Goal: Information Seeking & Learning: Learn about a topic

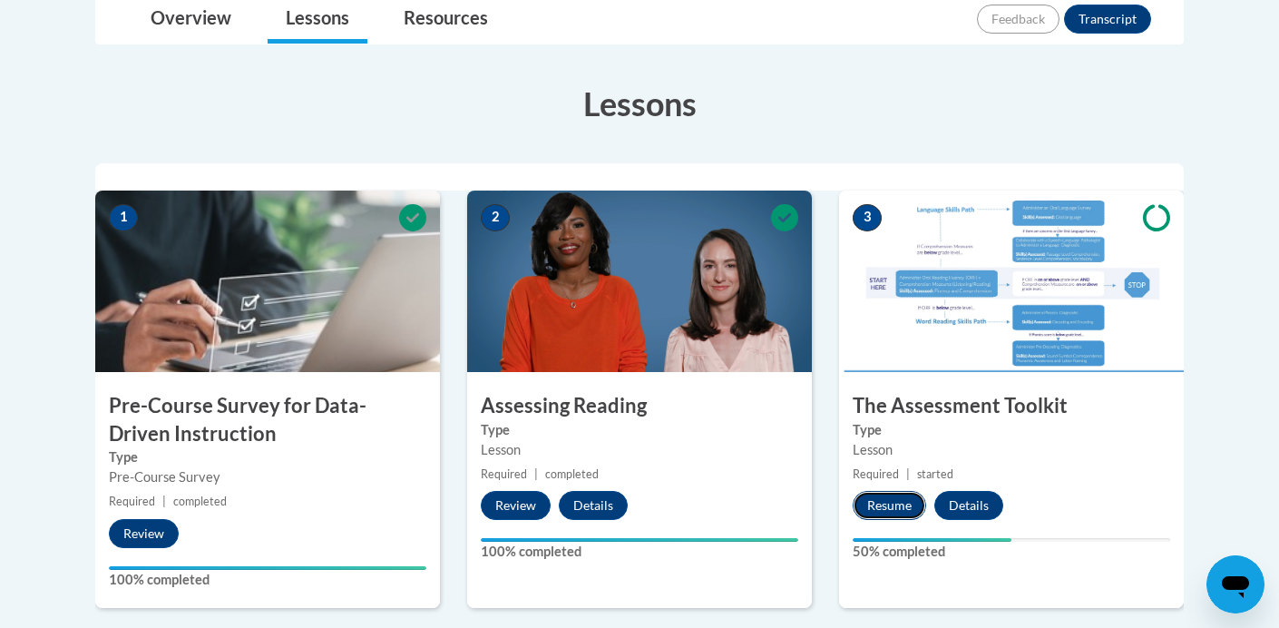
click at [889, 506] on button "Resume" at bounding box center [889, 505] width 73 height 29
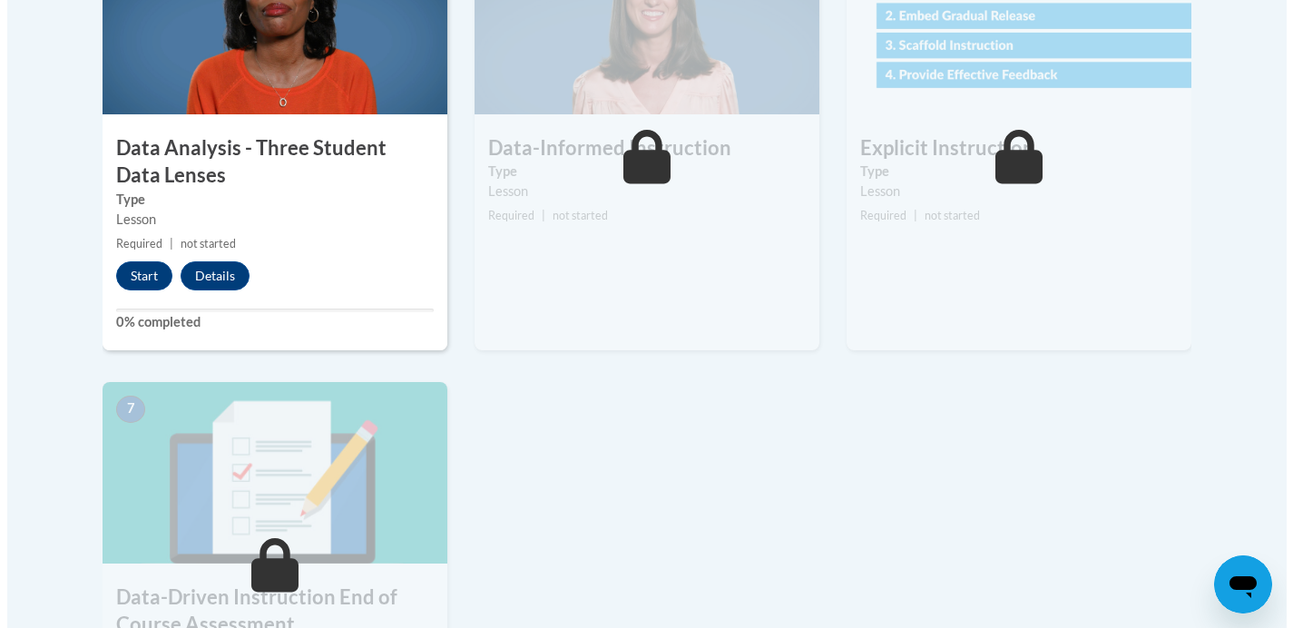
scroll to position [1155, 0]
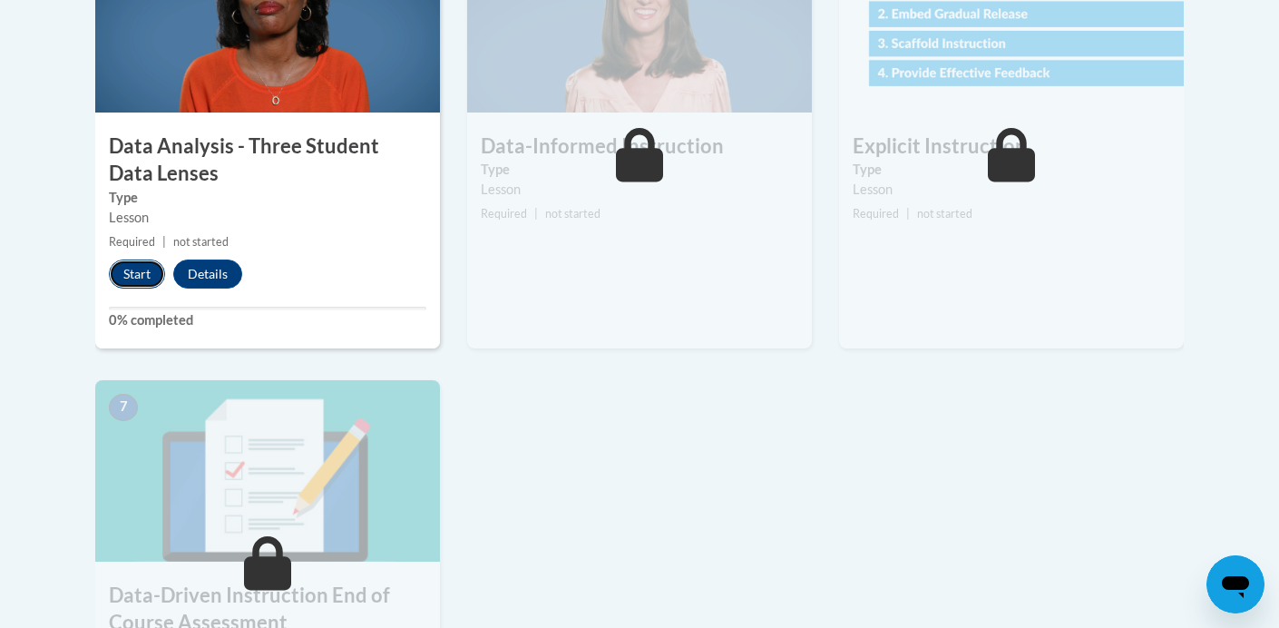
click at [132, 278] on button "Start" at bounding box center [137, 274] width 56 height 29
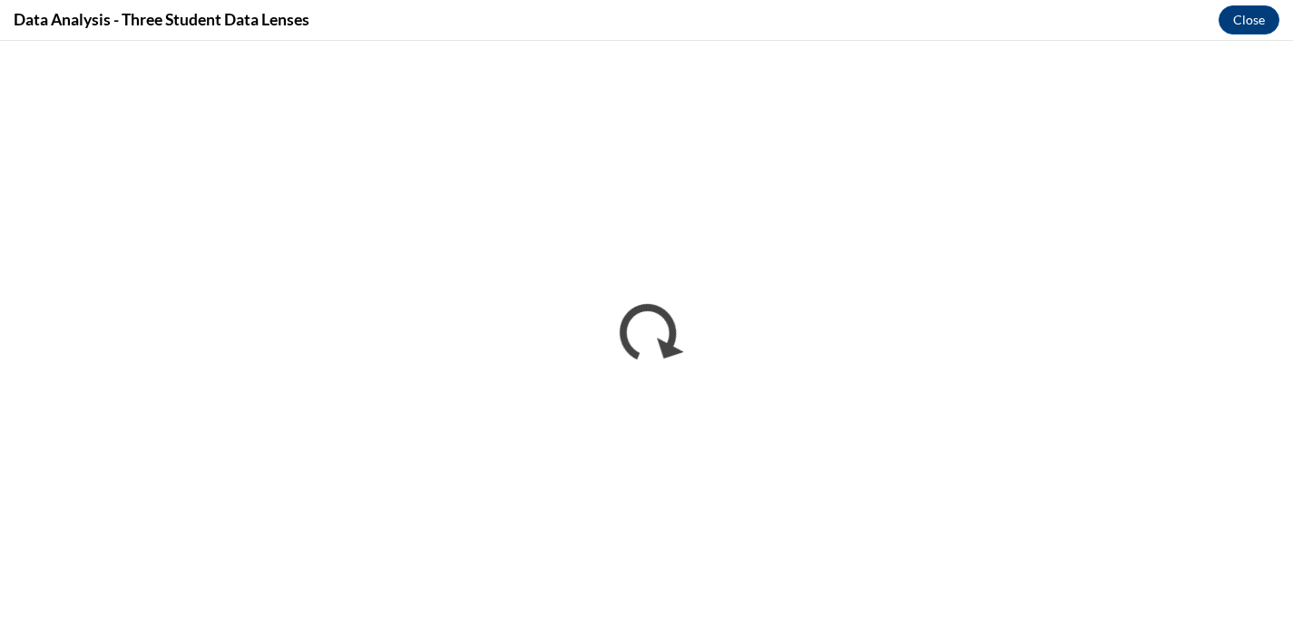
scroll to position [0, 0]
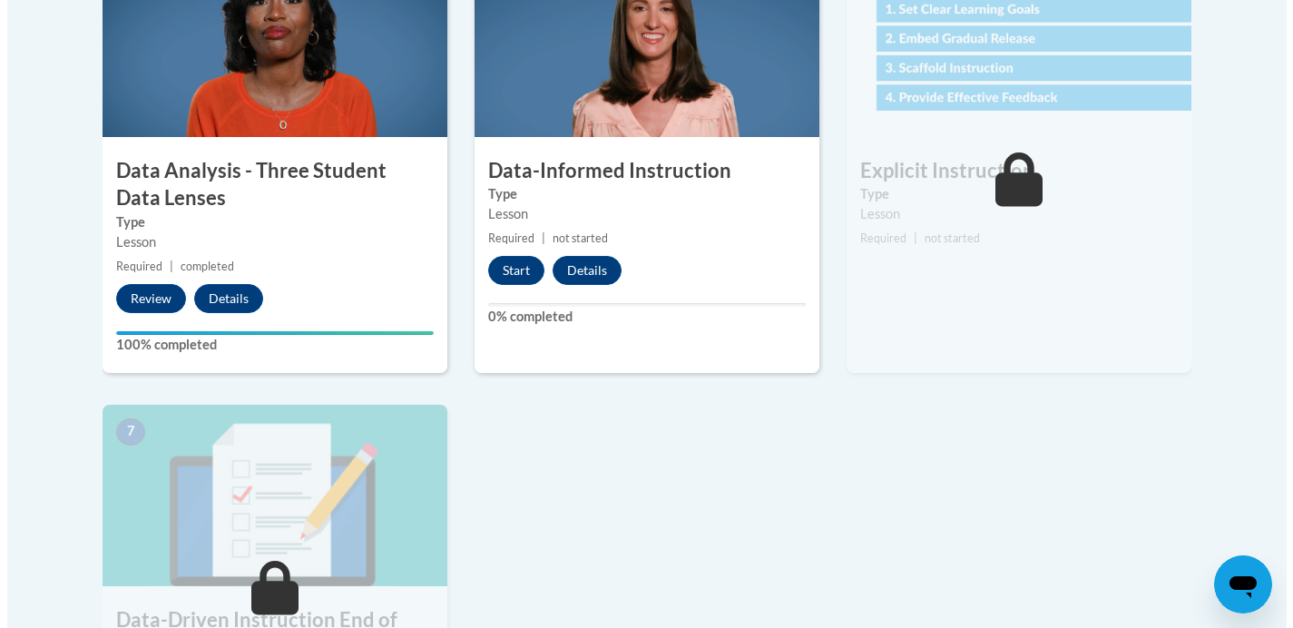
scroll to position [1134, 0]
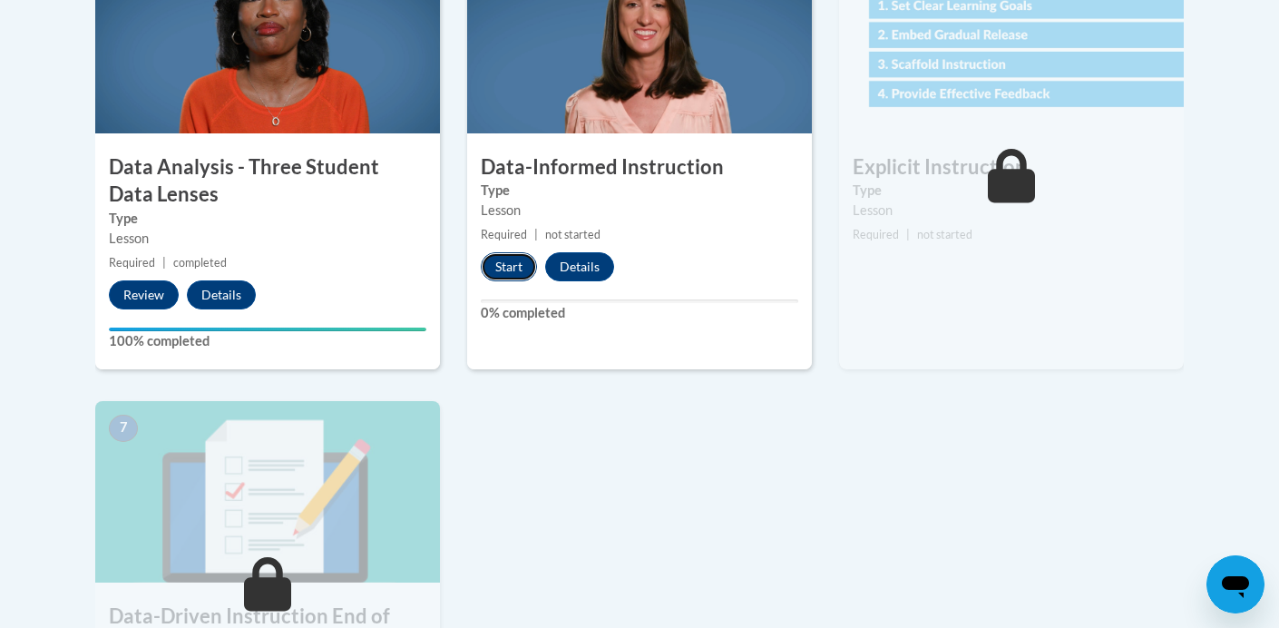
click at [503, 267] on button "Start" at bounding box center [509, 266] width 56 height 29
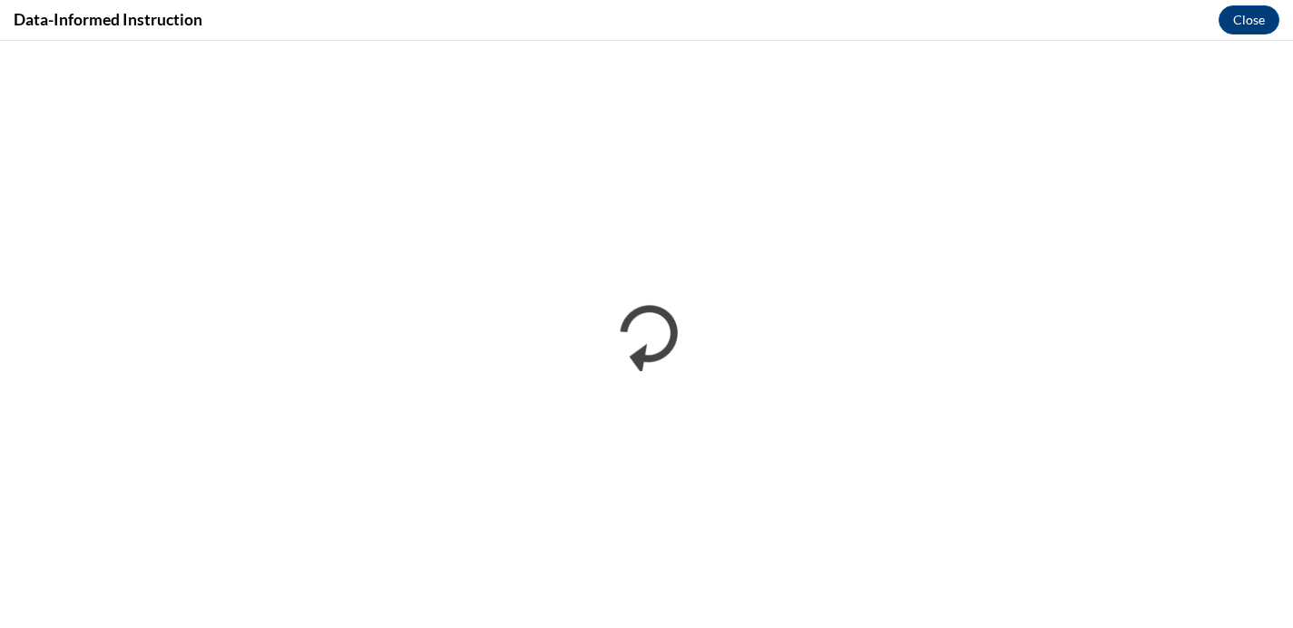
scroll to position [0, 0]
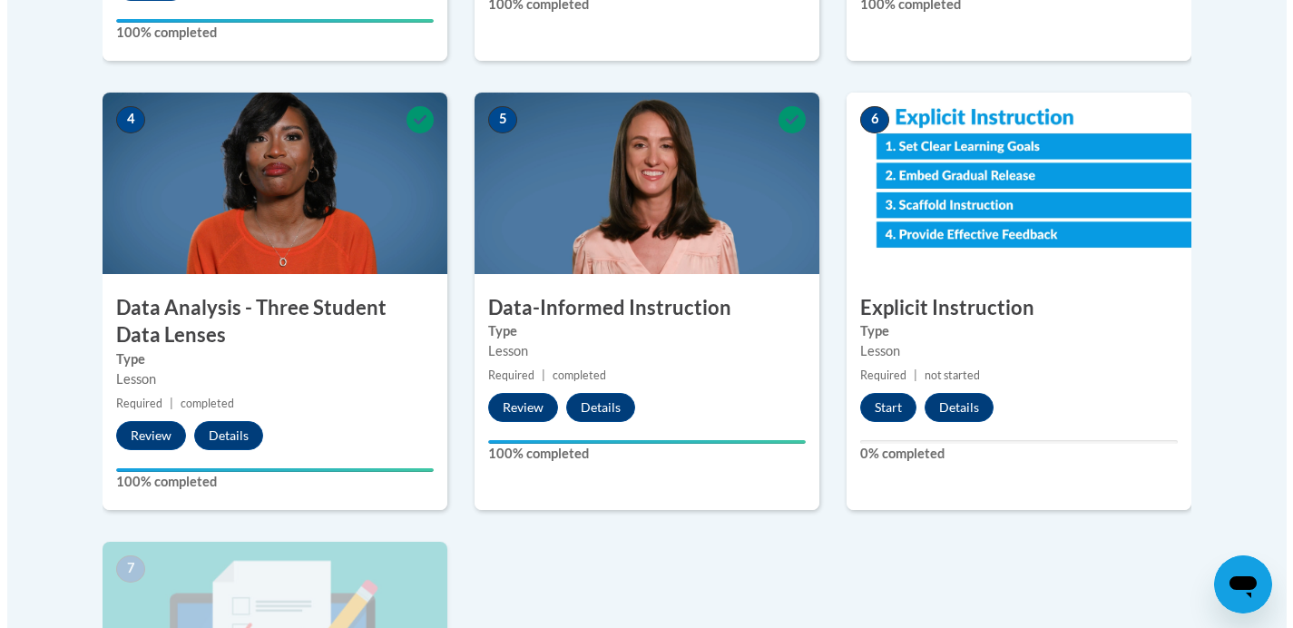
scroll to position [999, 0]
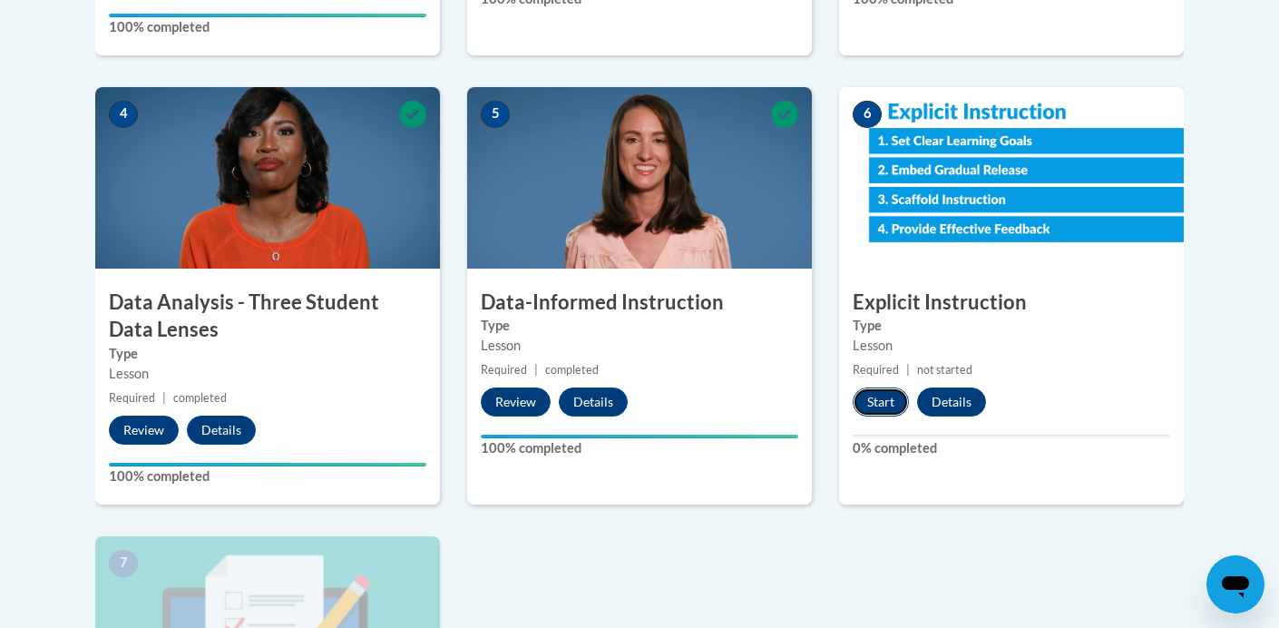
click at [871, 405] on button "Start" at bounding box center [881, 401] width 56 height 29
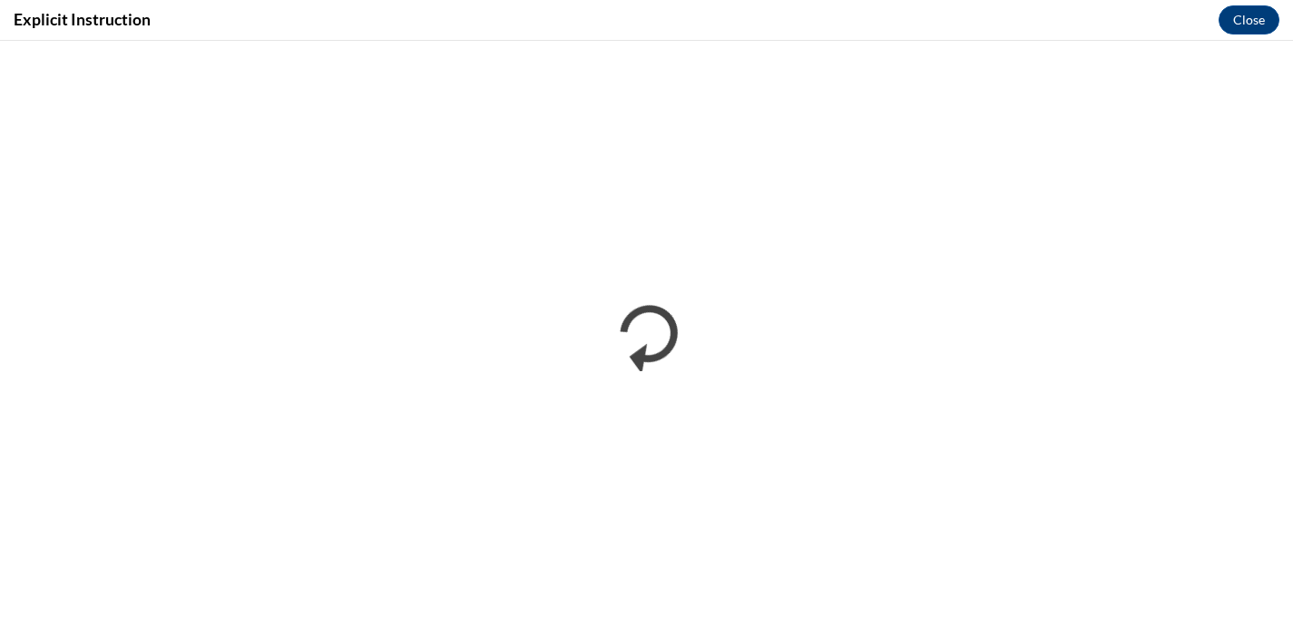
scroll to position [0, 0]
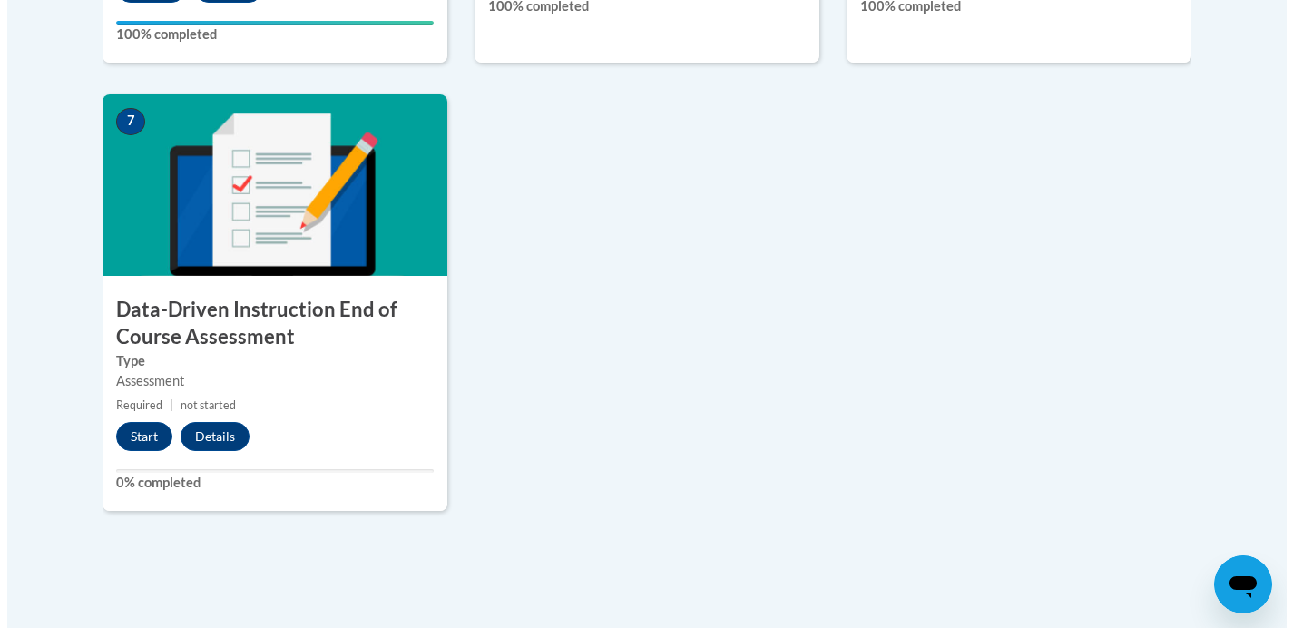
scroll to position [1539, 0]
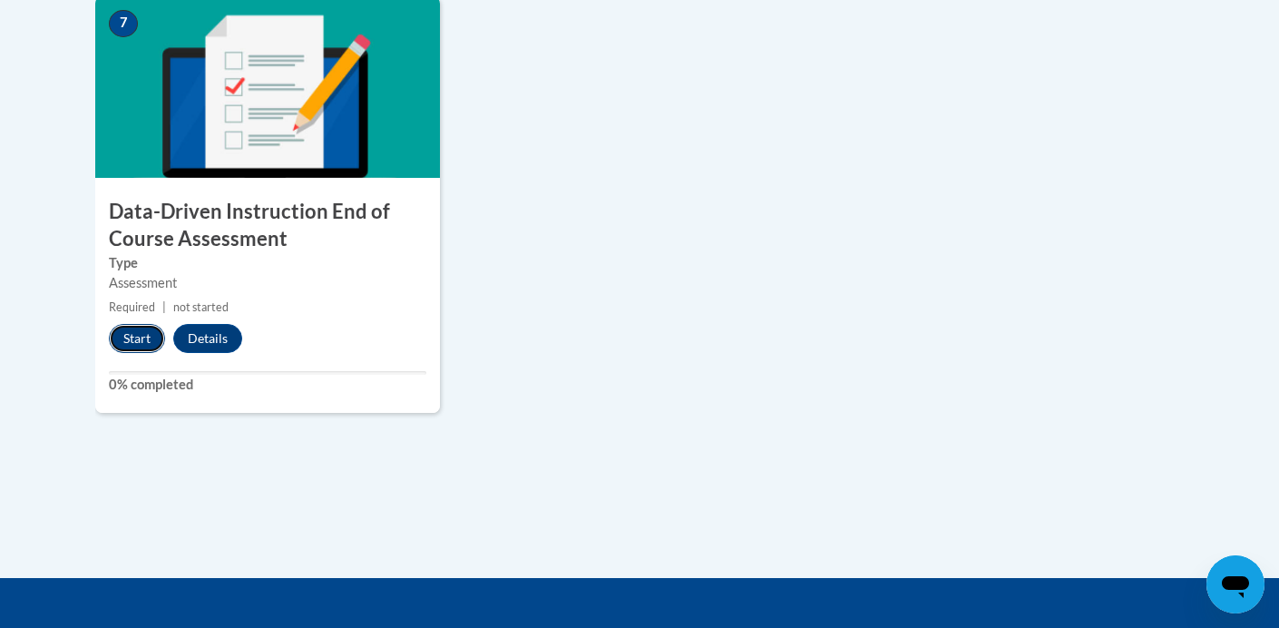
click at [138, 339] on button "Start" at bounding box center [137, 338] width 56 height 29
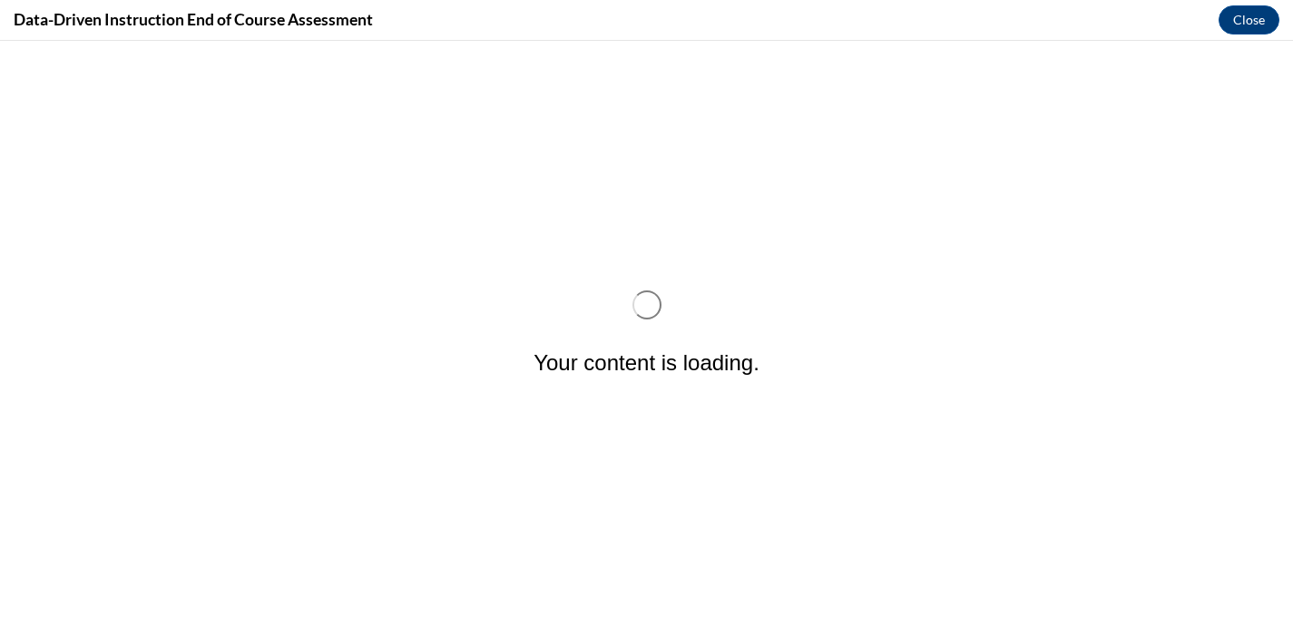
scroll to position [0, 0]
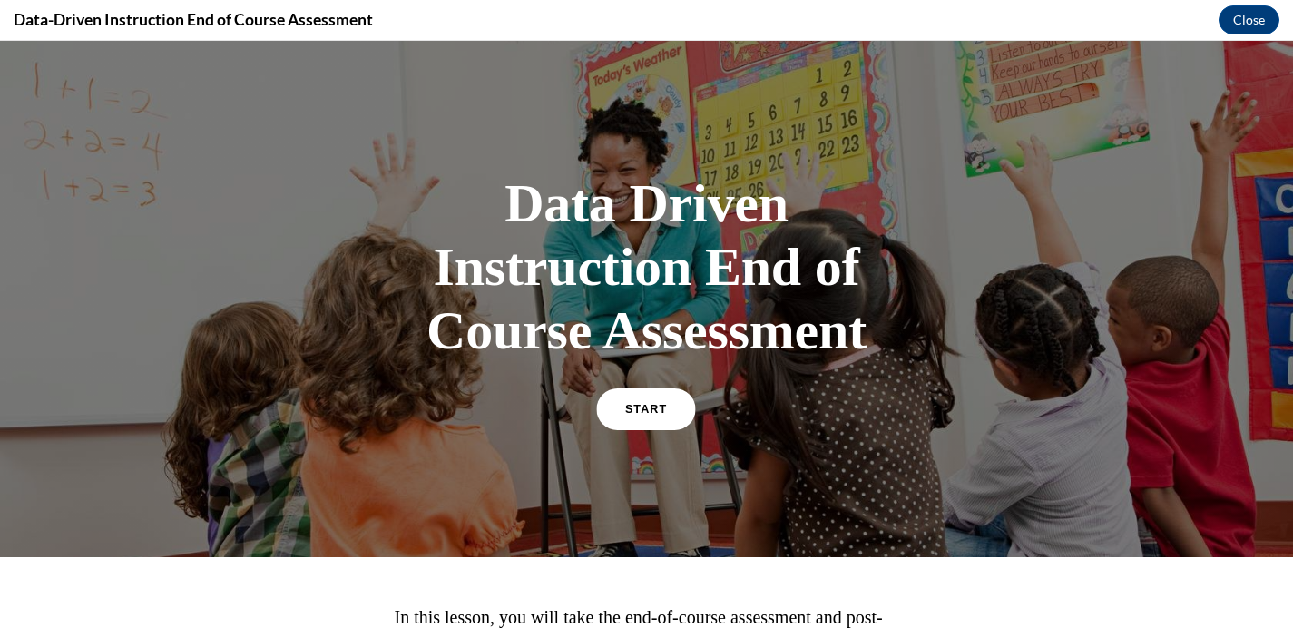
click at [640, 406] on span "START" at bounding box center [646, 410] width 42 height 14
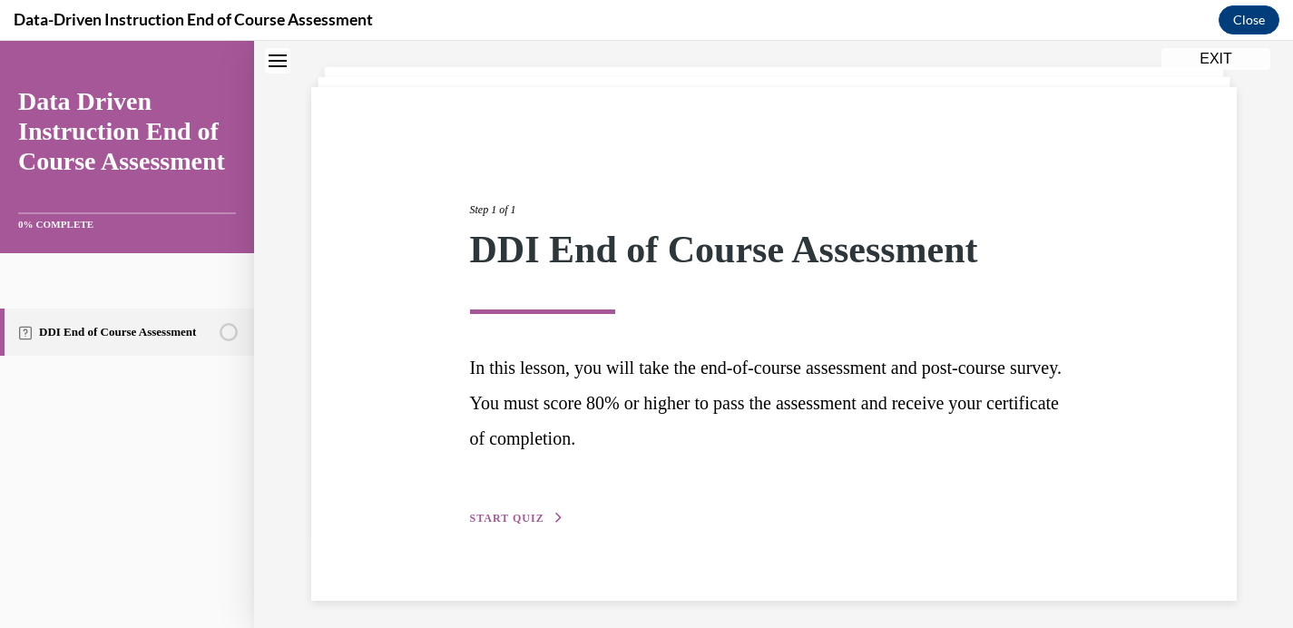
scroll to position [102, 0]
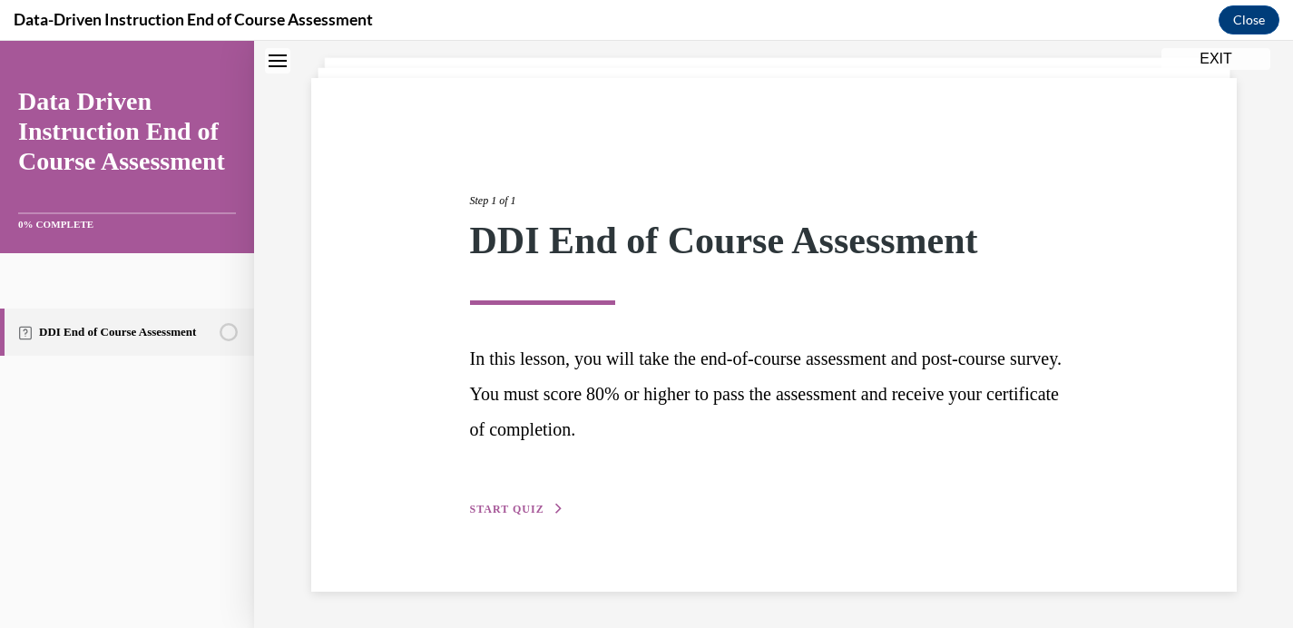
click at [505, 507] on span "START QUIZ" at bounding box center [507, 509] width 74 height 13
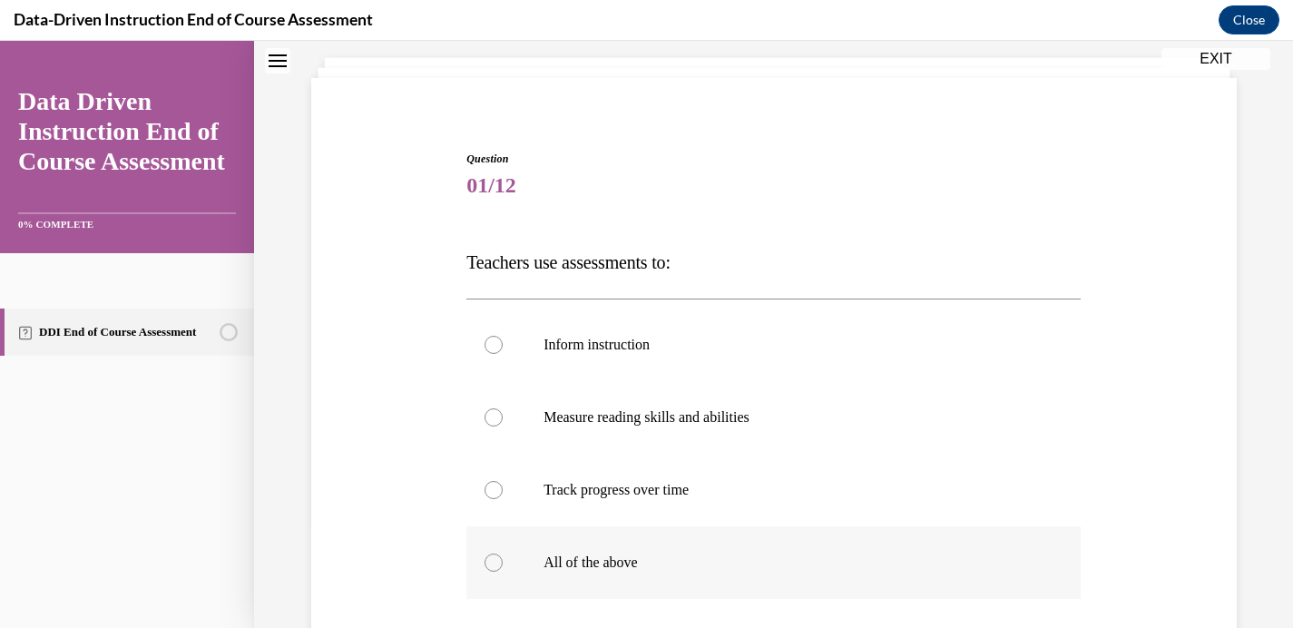
click at [501, 546] on label "All of the above" at bounding box center [773, 562] width 614 height 73
click at [501, 554] on input "All of the above" at bounding box center [494, 563] width 18 height 18
radio input "true"
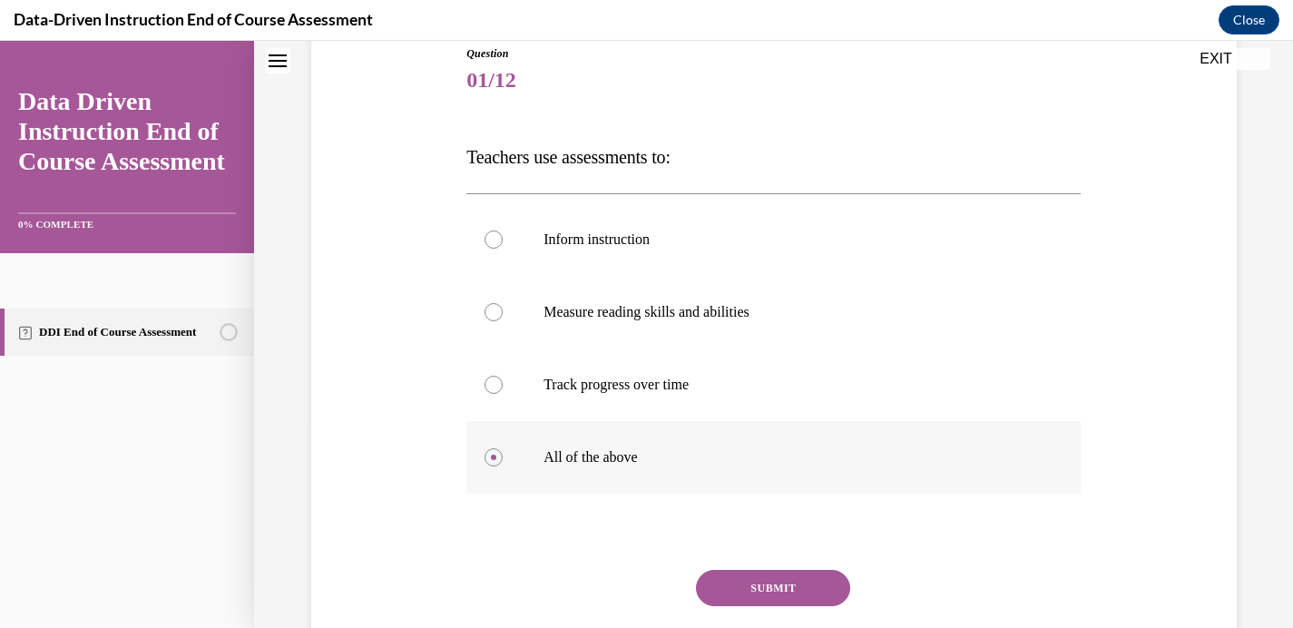
scroll to position [225, 0]
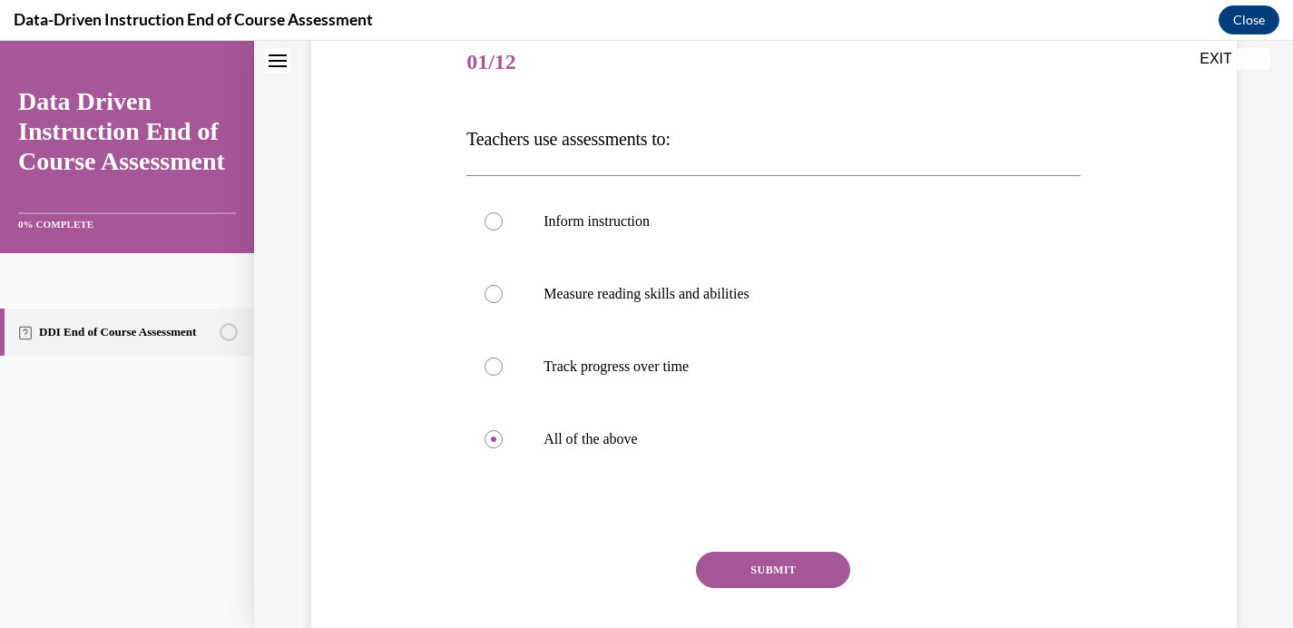
click at [770, 572] on button "SUBMIT" at bounding box center [773, 570] width 154 height 36
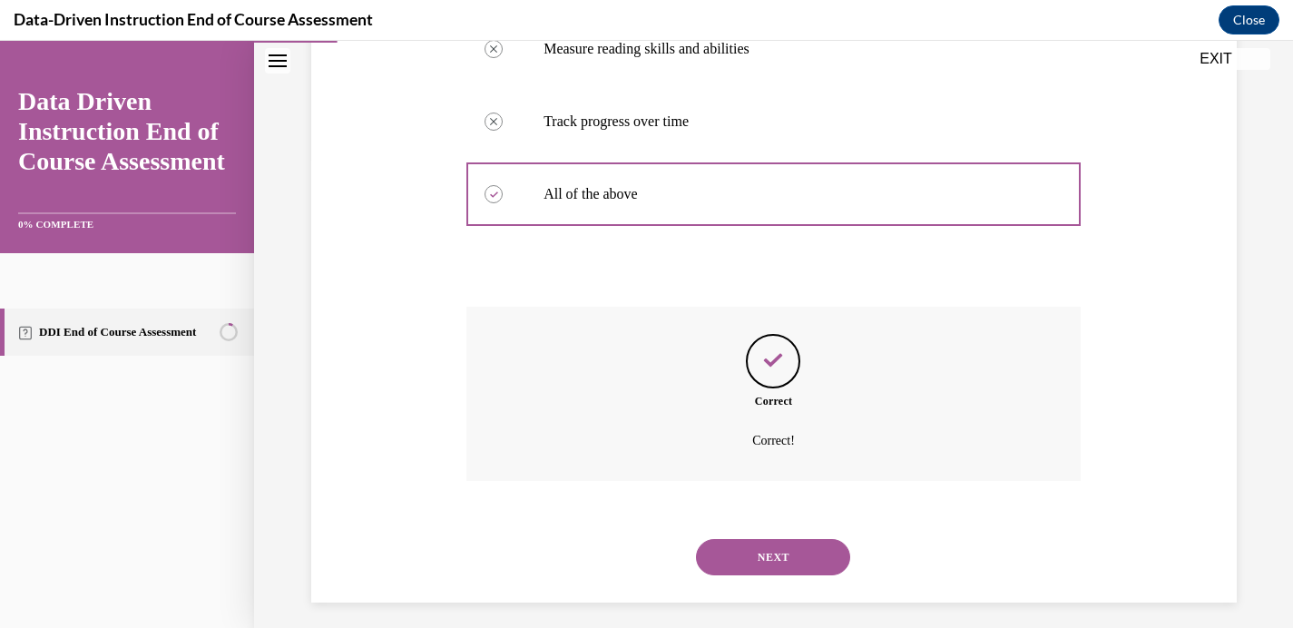
scroll to position [476, 0]
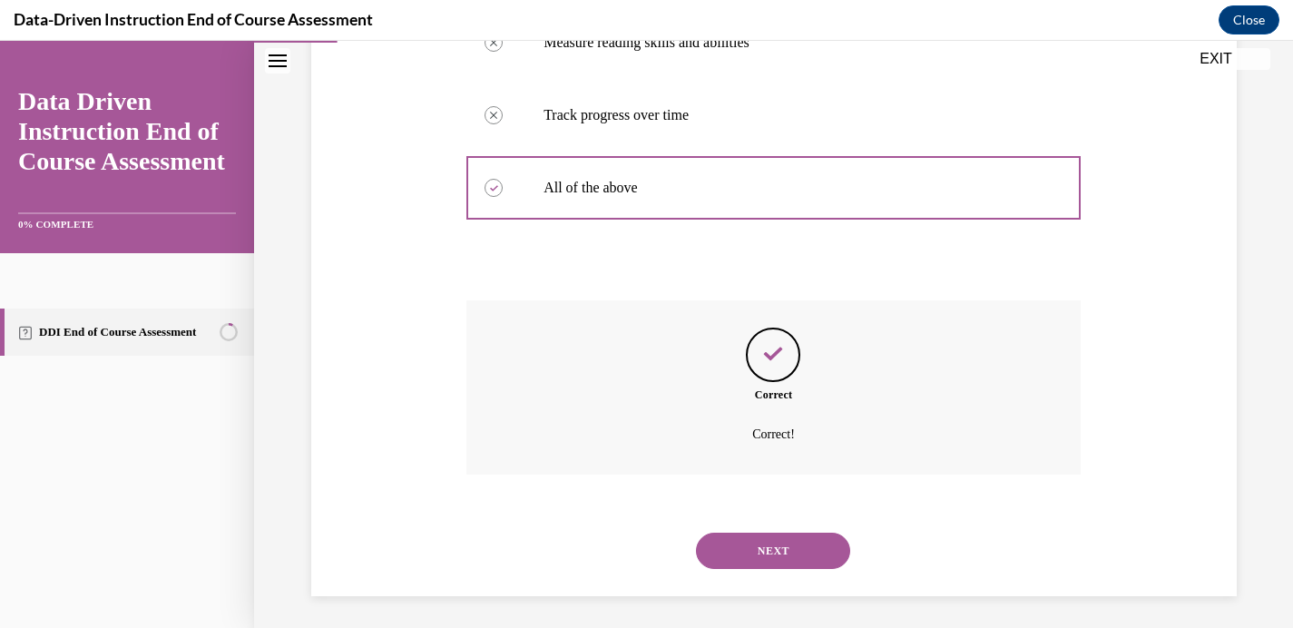
click at [733, 544] on button "NEXT" at bounding box center [773, 551] width 154 height 36
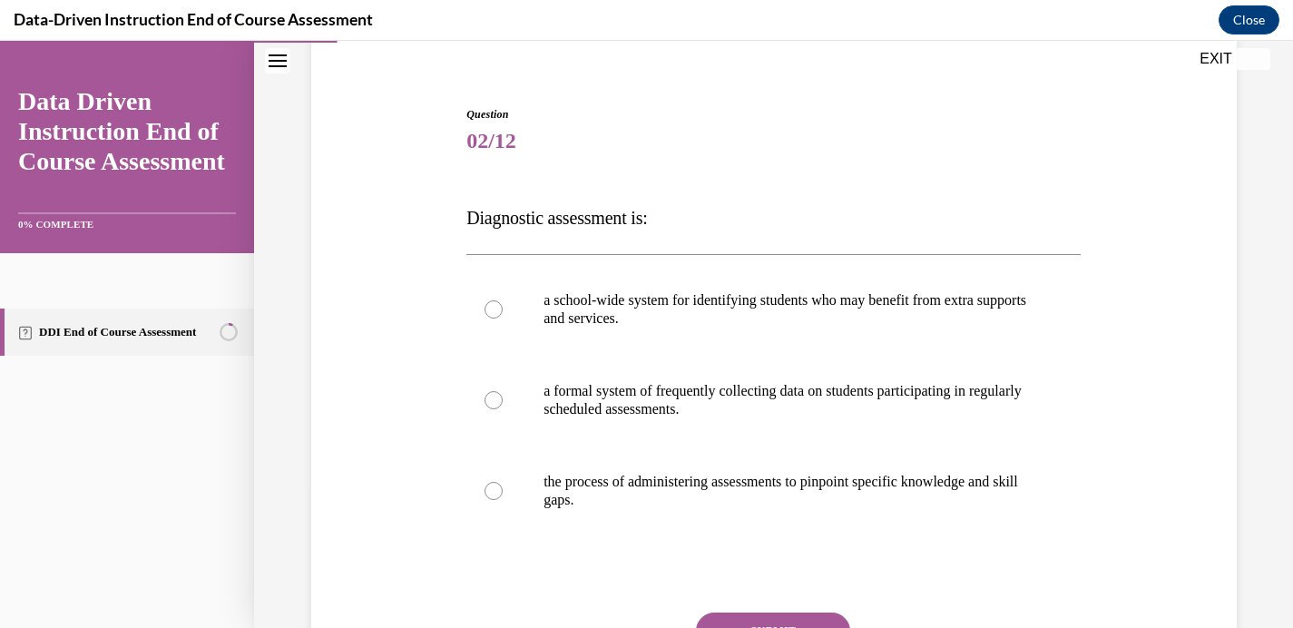
scroll to position [147, 0]
click at [681, 391] on p "a formal system of frequently collecting data on students participating in regu…" at bounding box center [790, 399] width 492 height 36
click at [503, 391] on input "a formal system of frequently collecting data on students participating in regu…" at bounding box center [494, 399] width 18 height 18
radio input "true"
click at [736, 612] on button "SUBMIT" at bounding box center [773, 630] width 154 height 36
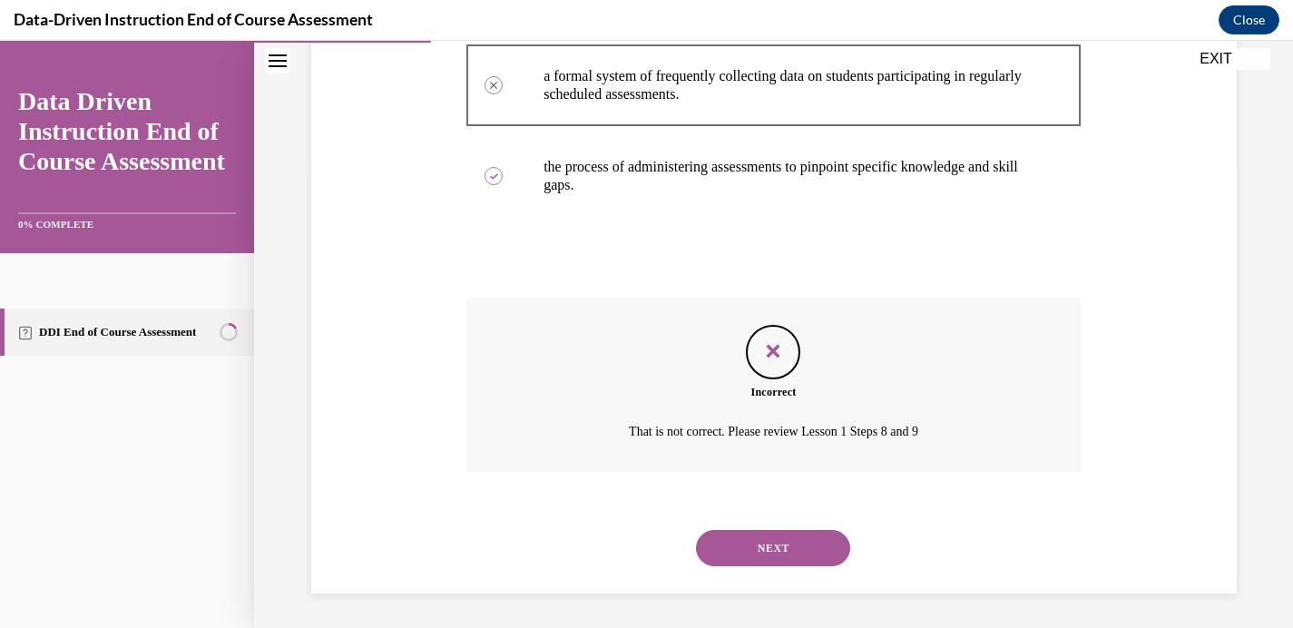
scroll to position [463, 0]
click at [780, 555] on button "NEXT" at bounding box center [773, 546] width 154 height 36
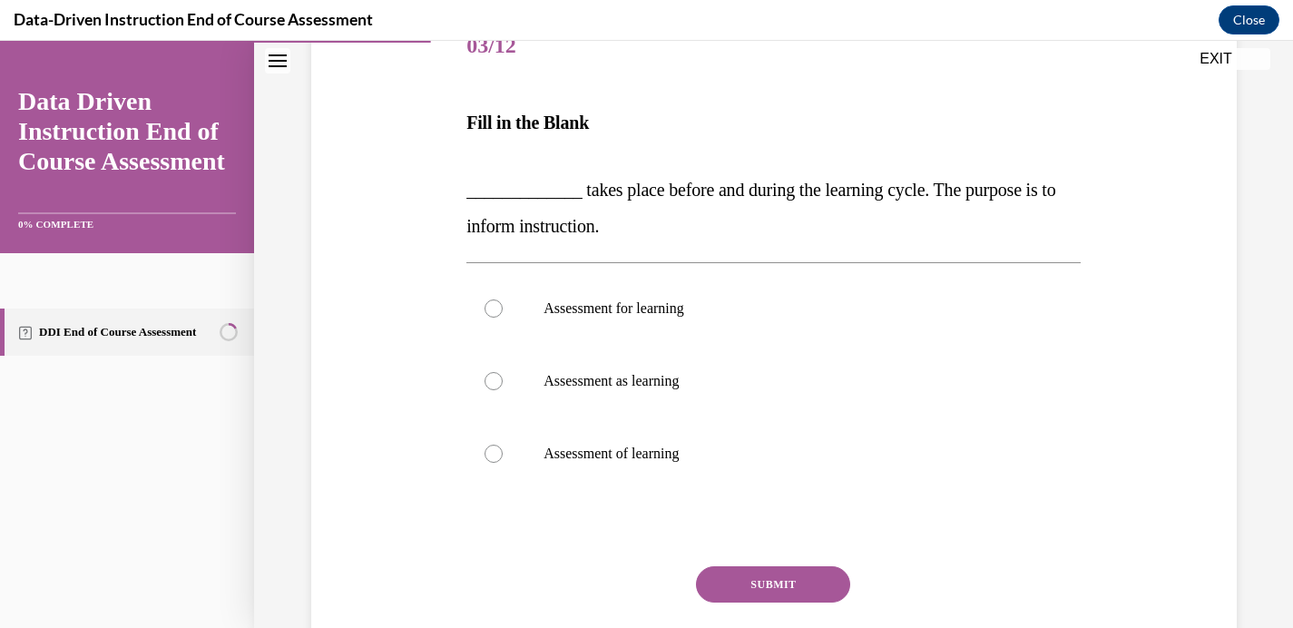
scroll to position [254, 0]
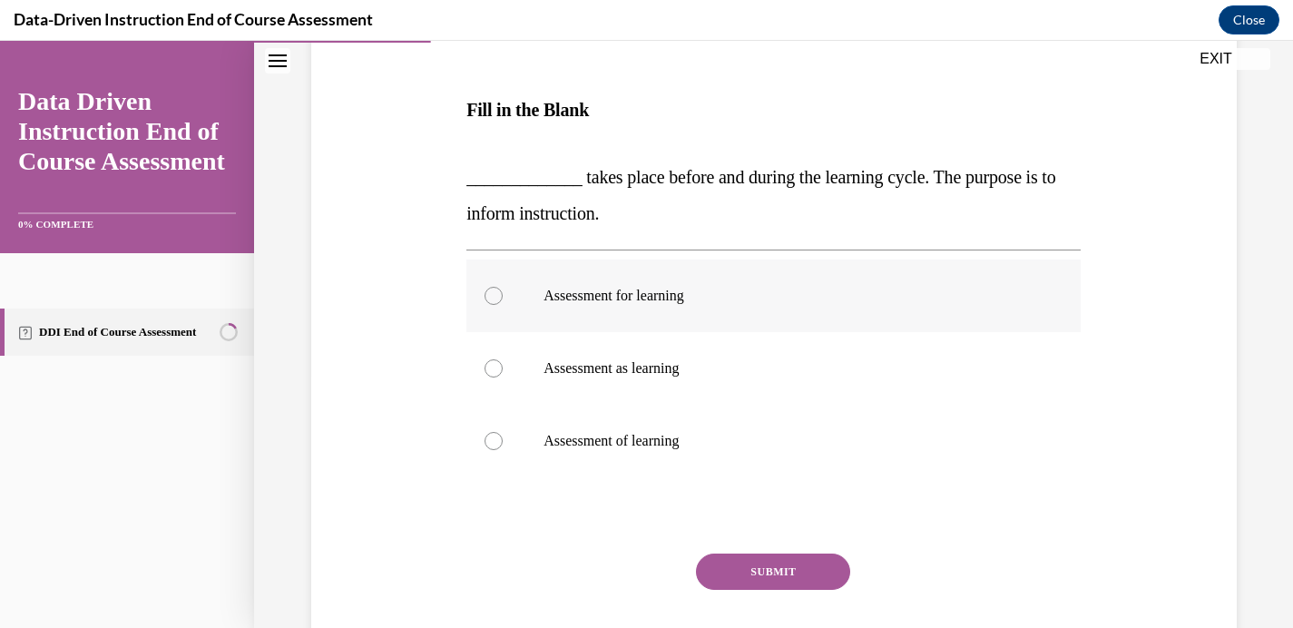
click at [584, 280] on label "Assessment for learning" at bounding box center [773, 296] width 614 height 73
click at [503, 287] on input "Assessment for learning" at bounding box center [494, 296] width 18 height 18
radio input "true"
click at [750, 555] on button "SUBMIT" at bounding box center [773, 572] width 154 height 36
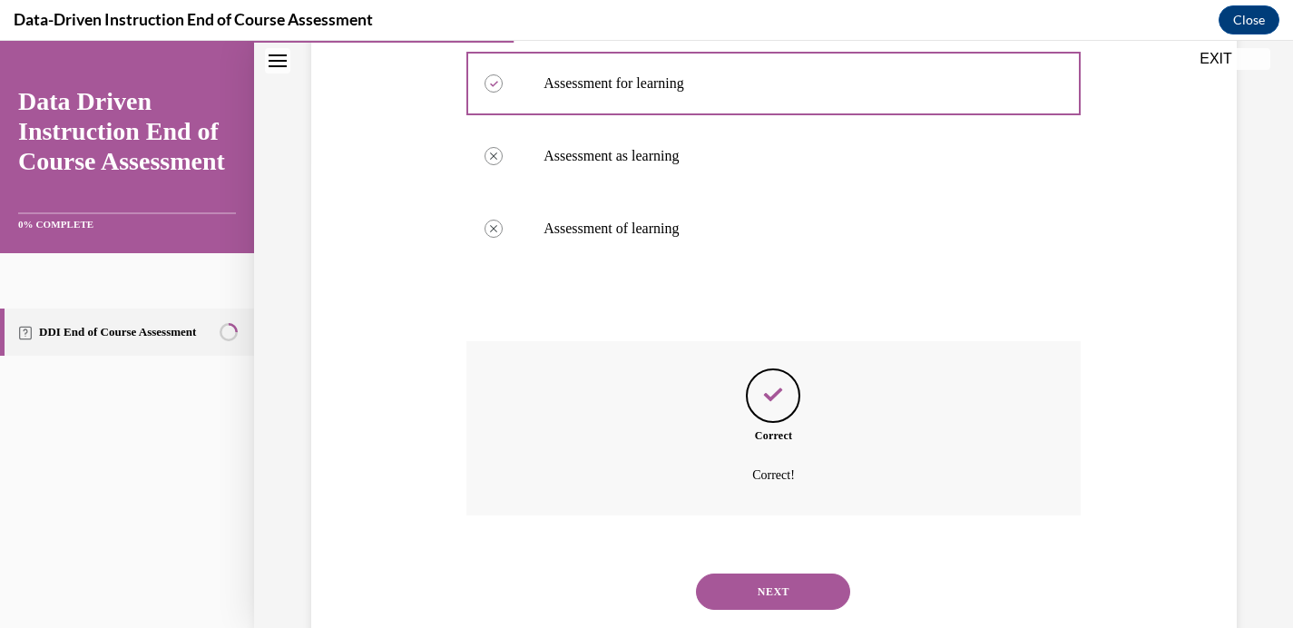
scroll to position [512, 0]
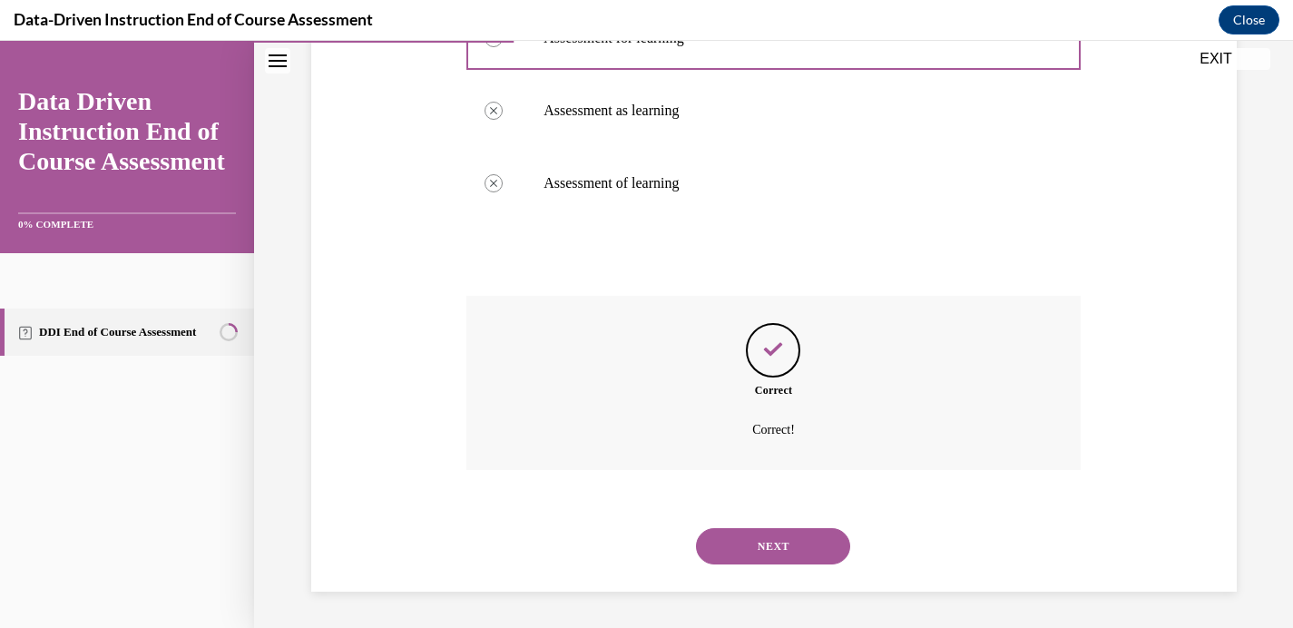
click at [766, 545] on button "NEXT" at bounding box center [773, 546] width 154 height 36
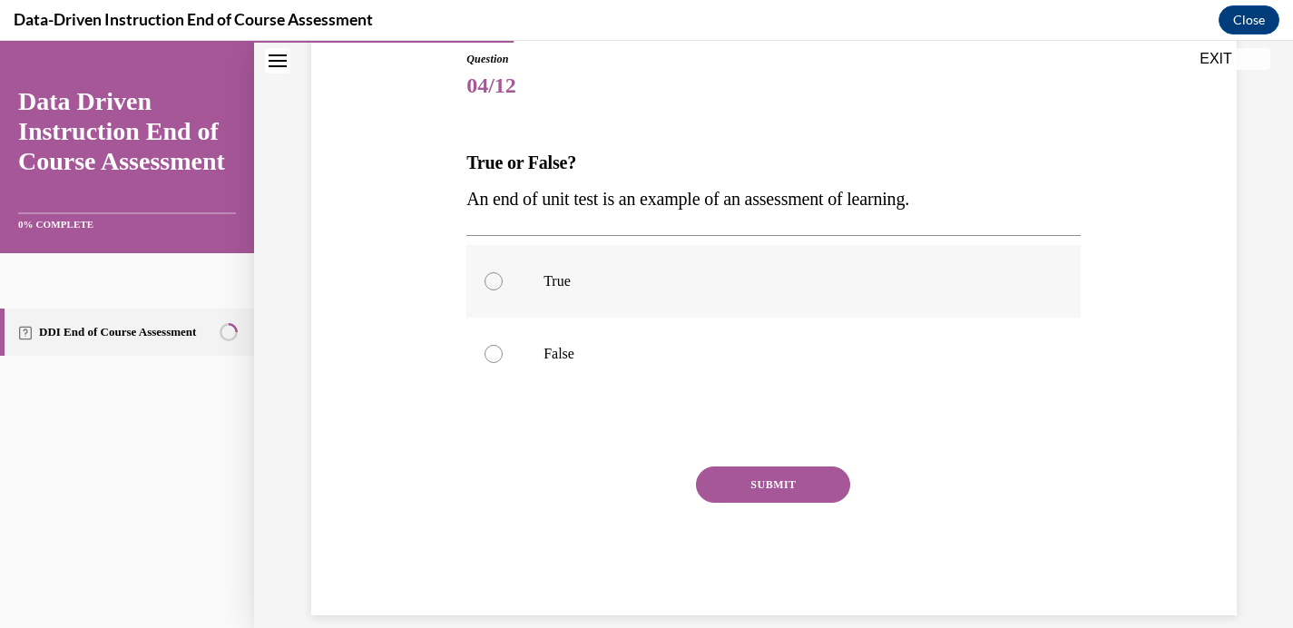
click at [485, 285] on div at bounding box center [494, 281] width 18 height 18
click at [485, 285] on input "True" at bounding box center [494, 281] width 18 height 18
radio input "true"
click at [723, 476] on button "SUBMIT" at bounding box center [773, 484] width 154 height 36
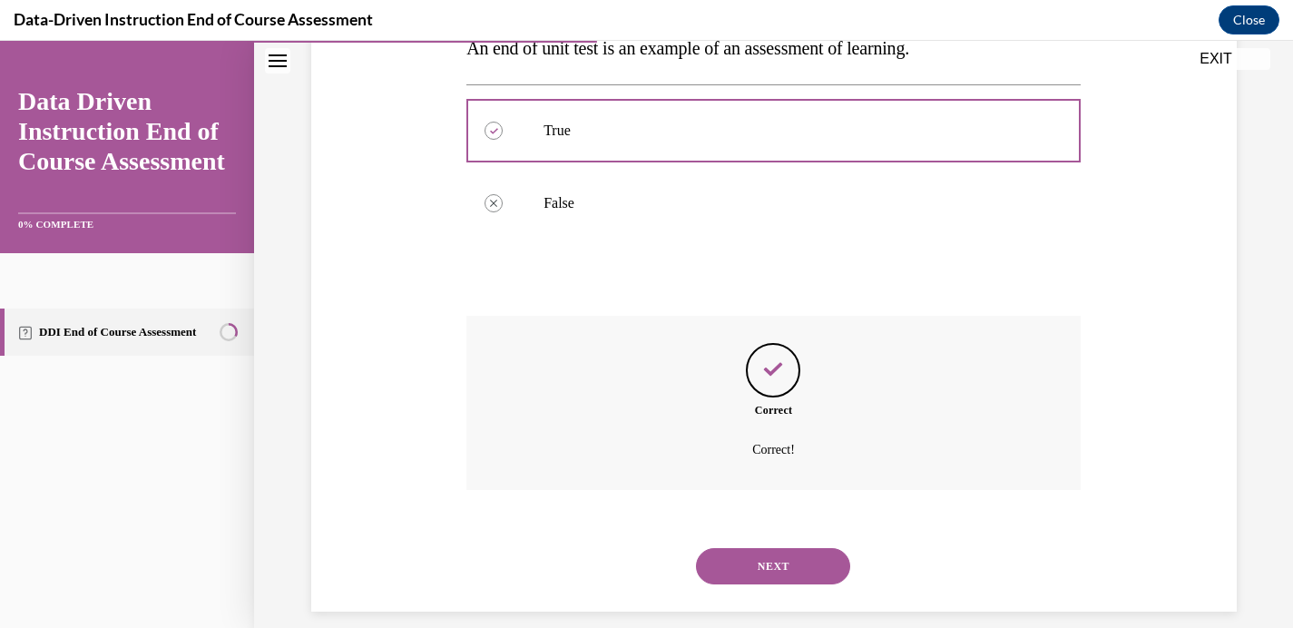
scroll to position [372, 0]
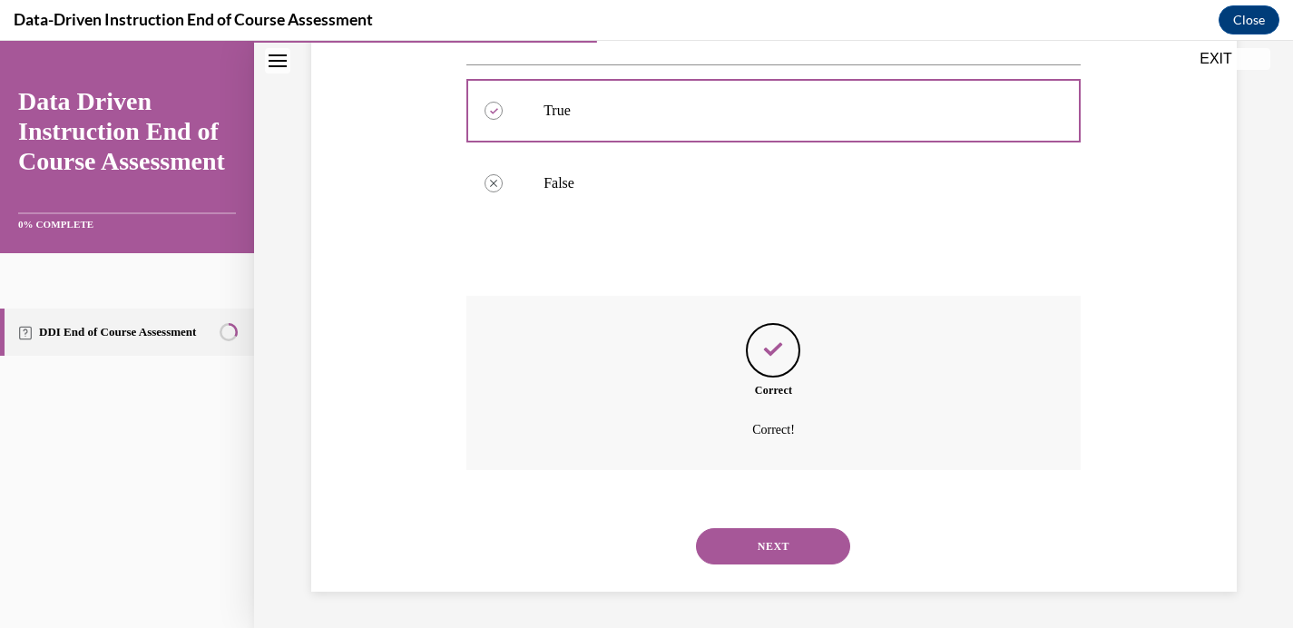
click at [759, 538] on button "NEXT" at bounding box center [773, 546] width 154 height 36
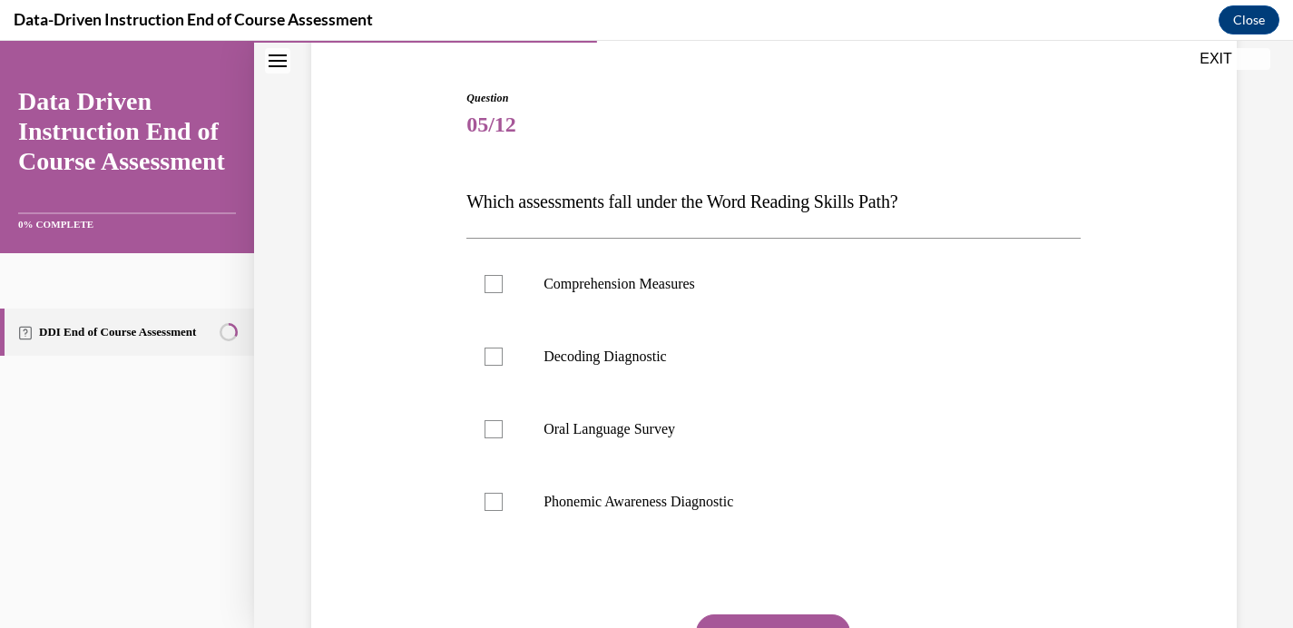
scroll to position [172, 0]
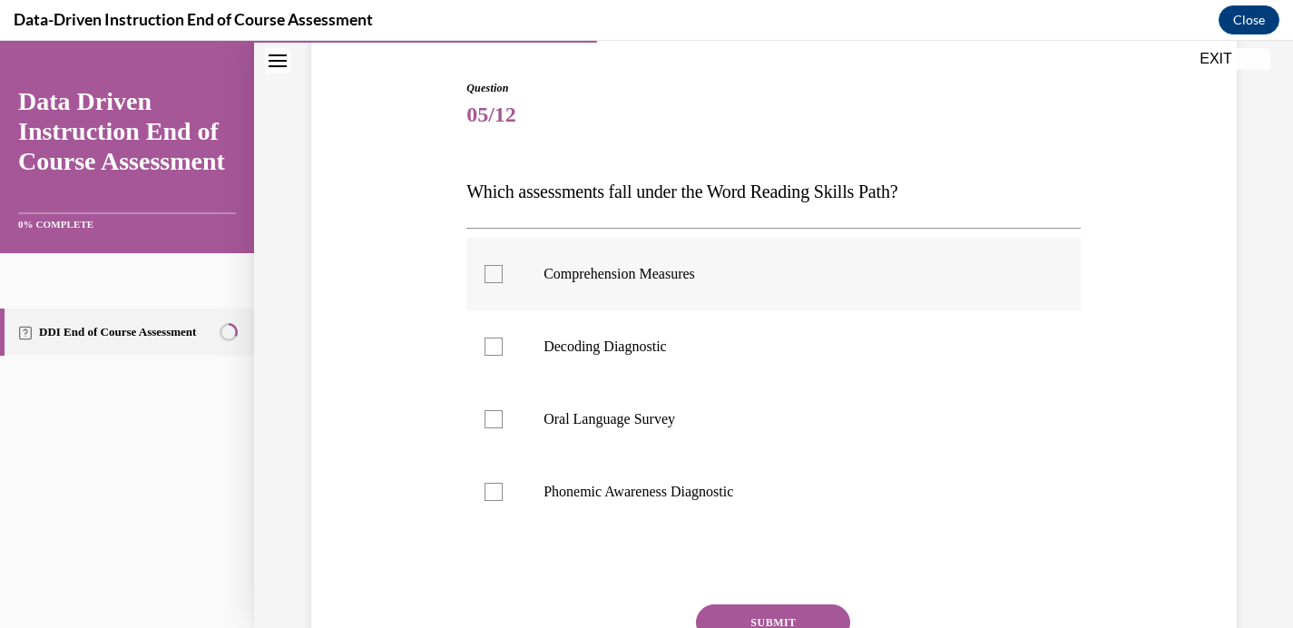
click at [573, 280] on p "Comprehension Measures" at bounding box center [790, 274] width 492 height 18
click at [503, 280] on input "Comprehension Measures" at bounding box center [494, 274] width 18 height 18
checkbox input "true"
click at [583, 354] on p "Decoding Diagnostic" at bounding box center [790, 347] width 492 height 18
click at [503, 354] on input "Decoding Diagnostic" at bounding box center [494, 347] width 18 height 18
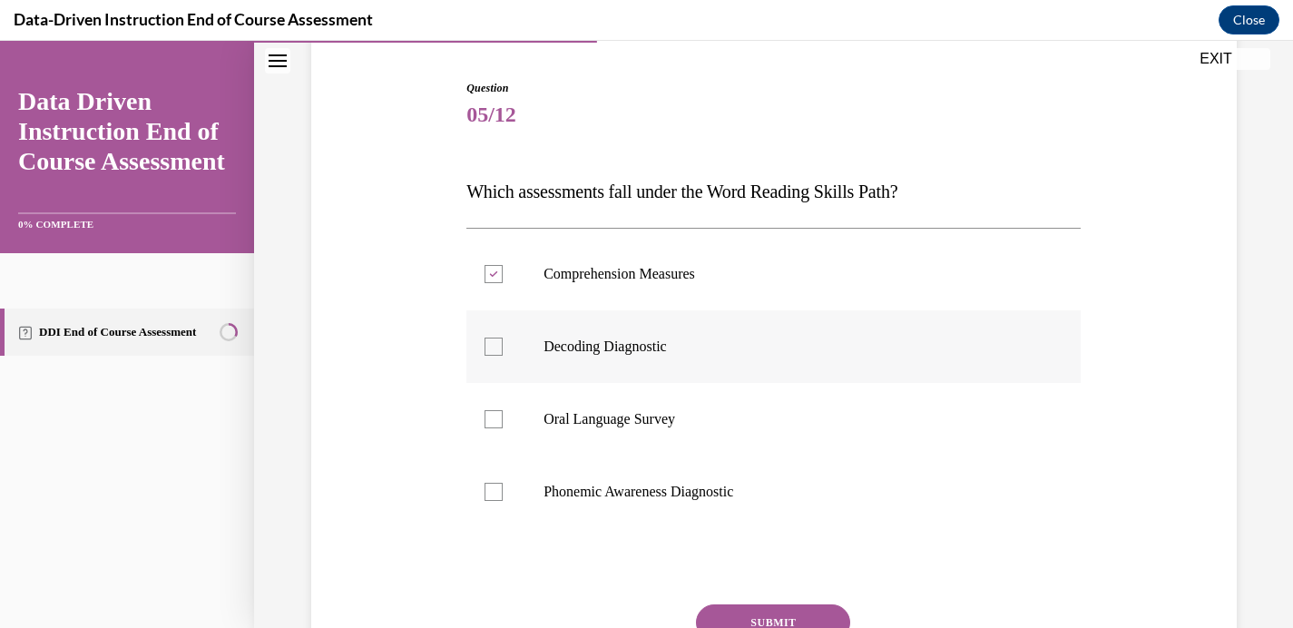
checkbox input "true"
click at [585, 401] on label "Oral Language Survey" at bounding box center [773, 419] width 614 height 73
click at [503, 410] on input "Oral Language Survey" at bounding box center [494, 419] width 18 height 18
checkbox input "true"
click at [597, 490] on p "Phonemic Awareness Diagnostic" at bounding box center [790, 492] width 492 height 18
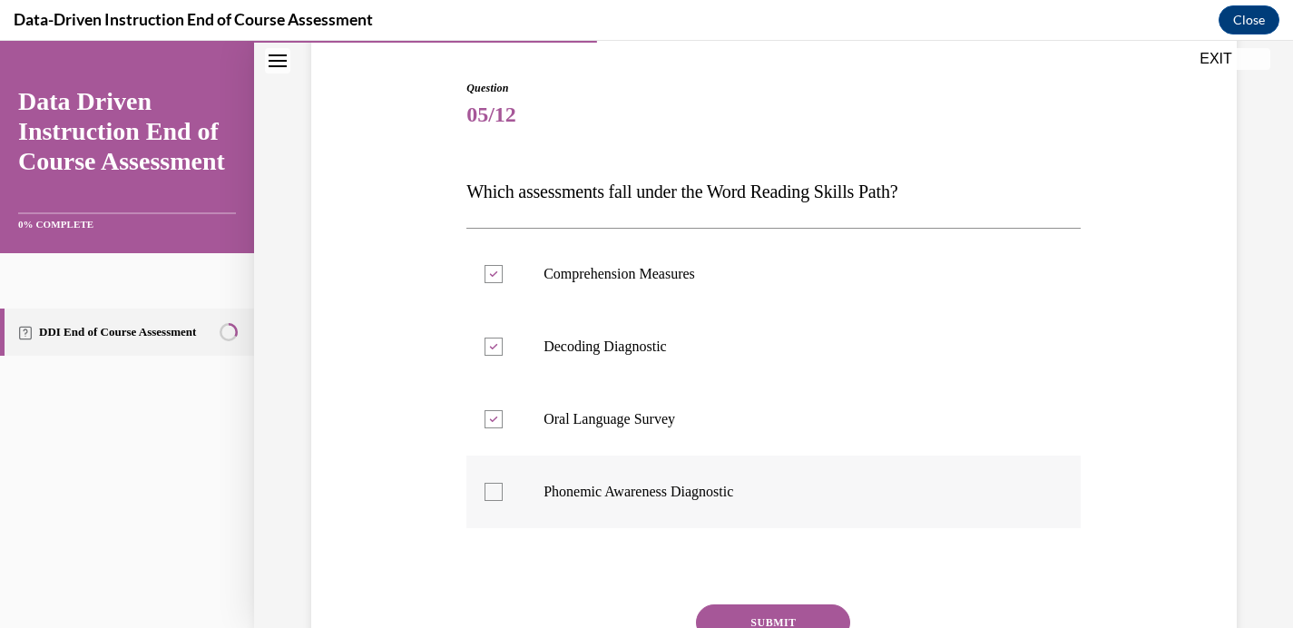
click at [503, 490] on input "Phonemic Awareness Diagnostic" at bounding box center [494, 492] width 18 height 18
checkbox input "true"
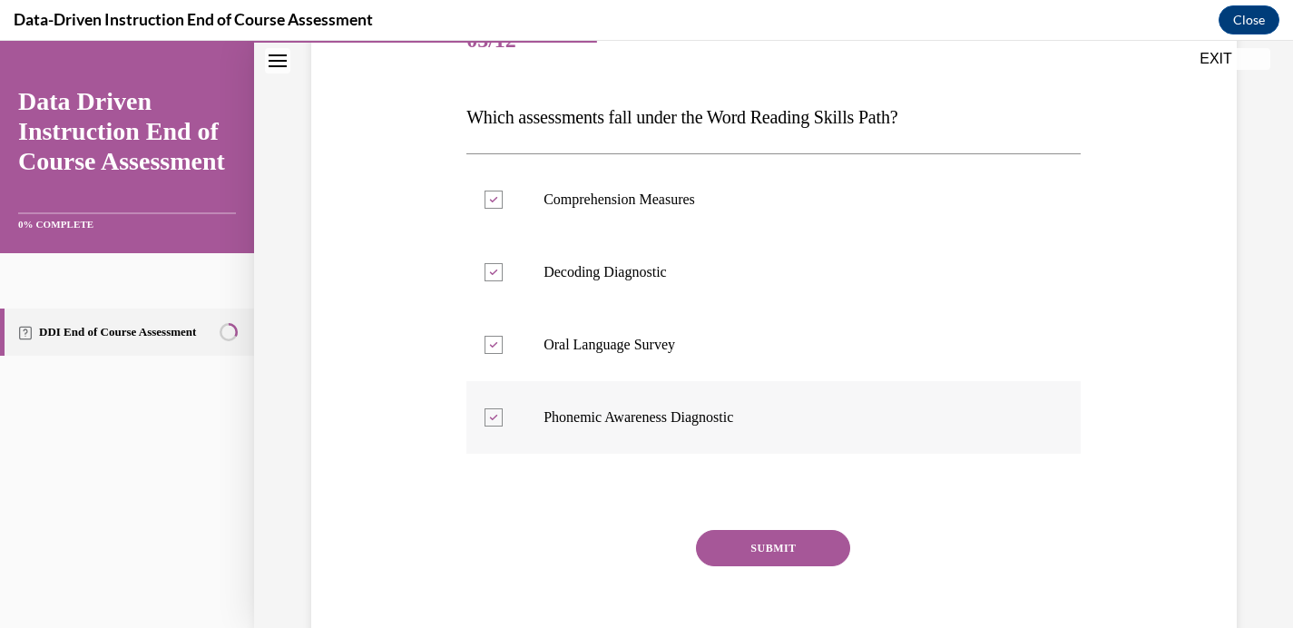
scroll to position [250, 0]
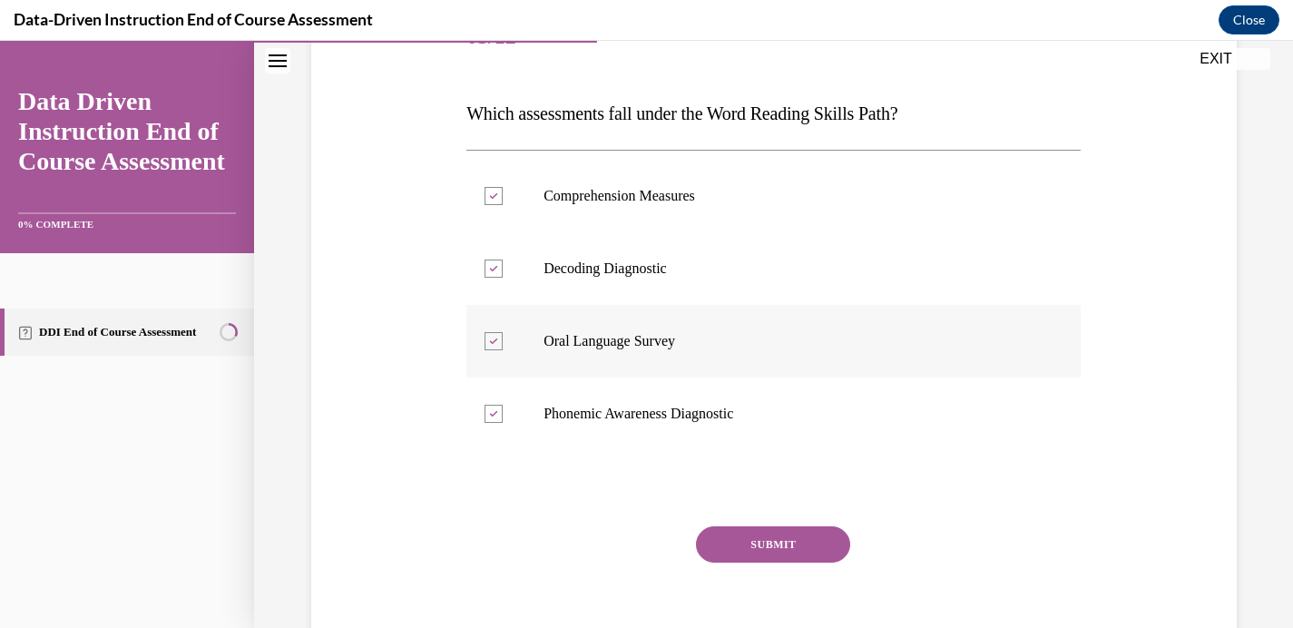
click at [634, 346] on p "Oral Language Survey" at bounding box center [790, 341] width 492 height 18
click at [503, 346] on input "Oral Language Survey" at bounding box center [494, 341] width 18 height 18
checkbox input "false"
click at [787, 529] on button "SUBMIT" at bounding box center [773, 544] width 154 height 36
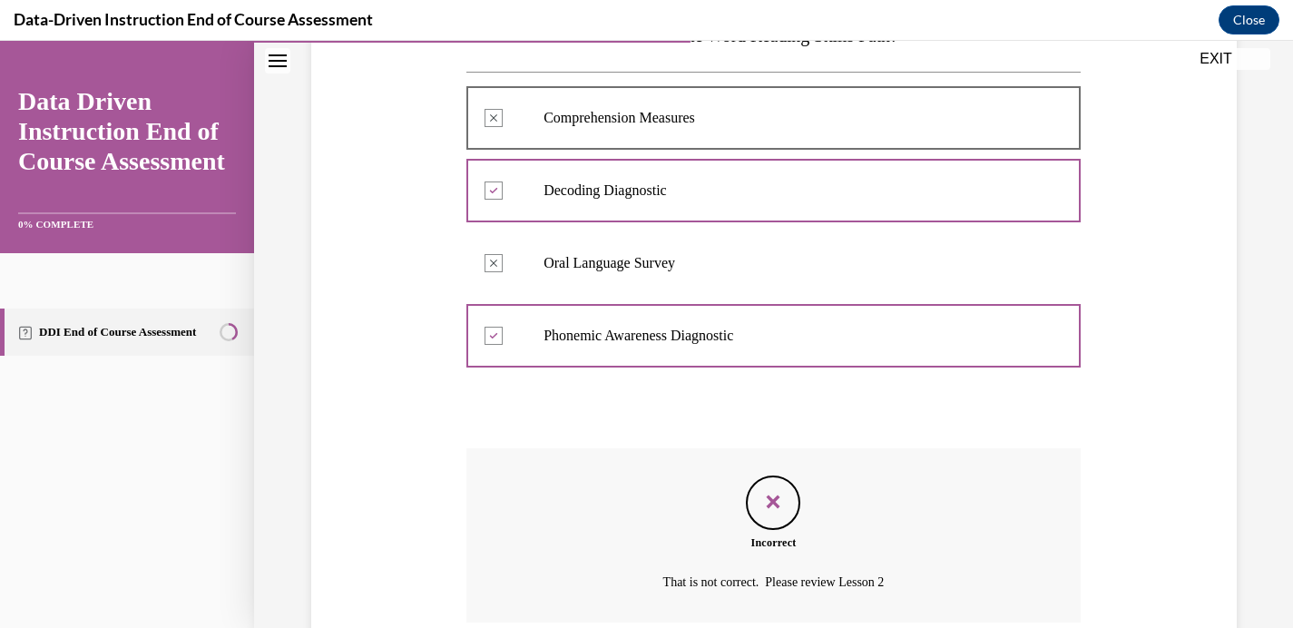
scroll to position [481, 0]
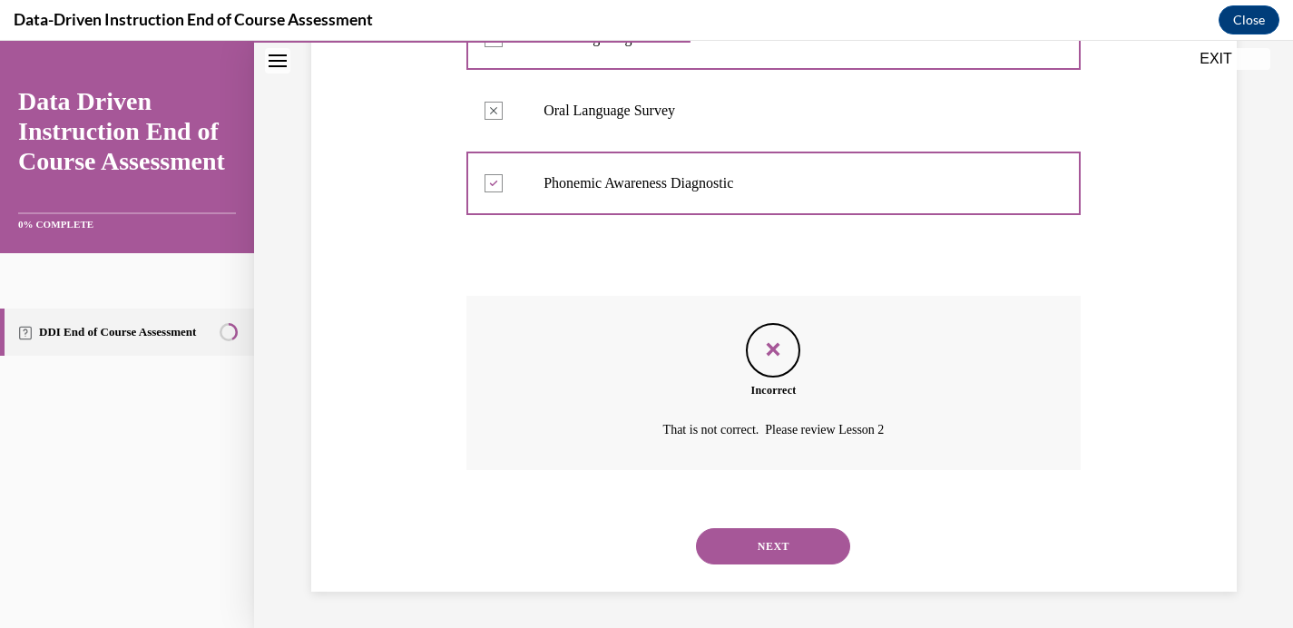
click at [789, 543] on button "NEXT" at bounding box center [773, 546] width 154 height 36
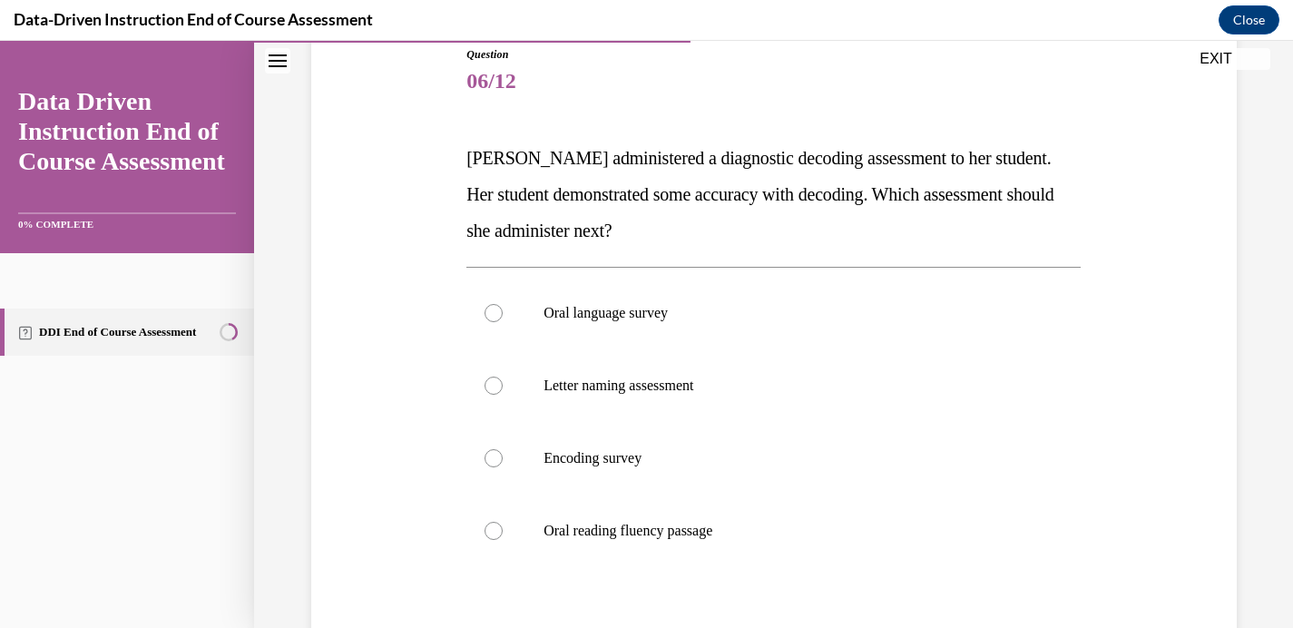
scroll to position [203, 0]
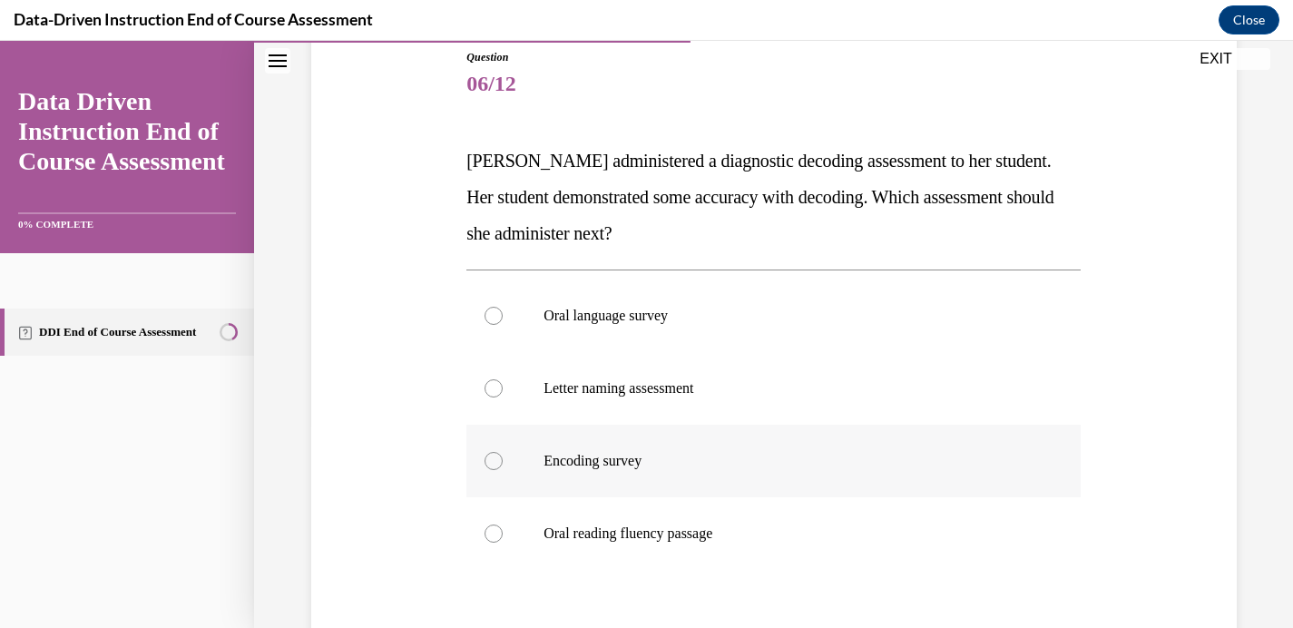
click at [531, 455] on label "Encoding survey" at bounding box center [773, 461] width 614 height 73
click at [503, 455] on input "Encoding survey" at bounding box center [494, 461] width 18 height 18
radio input "true"
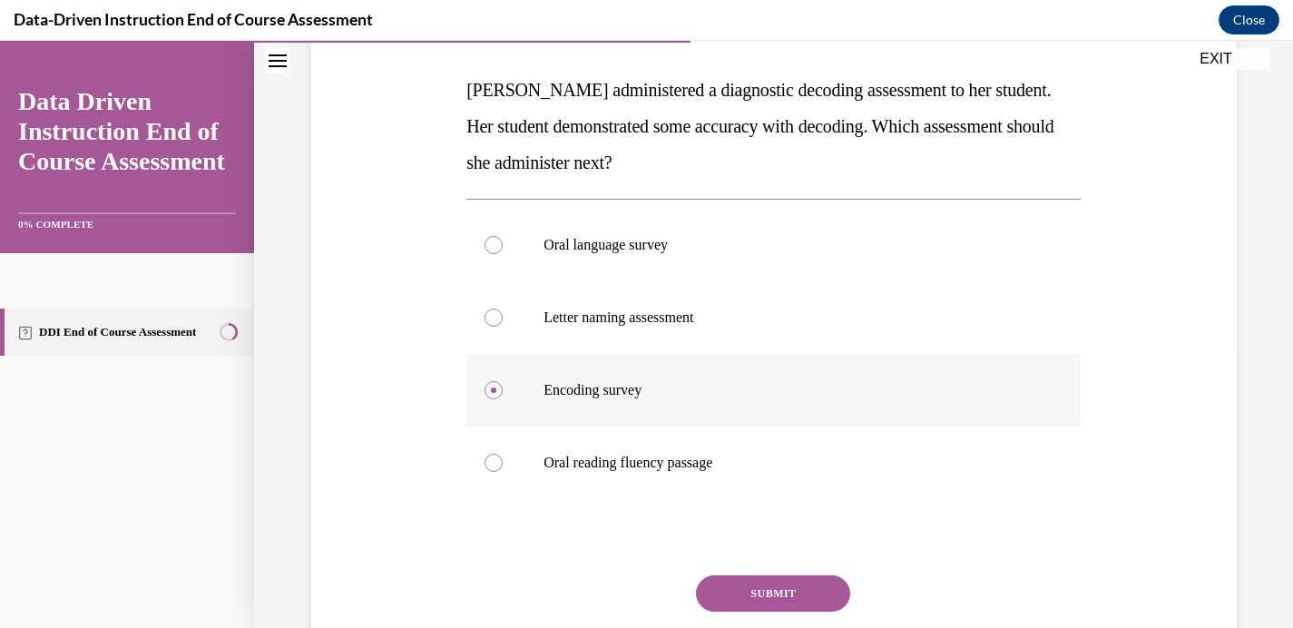
scroll to position [275, 0]
click at [557, 473] on label "Oral reading fluency passage" at bounding box center [773, 462] width 614 height 73
click at [503, 471] on input "Oral reading fluency passage" at bounding box center [494, 462] width 18 height 18
radio input "true"
click at [757, 594] on button "SUBMIT" at bounding box center [773, 592] width 154 height 36
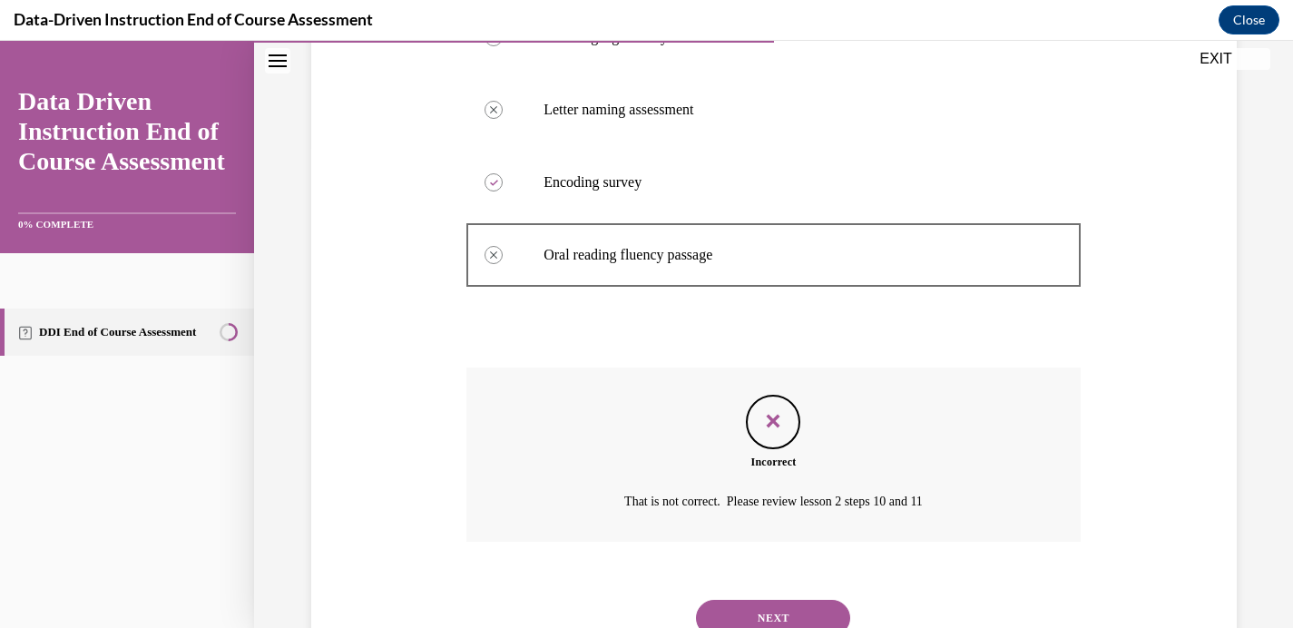
scroll to position [554, 0]
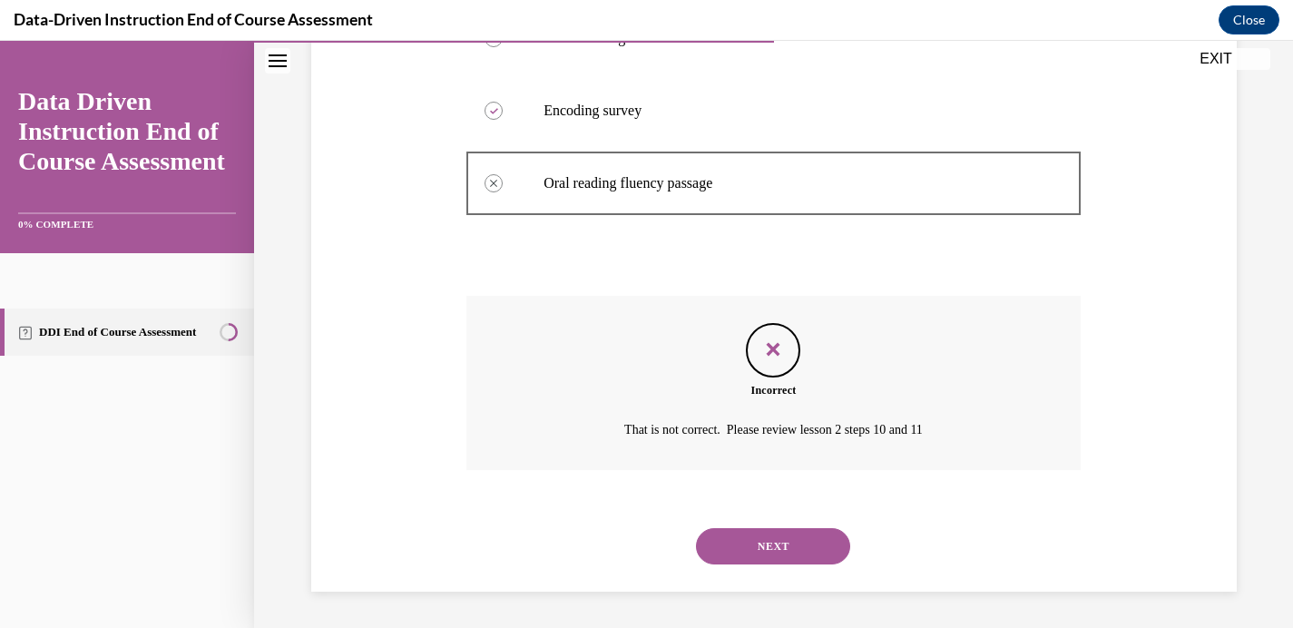
click at [779, 539] on button "NEXT" at bounding box center [773, 546] width 154 height 36
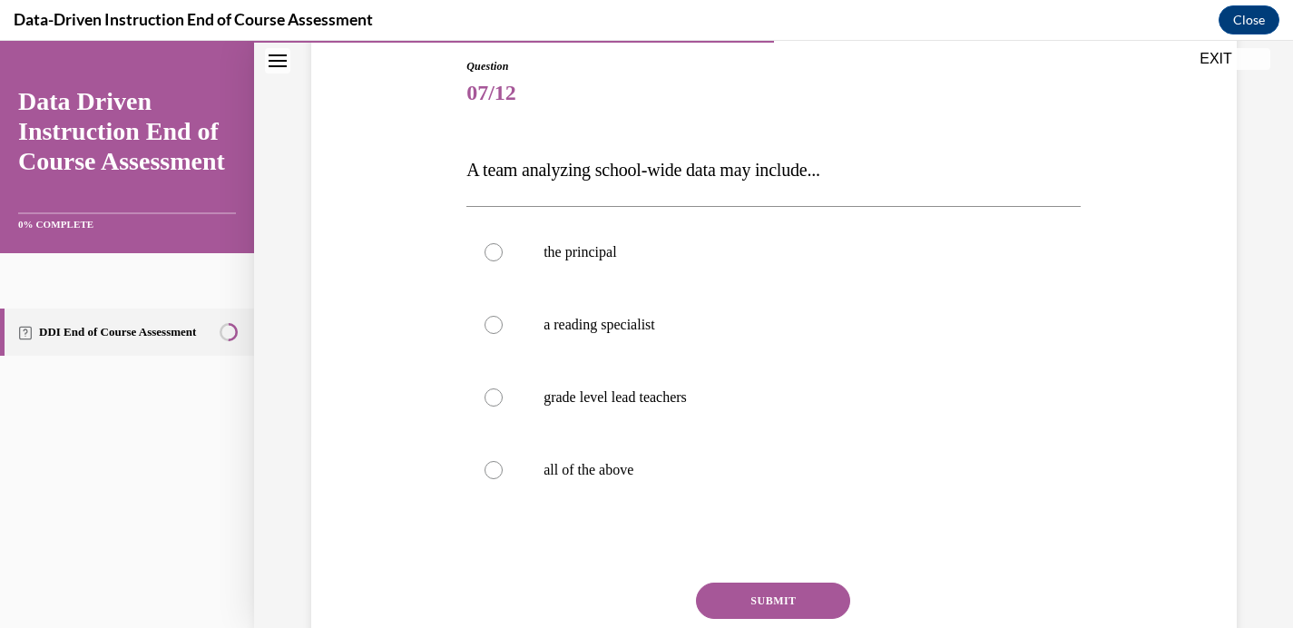
scroll to position [179, 0]
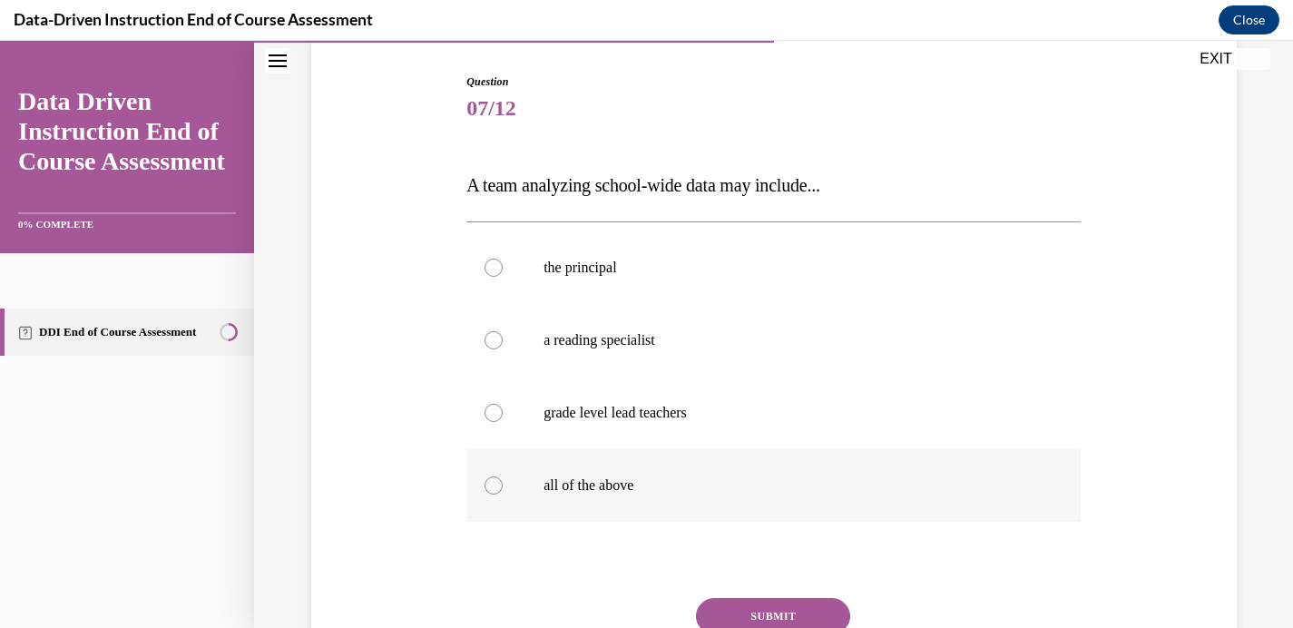
click at [582, 465] on label "all of the above" at bounding box center [773, 485] width 614 height 73
click at [503, 476] on input "all of the above" at bounding box center [494, 485] width 18 height 18
radio input "true"
click at [756, 603] on button "SUBMIT" at bounding box center [773, 616] width 154 height 36
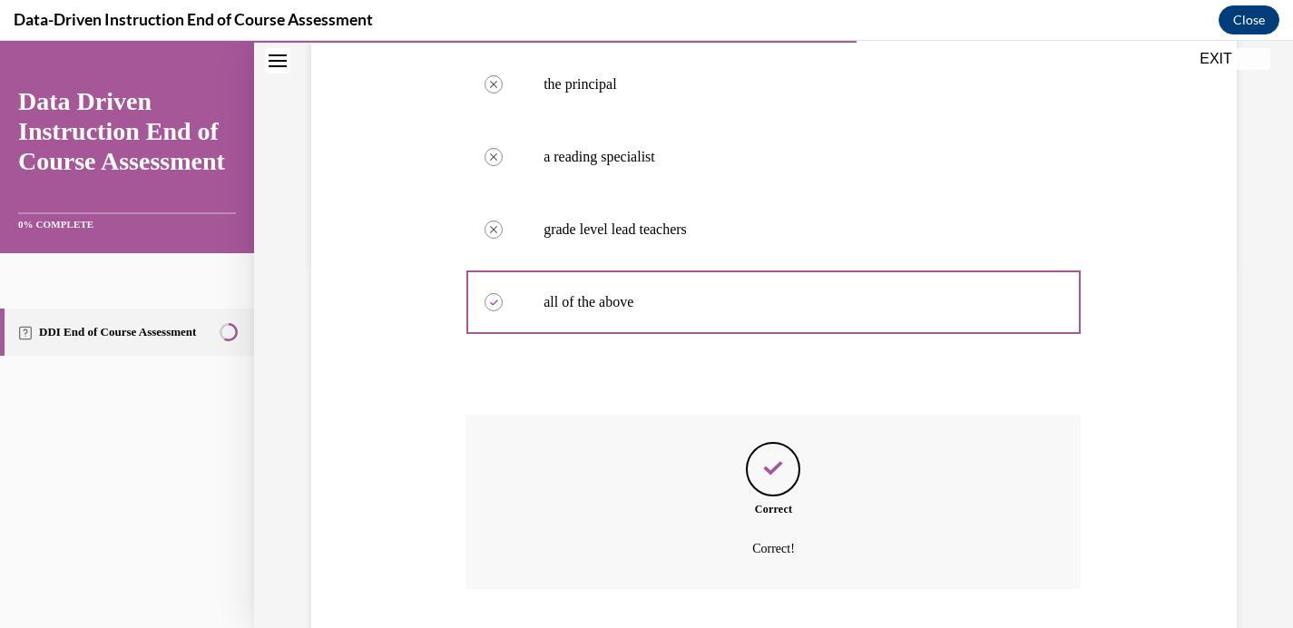
scroll to position [481, 0]
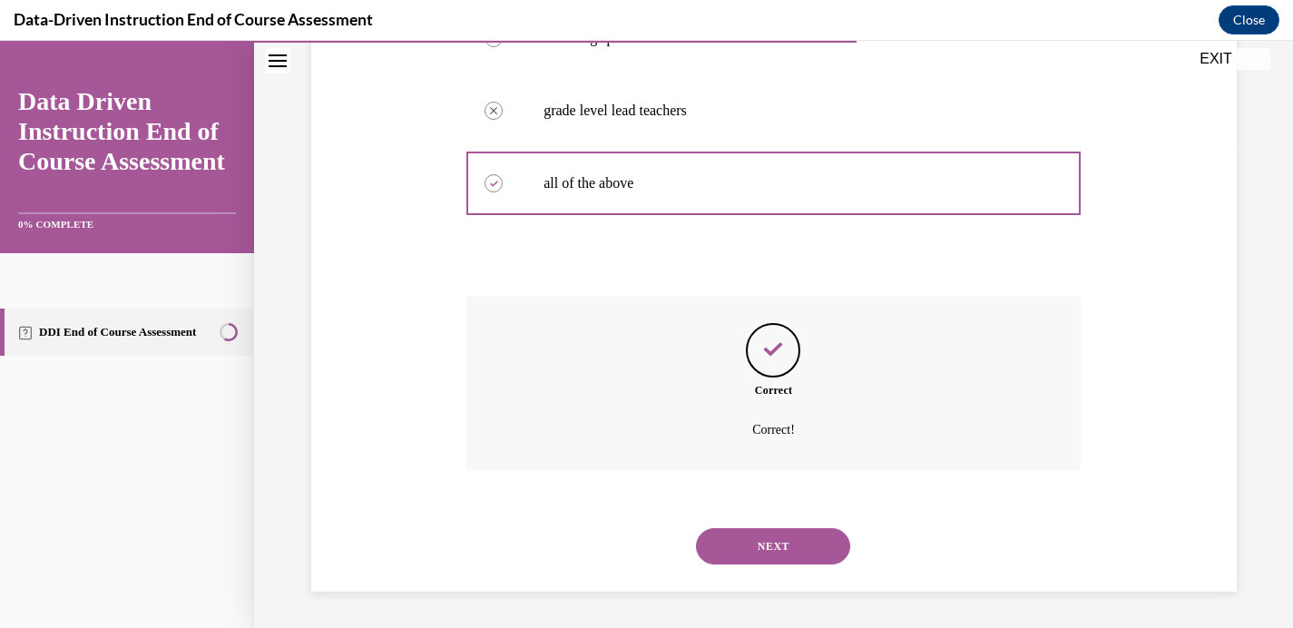
click at [782, 537] on button "NEXT" at bounding box center [773, 546] width 154 height 36
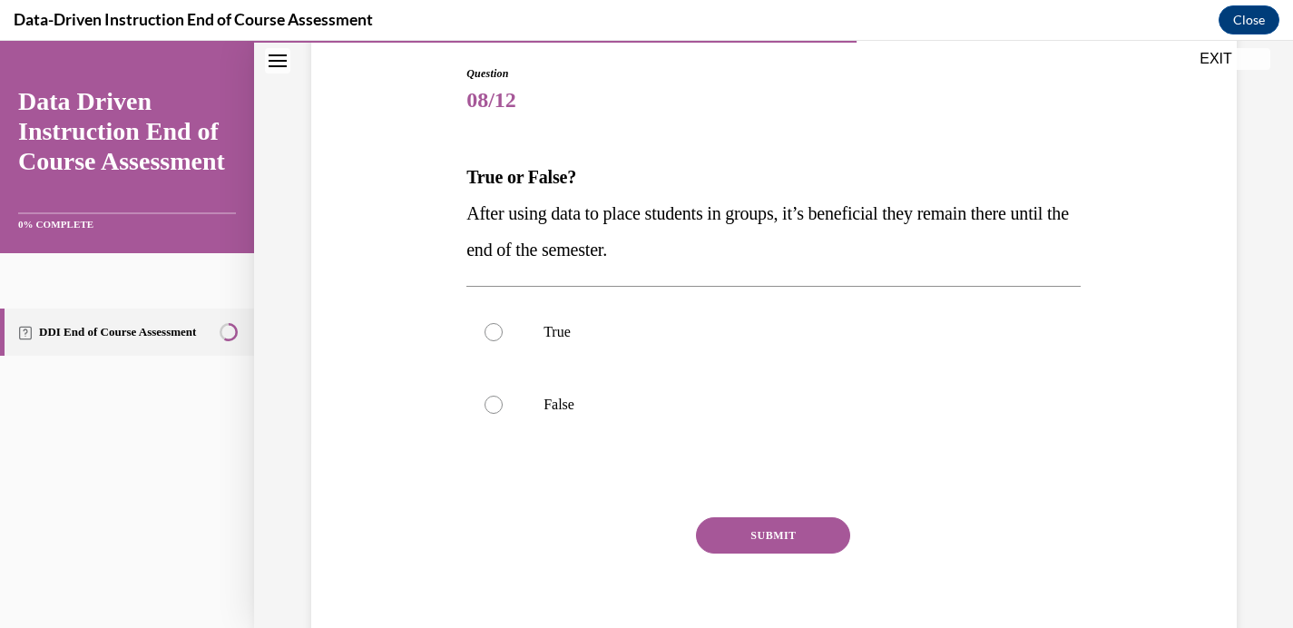
scroll to position [191, 0]
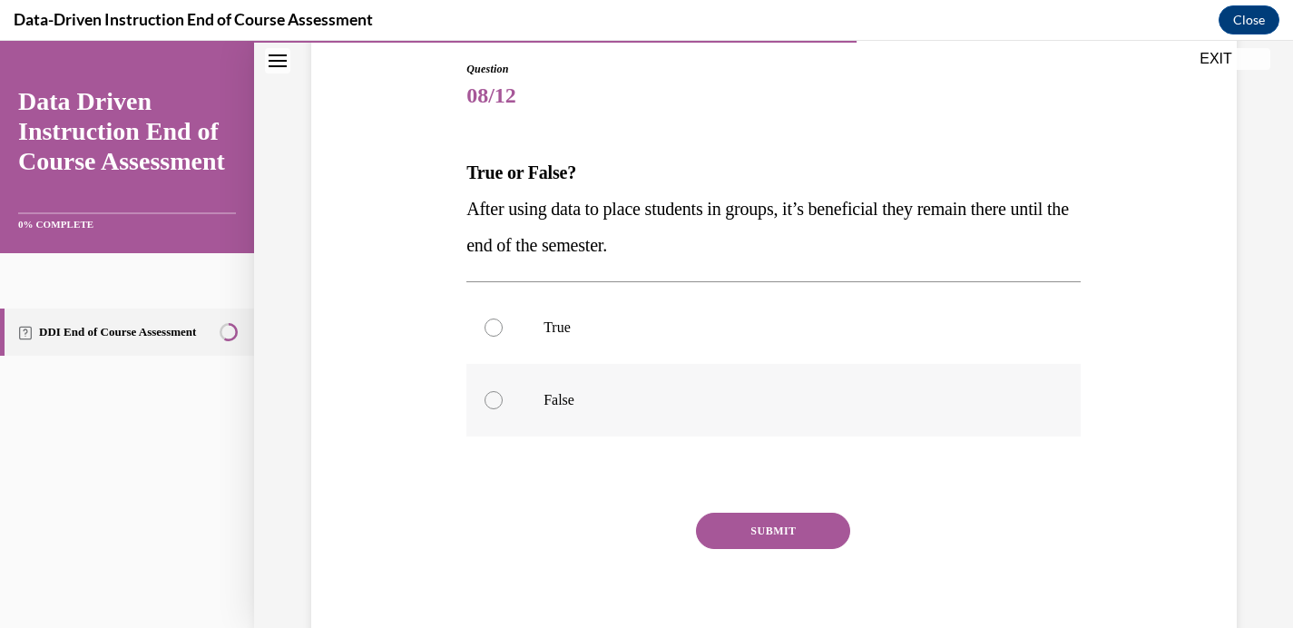
click at [485, 400] on div at bounding box center [494, 400] width 18 height 18
click at [485, 400] on input "False" at bounding box center [494, 400] width 18 height 18
radio input "true"
click at [764, 534] on button "SUBMIT" at bounding box center [773, 531] width 154 height 36
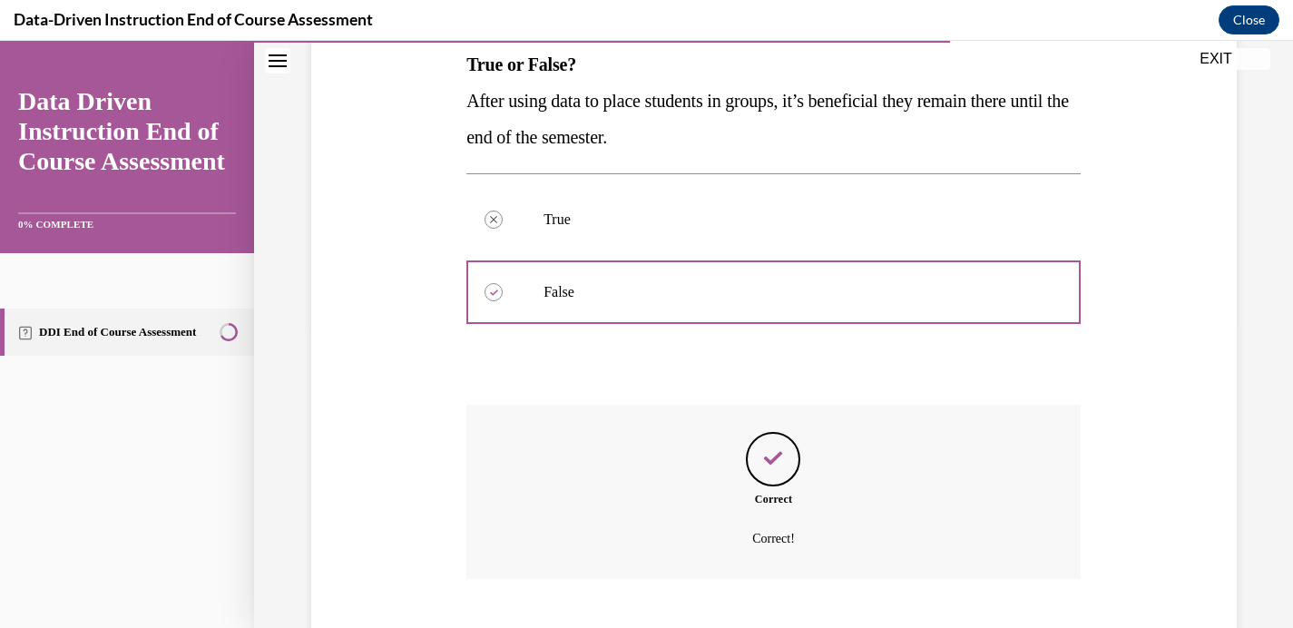
scroll to position [408, 0]
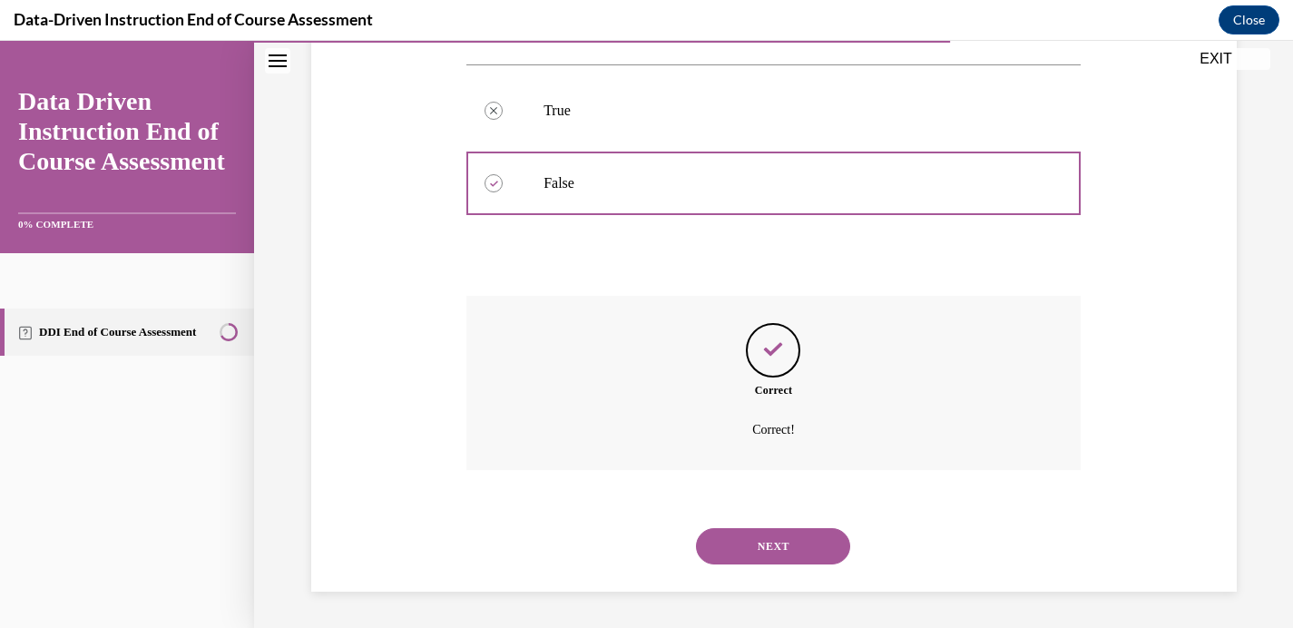
click at [764, 546] on button "NEXT" at bounding box center [773, 546] width 154 height 36
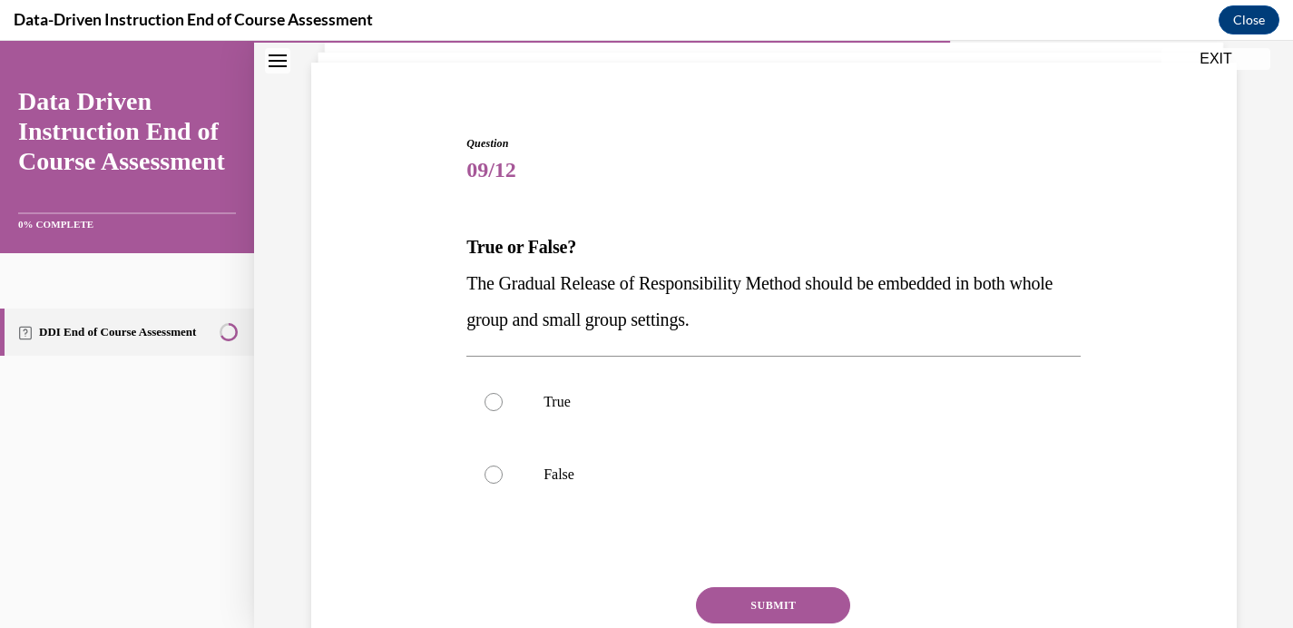
scroll to position [132, 0]
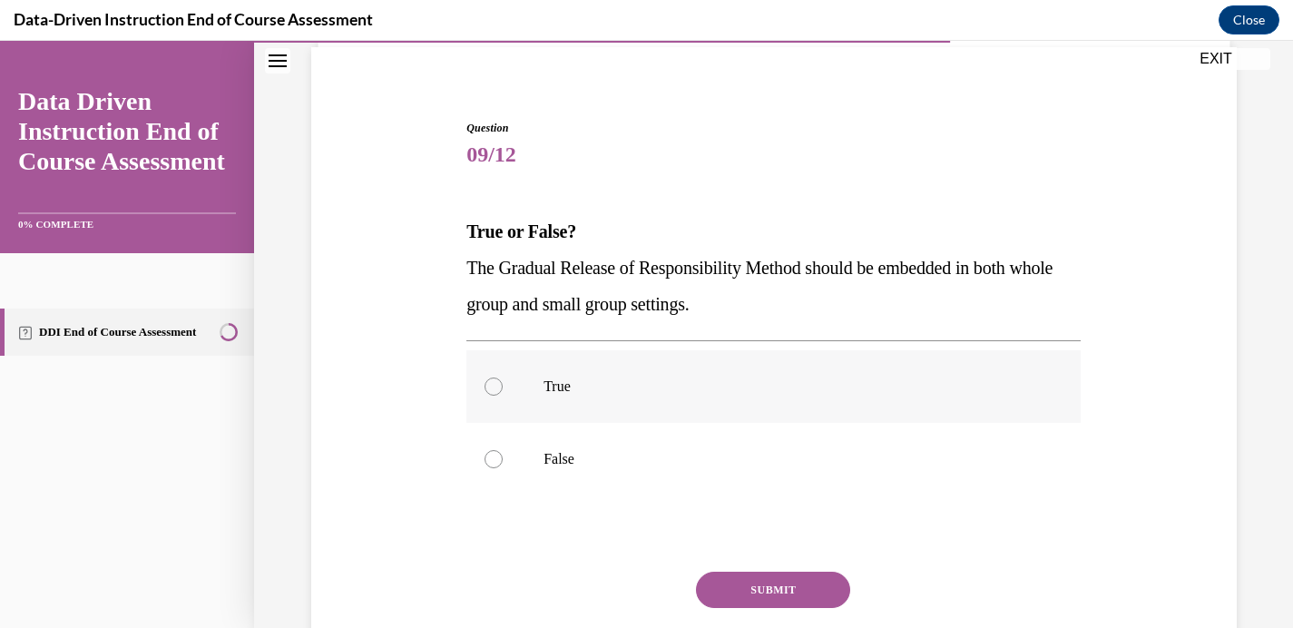
click at [485, 378] on div at bounding box center [494, 386] width 18 height 18
click at [485, 378] on input "True" at bounding box center [494, 386] width 18 height 18
radio input "true"
click at [739, 584] on button "SUBMIT" at bounding box center [773, 590] width 154 height 36
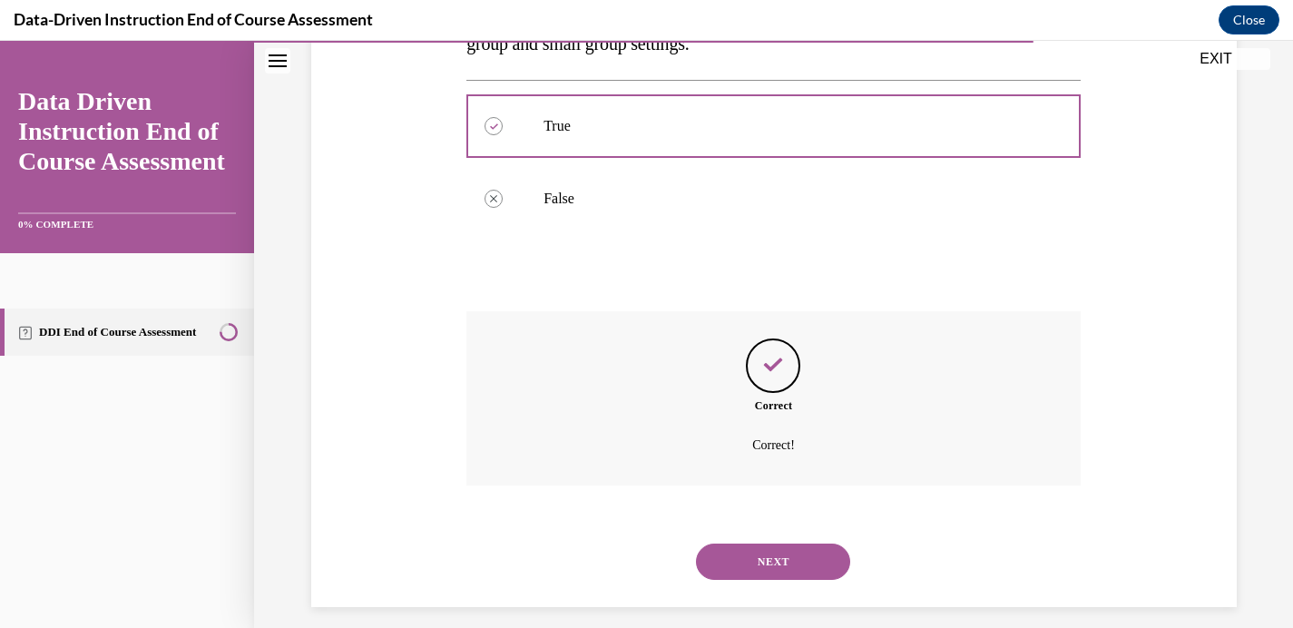
scroll to position [408, 0]
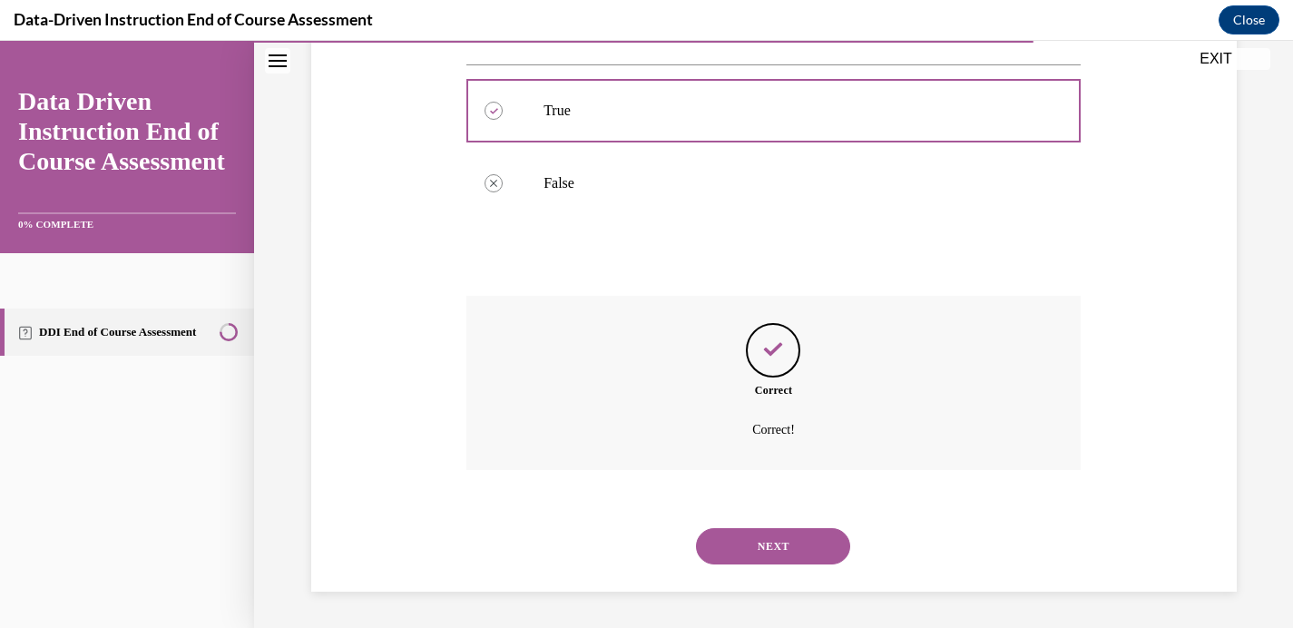
click at [767, 532] on button "NEXT" at bounding box center [773, 546] width 154 height 36
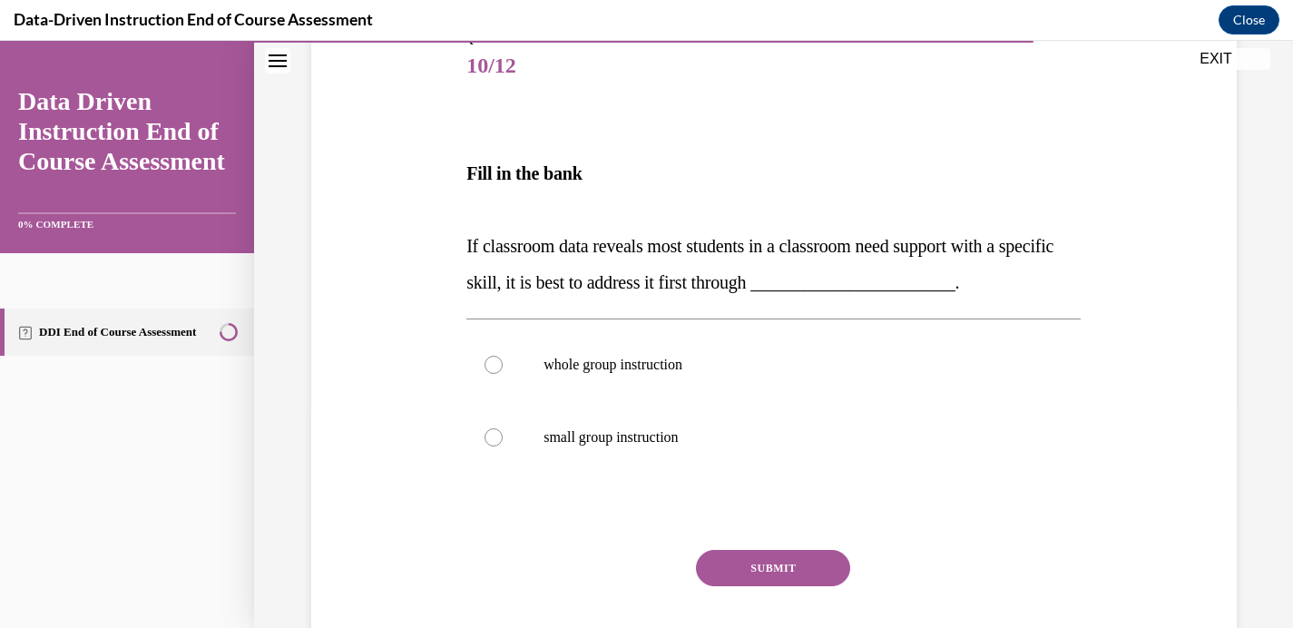
scroll to position [213, 0]
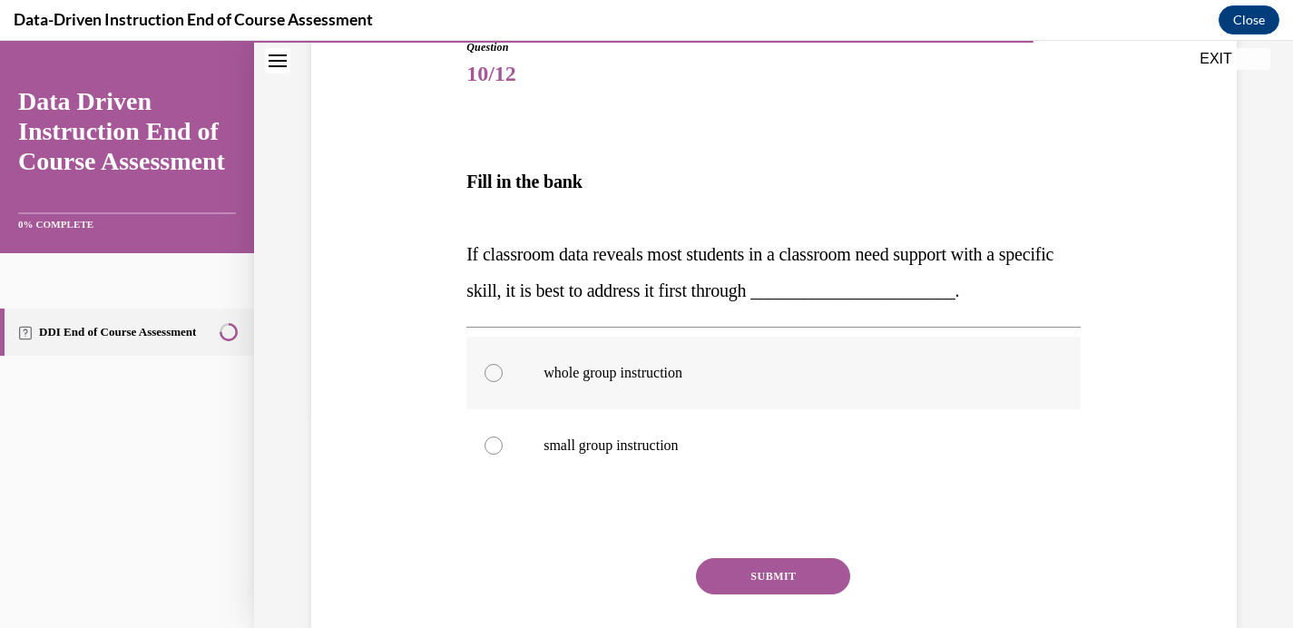
click at [492, 376] on div at bounding box center [494, 373] width 18 height 18
click at [492, 376] on input "whole group instruction" at bounding box center [494, 373] width 18 height 18
radio input "true"
click at [743, 578] on button "SUBMIT" at bounding box center [773, 576] width 154 height 36
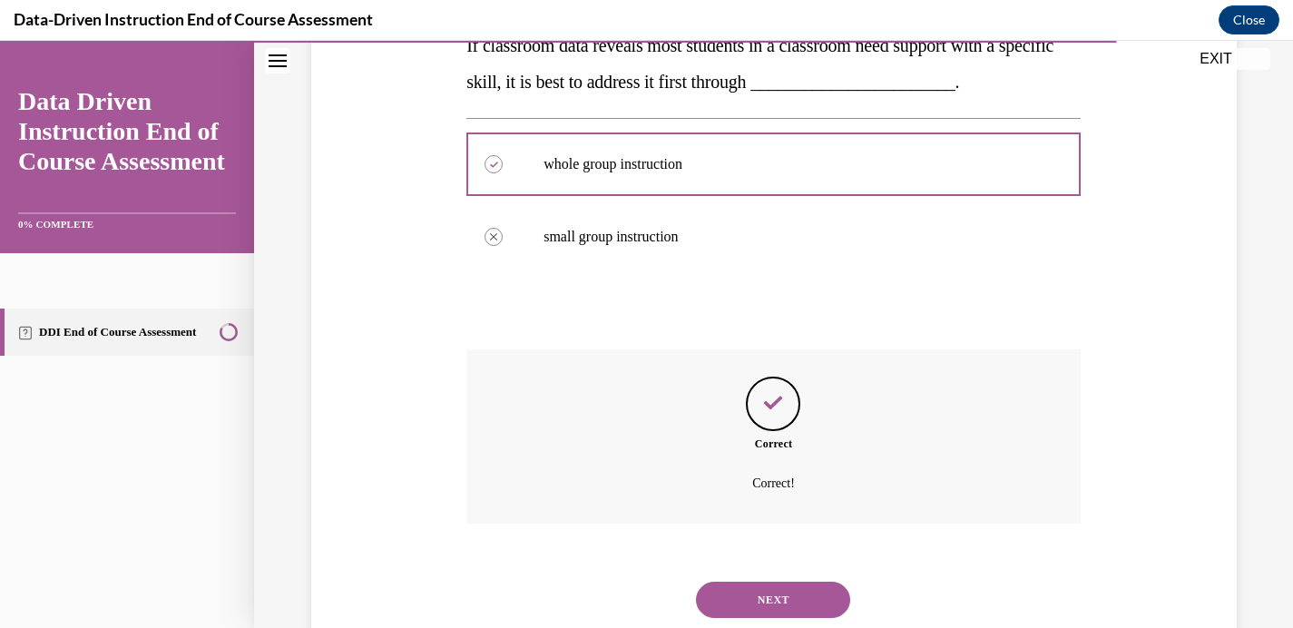
scroll to position [475, 0]
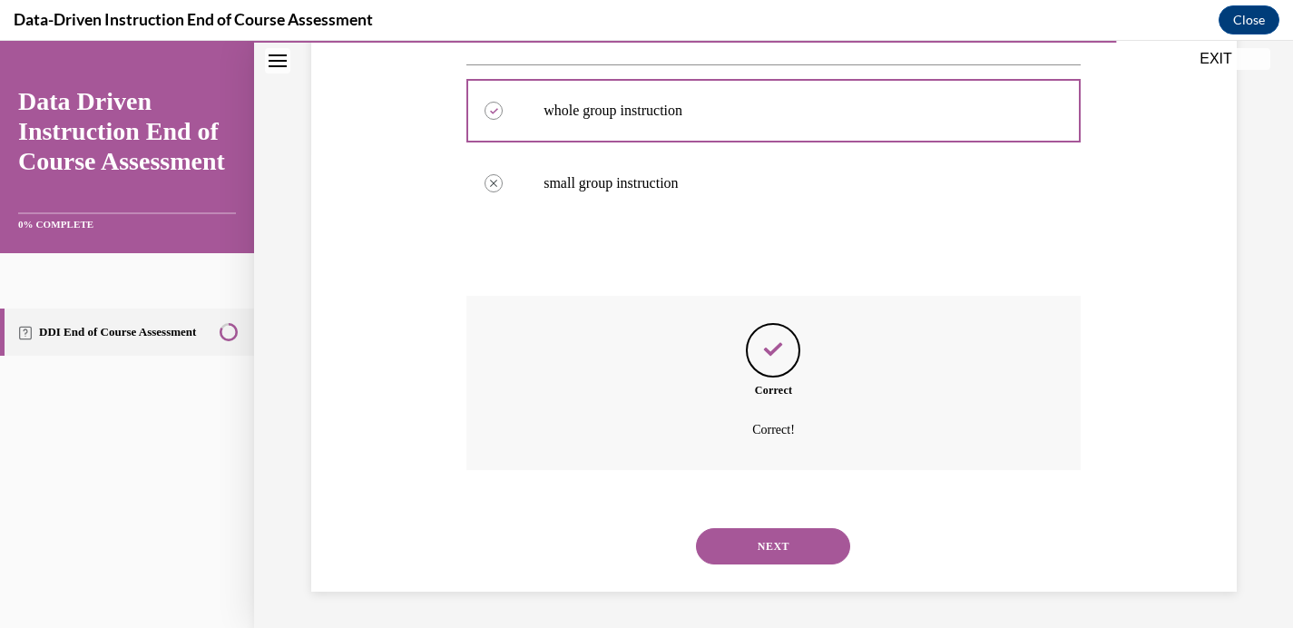
click at [772, 553] on button "NEXT" at bounding box center [773, 546] width 154 height 36
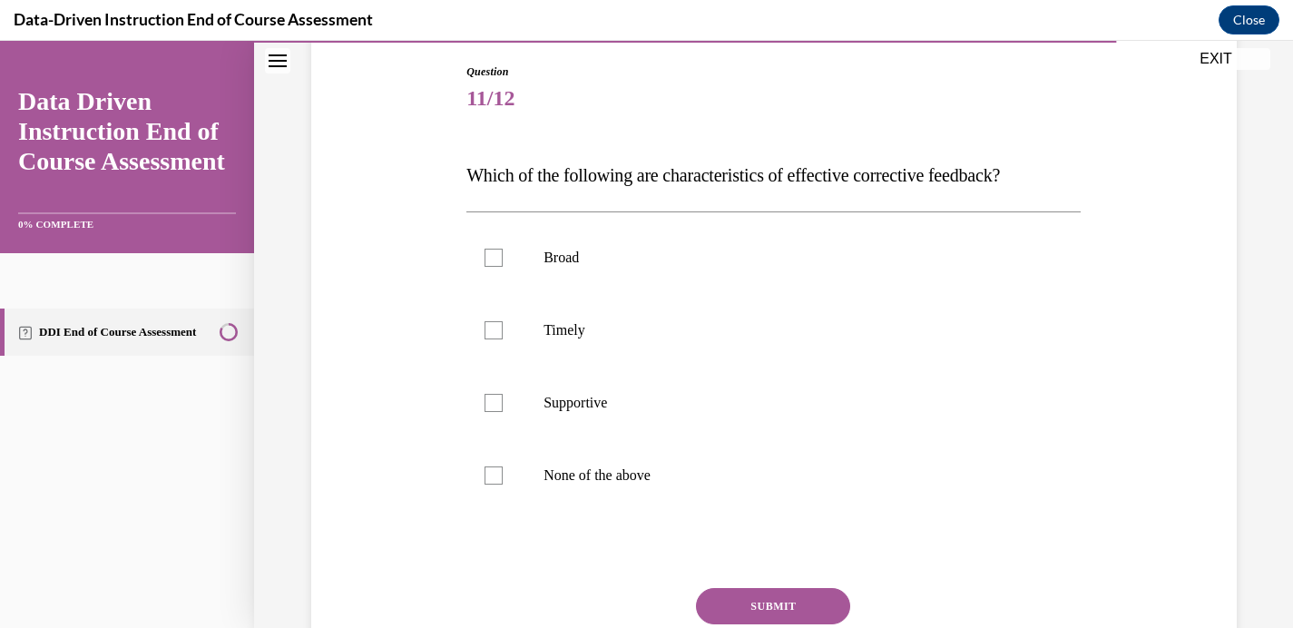
scroll to position [191, 0]
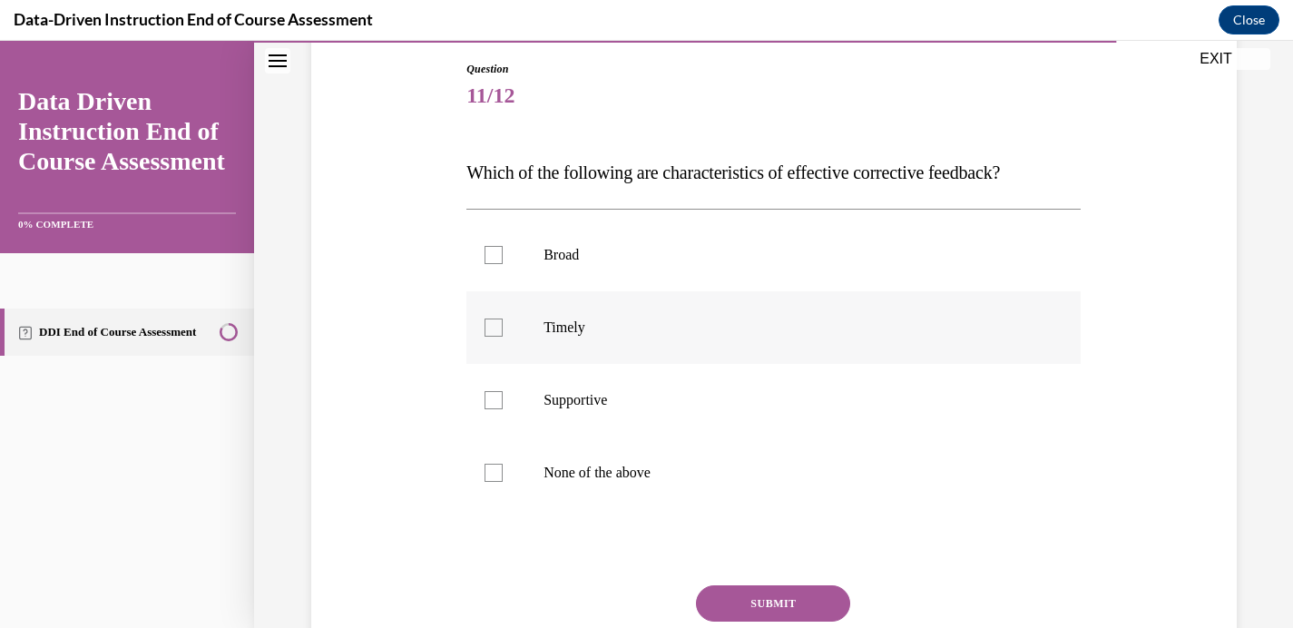
click at [486, 327] on div at bounding box center [494, 327] width 18 height 18
click at [486, 327] on input "Timely" at bounding box center [494, 327] width 18 height 18
checkbox input "true"
click at [487, 402] on div at bounding box center [494, 400] width 18 height 18
click at [487, 402] on input "Supportive" at bounding box center [494, 400] width 18 height 18
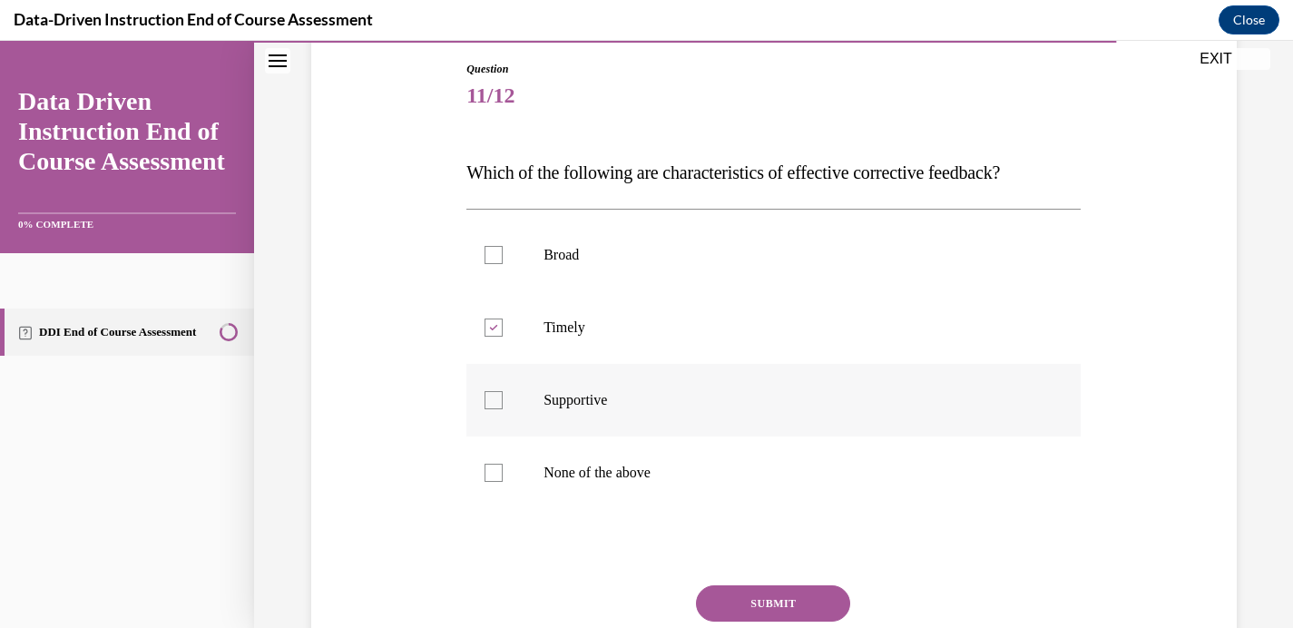
checkbox input "true"
click at [740, 593] on button "SUBMIT" at bounding box center [773, 603] width 154 height 36
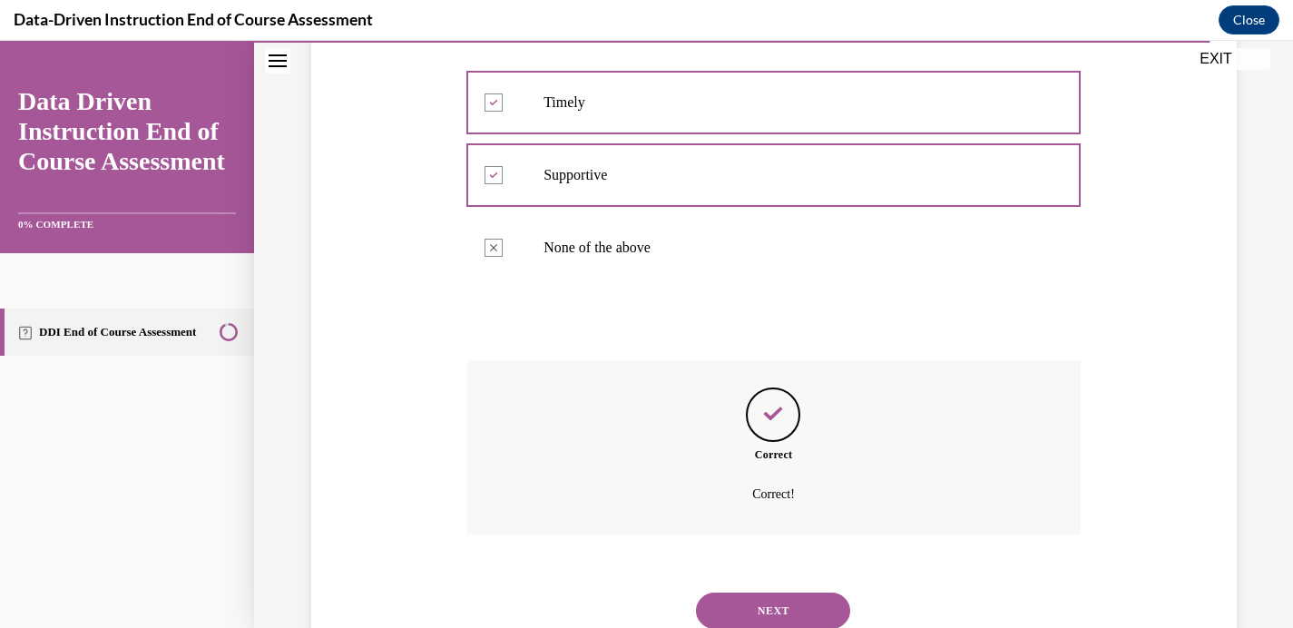
scroll to position [481, 0]
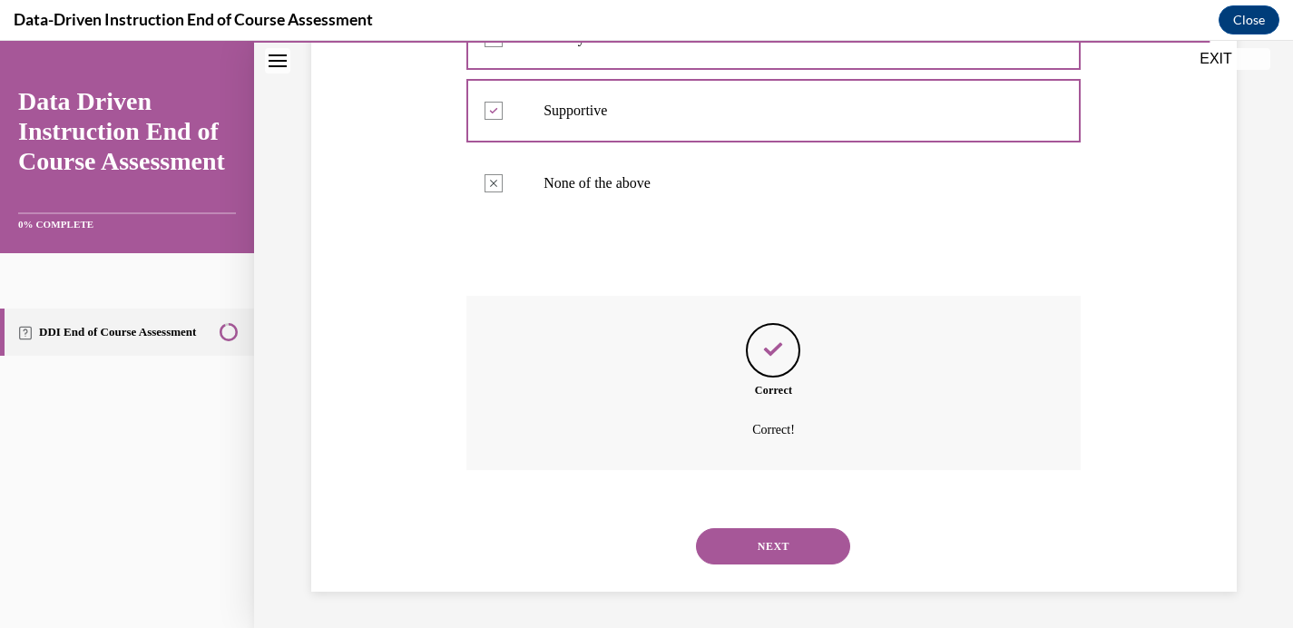
click at [752, 549] on button "NEXT" at bounding box center [773, 546] width 154 height 36
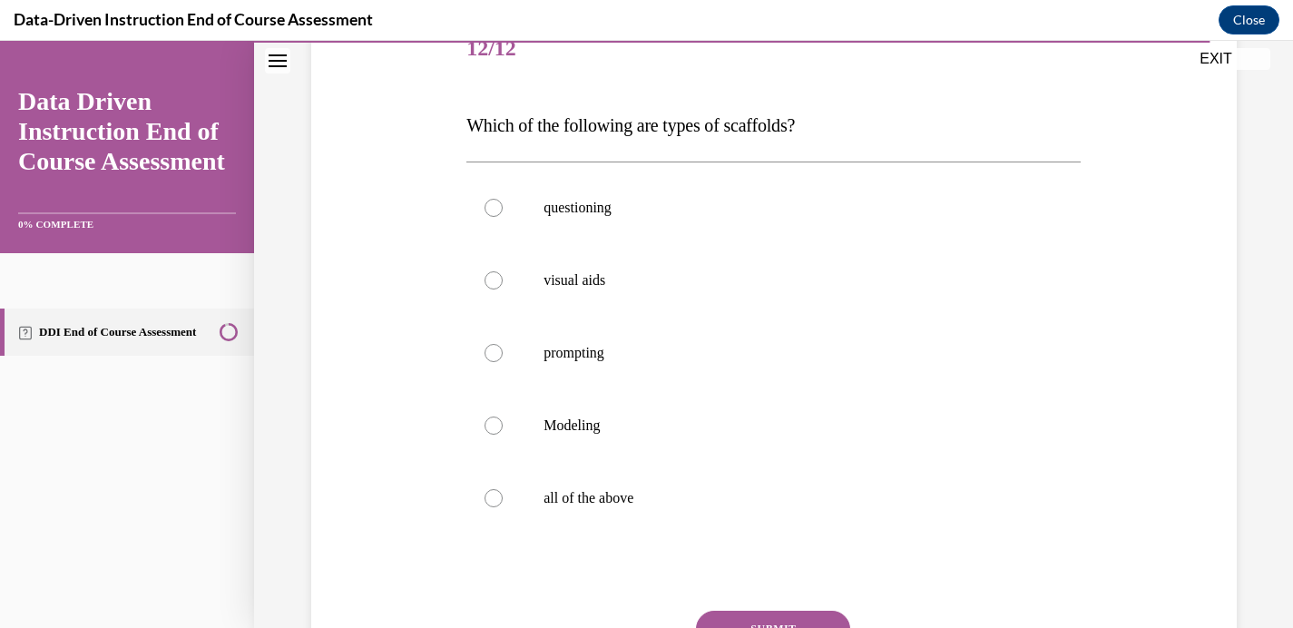
scroll to position [246, 0]
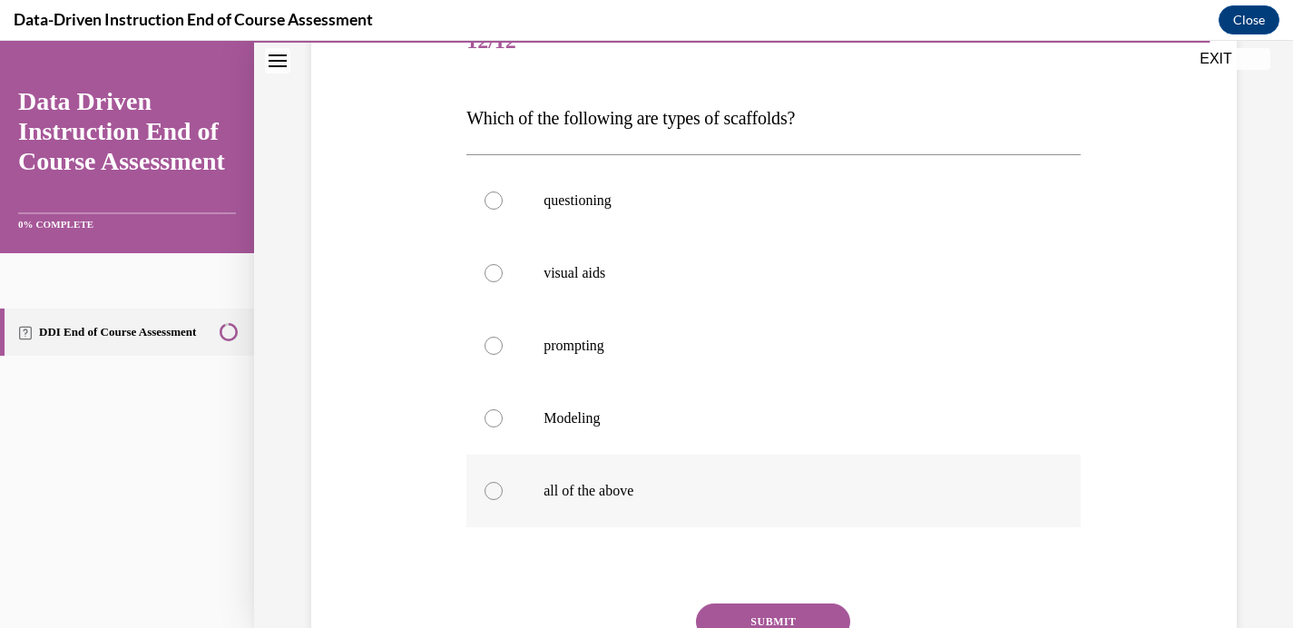
click at [575, 499] on p "all of the above" at bounding box center [790, 491] width 492 height 18
click at [503, 499] on input "all of the above" at bounding box center [494, 491] width 18 height 18
radio input "true"
click at [761, 618] on button "SUBMIT" at bounding box center [773, 621] width 154 height 36
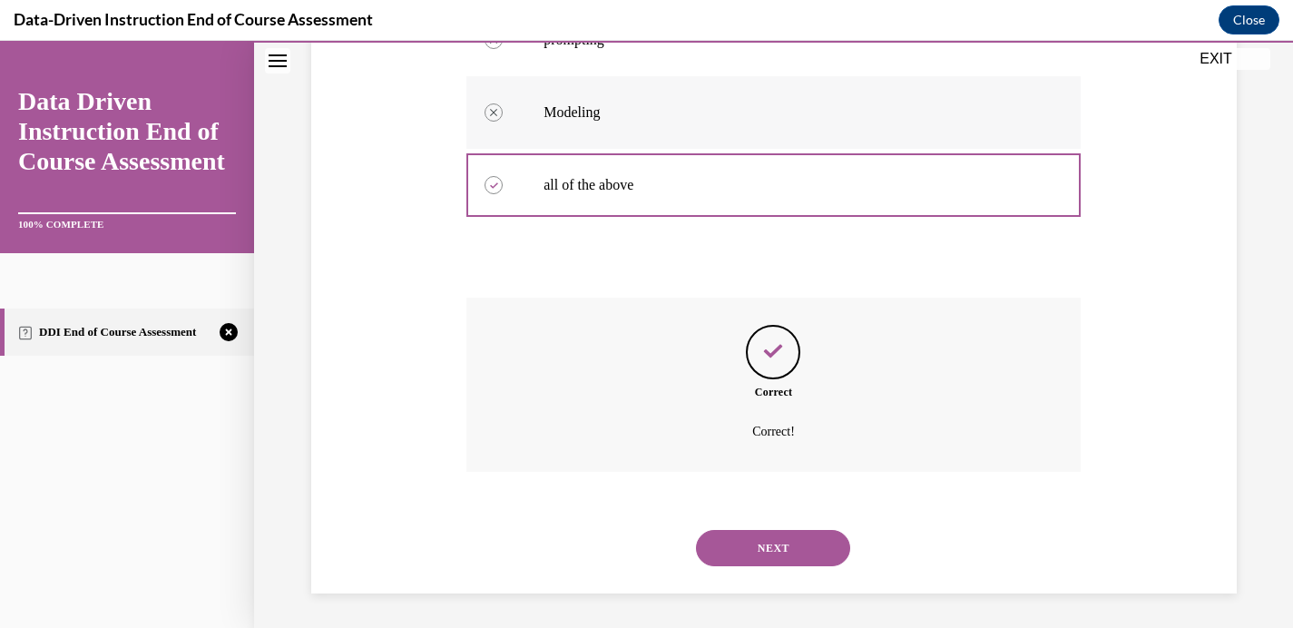
scroll to position [554, 0]
click at [755, 549] on button "NEXT" at bounding box center [773, 546] width 154 height 36
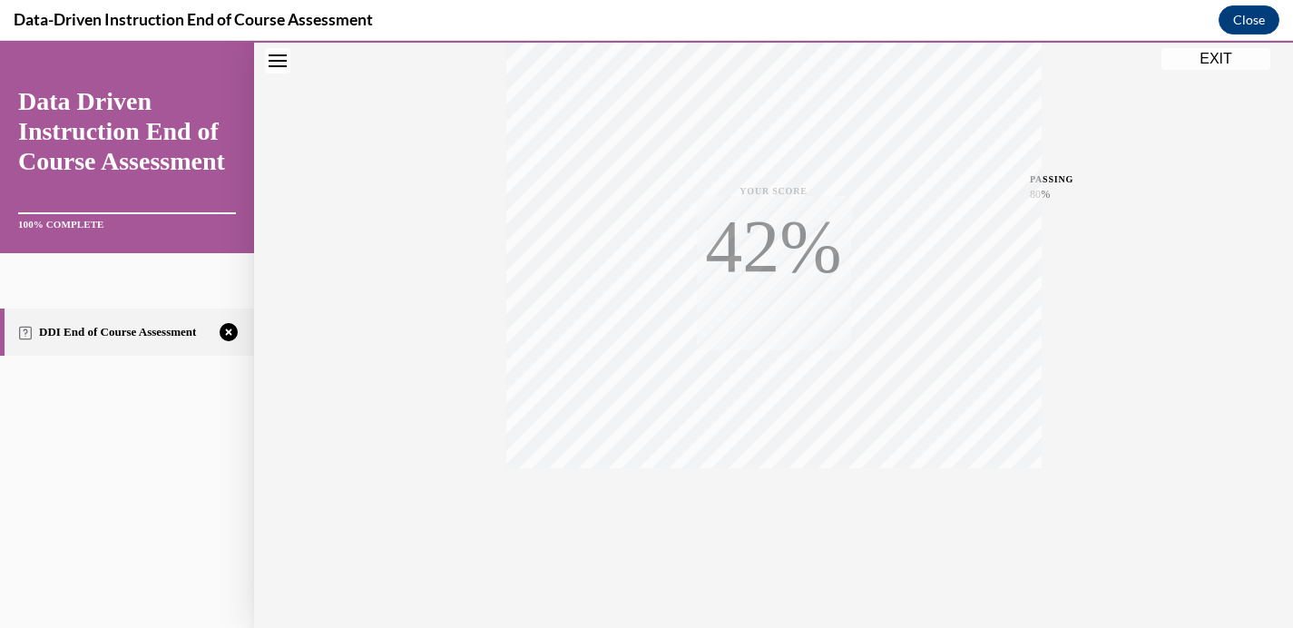
scroll to position [343, 0]
click at [779, 513] on icon "button" at bounding box center [773, 517] width 64 height 20
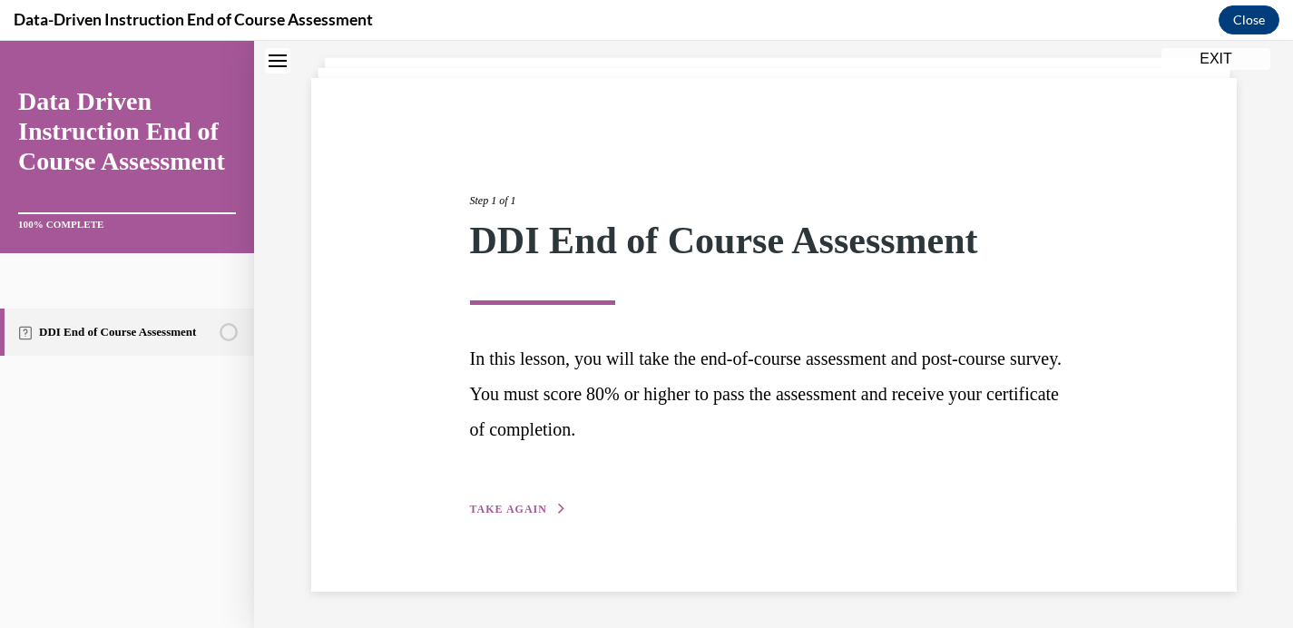
click at [526, 501] on button "TAKE AGAIN" at bounding box center [518, 509] width 97 height 16
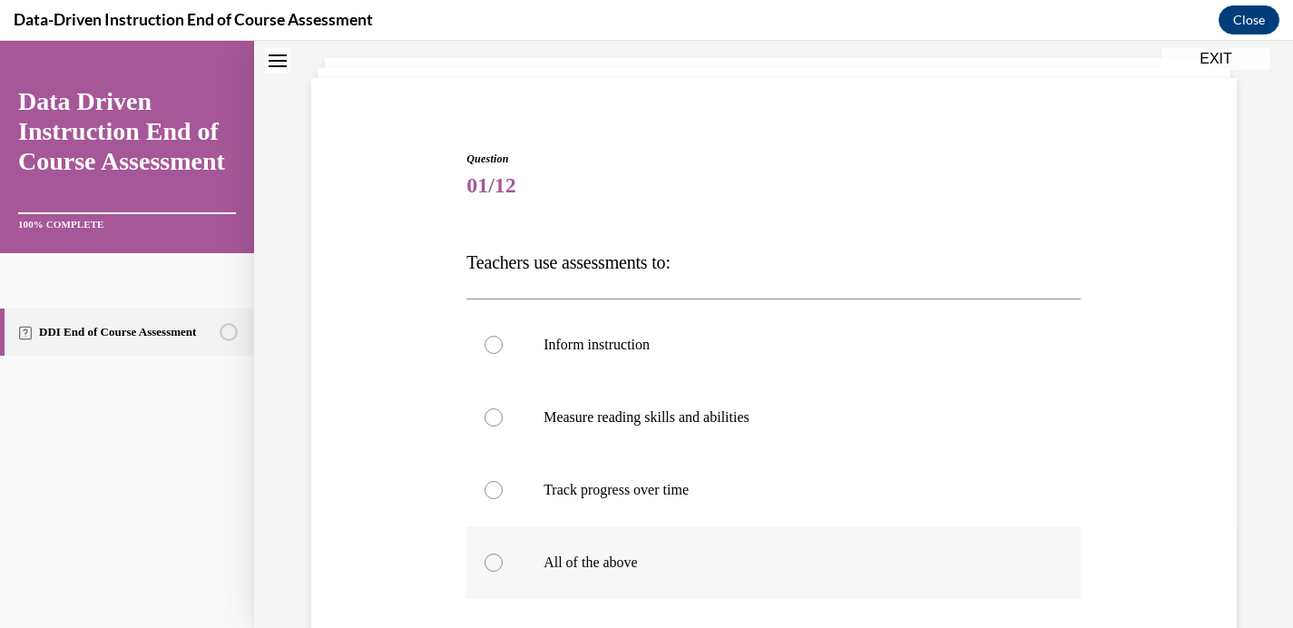
click at [573, 552] on label "All of the above" at bounding box center [773, 562] width 614 height 73
click at [503, 554] on input "All of the above" at bounding box center [494, 563] width 18 height 18
radio input "true"
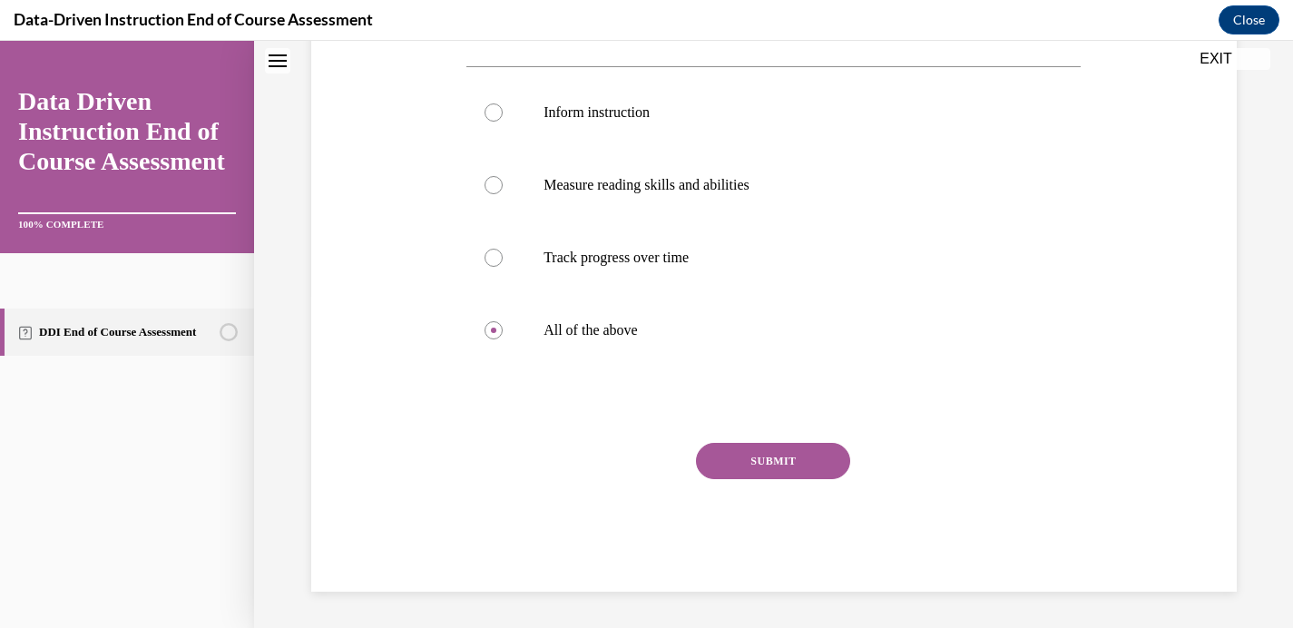
click at [737, 469] on button "SUBMIT" at bounding box center [773, 461] width 154 height 36
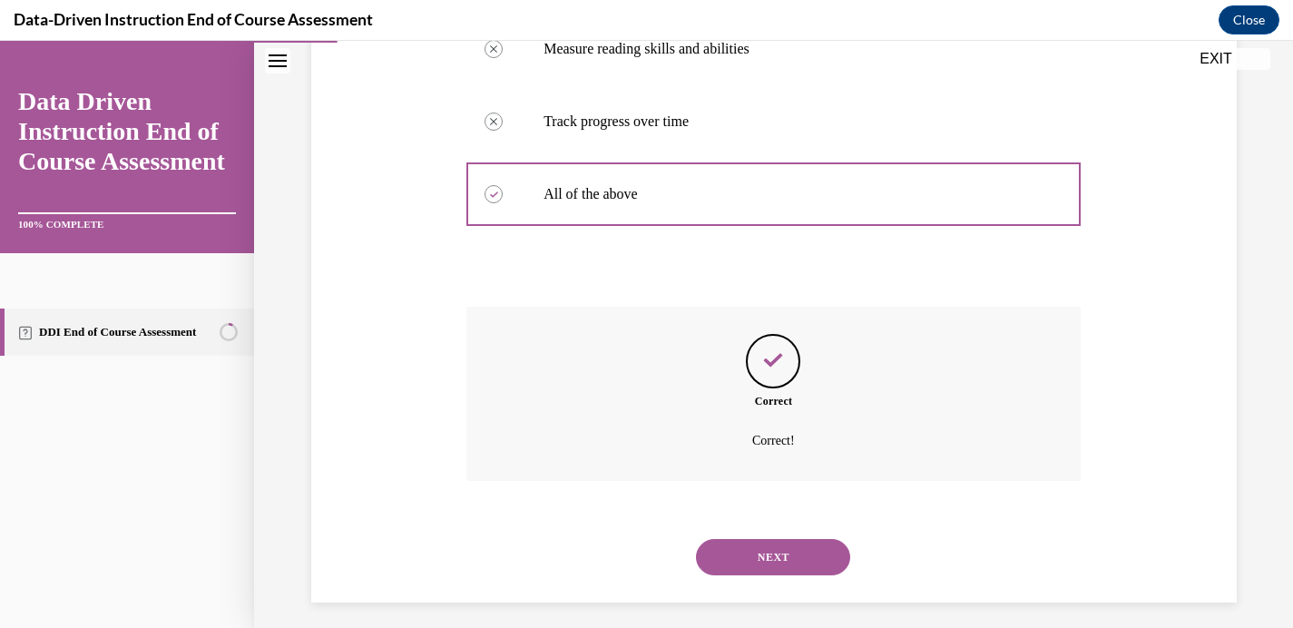
scroll to position [481, 0]
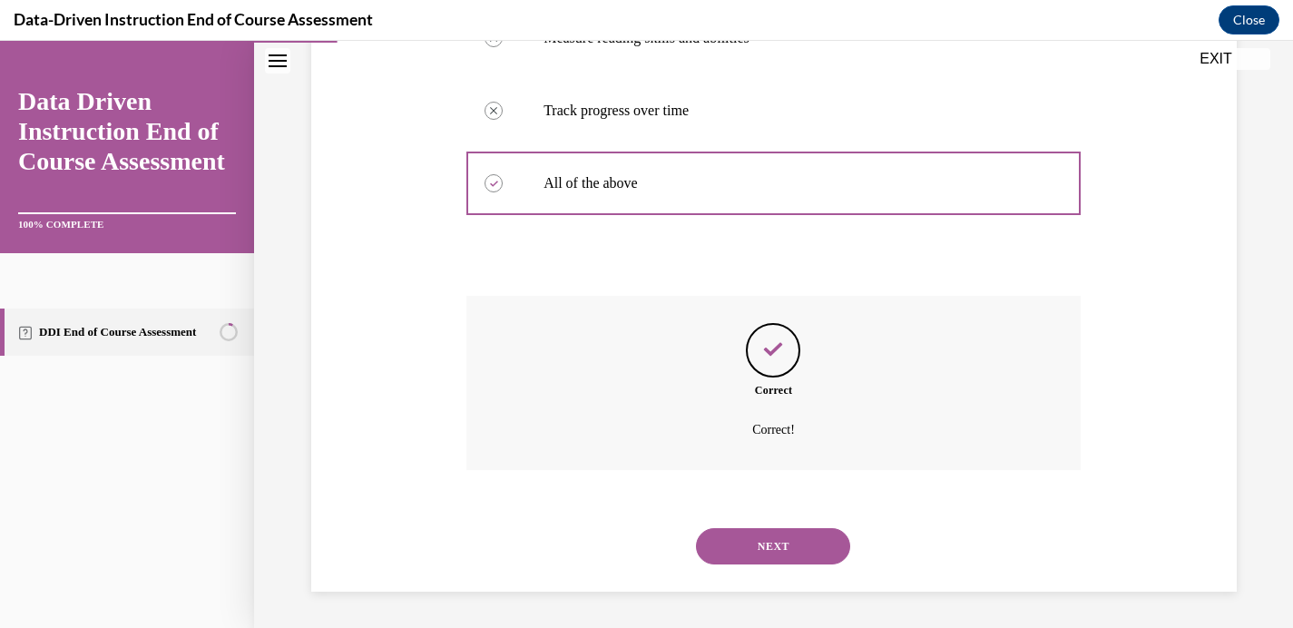
click at [773, 541] on button "NEXT" at bounding box center [773, 546] width 154 height 36
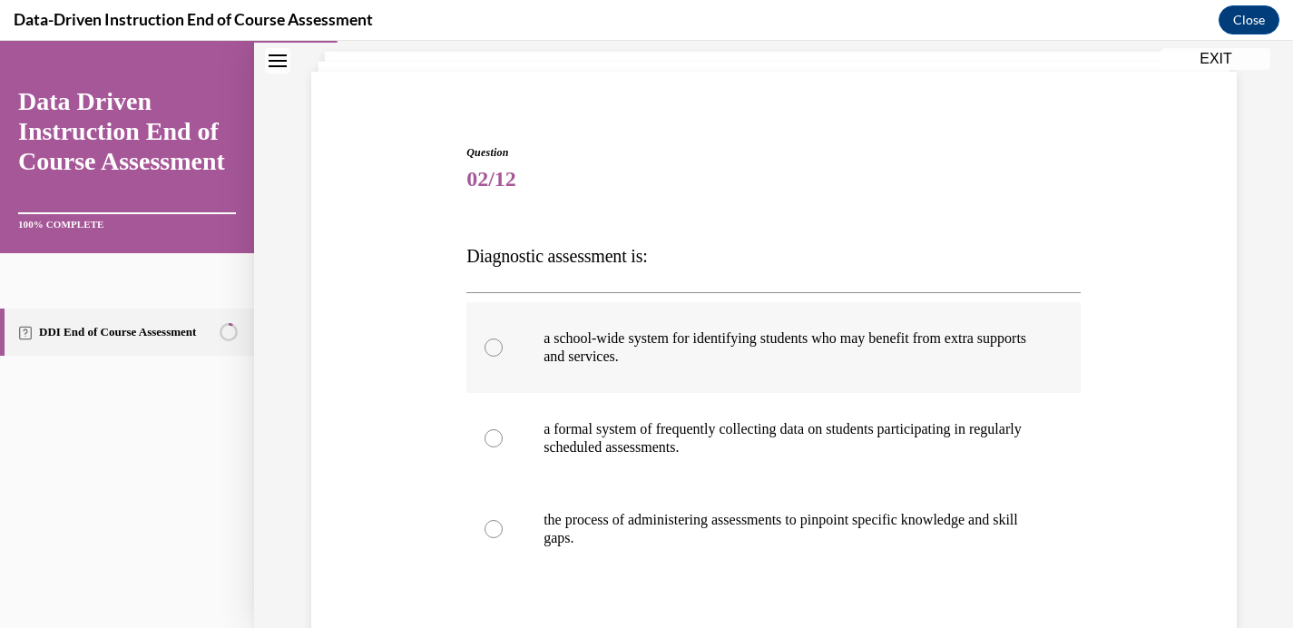
scroll to position [113, 0]
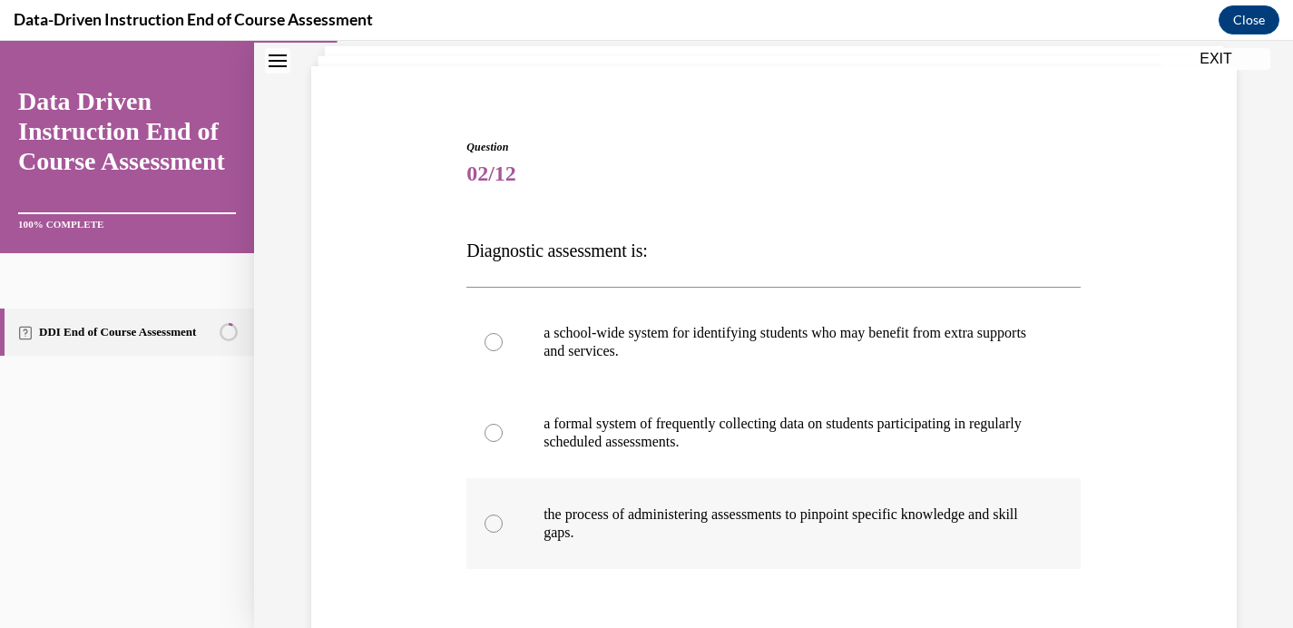
click at [525, 516] on label "the process of administering assessments to pinpoint specific knowledge and ski…" at bounding box center [773, 523] width 614 height 91
click at [503, 516] on input "the process of administering assessments to pinpoint specific knowledge and ski…" at bounding box center [494, 523] width 18 height 18
radio input "true"
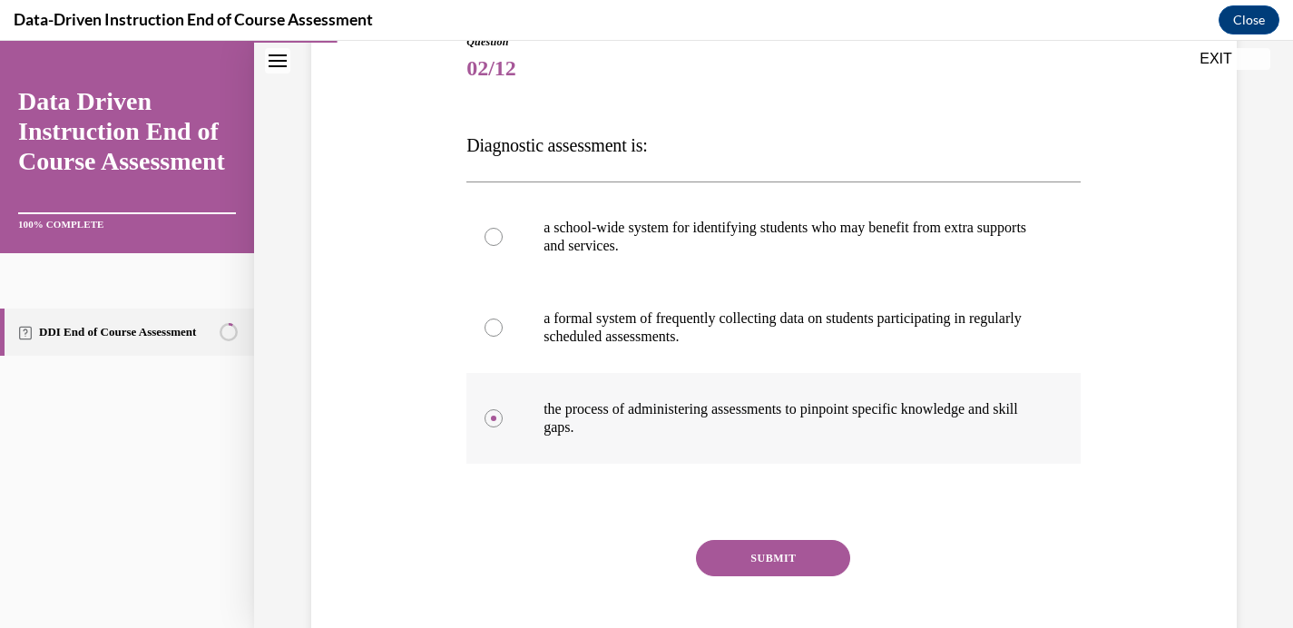
scroll to position [316, 0]
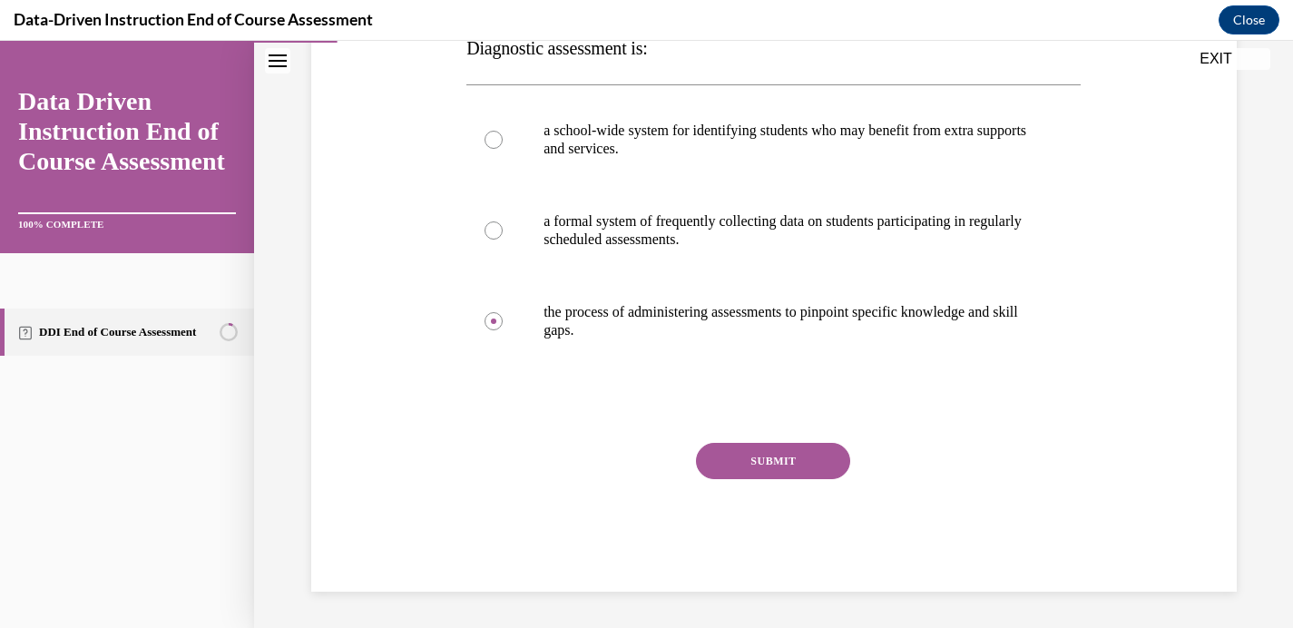
click at [764, 468] on button "SUBMIT" at bounding box center [773, 461] width 154 height 36
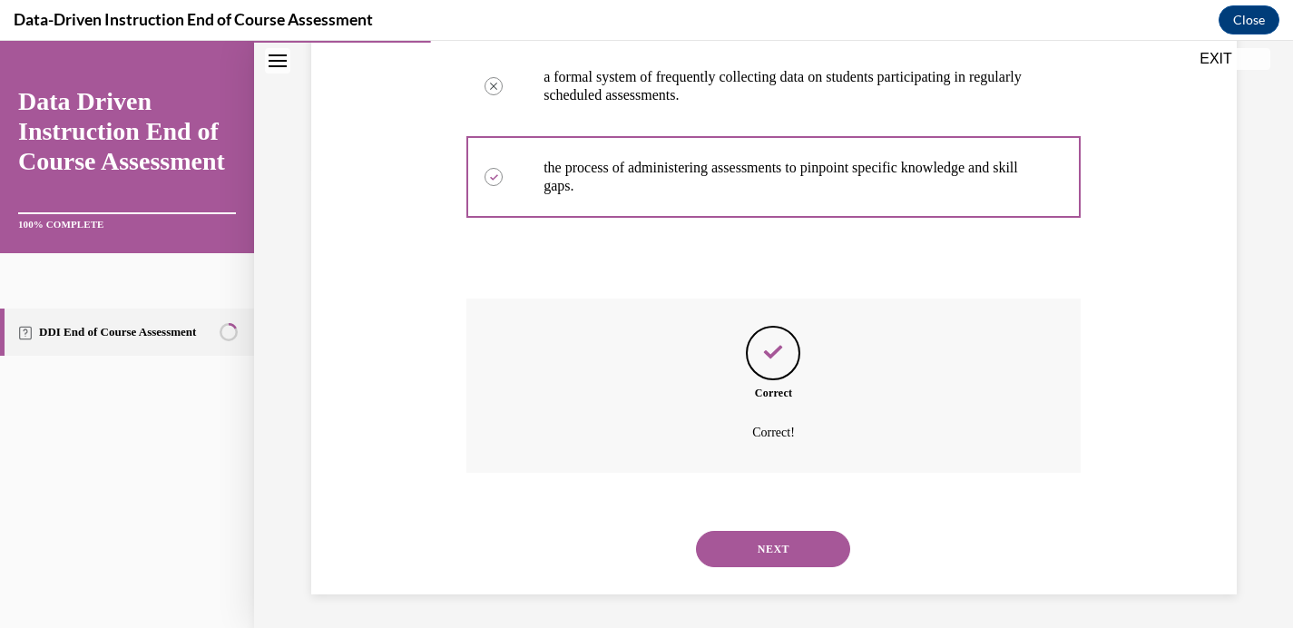
scroll to position [463, 0]
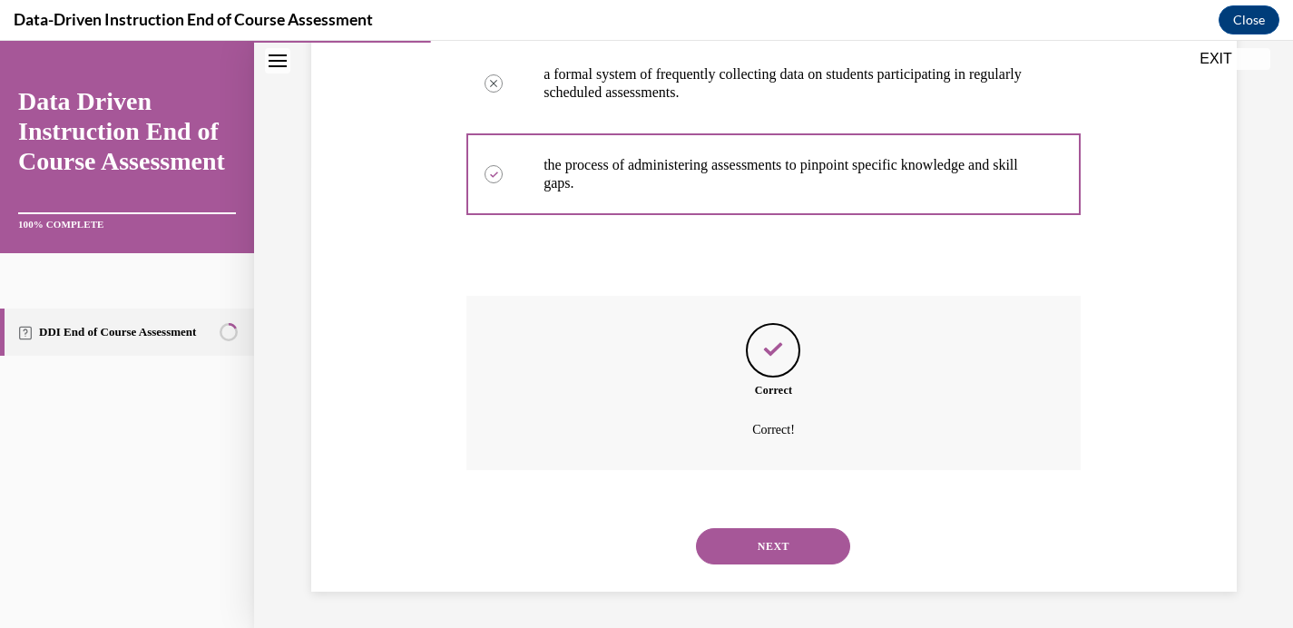
click at [750, 546] on button "NEXT" at bounding box center [773, 546] width 154 height 36
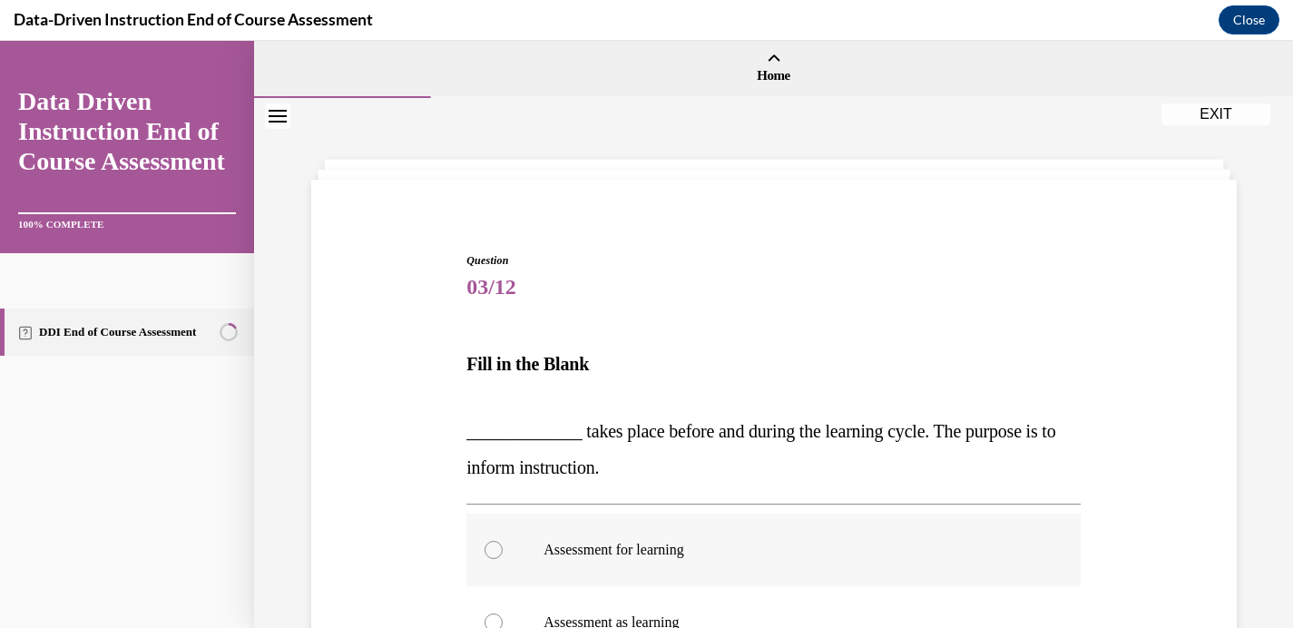
click at [593, 527] on label "Assessment for learning" at bounding box center [773, 550] width 614 height 73
click at [503, 541] on input "Assessment for learning" at bounding box center [494, 550] width 18 height 18
radio input "true"
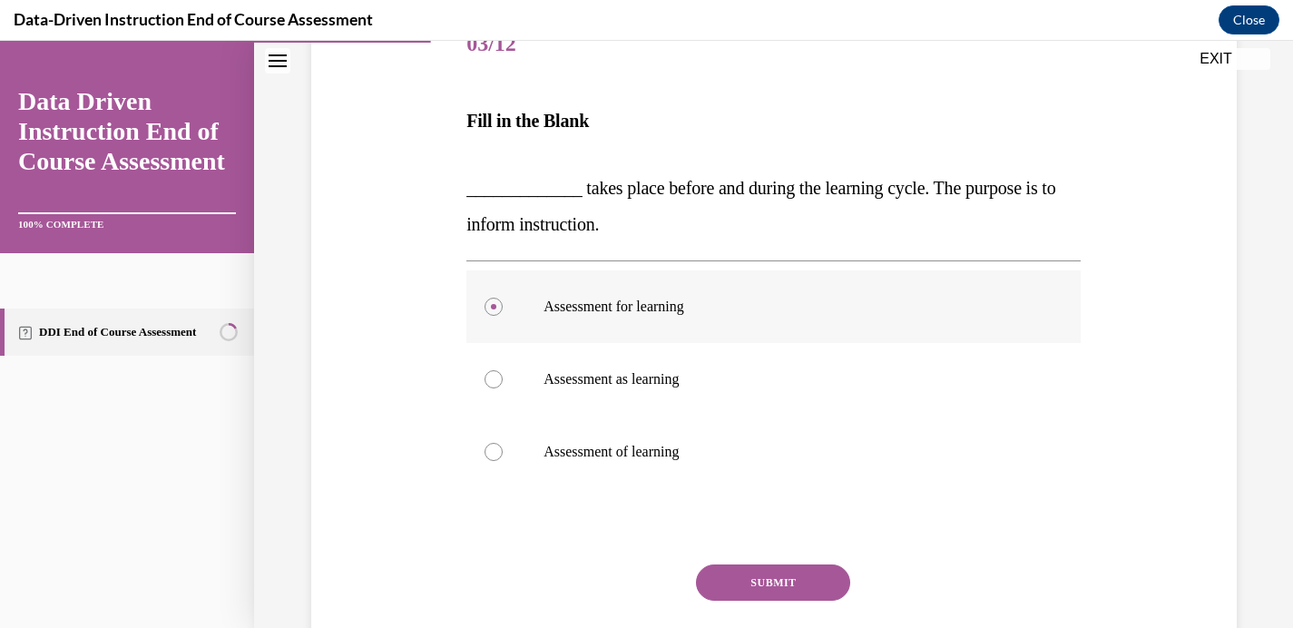
scroll to position [365, 0]
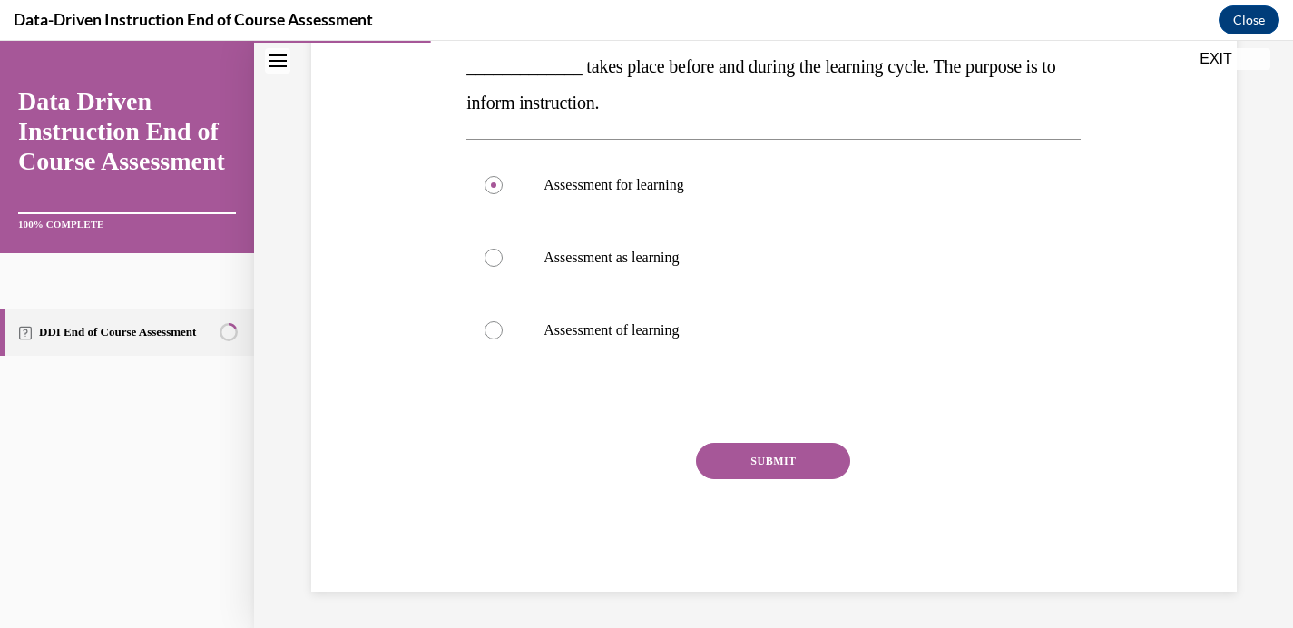
click at [760, 463] on button "SUBMIT" at bounding box center [773, 461] width 154 height 36
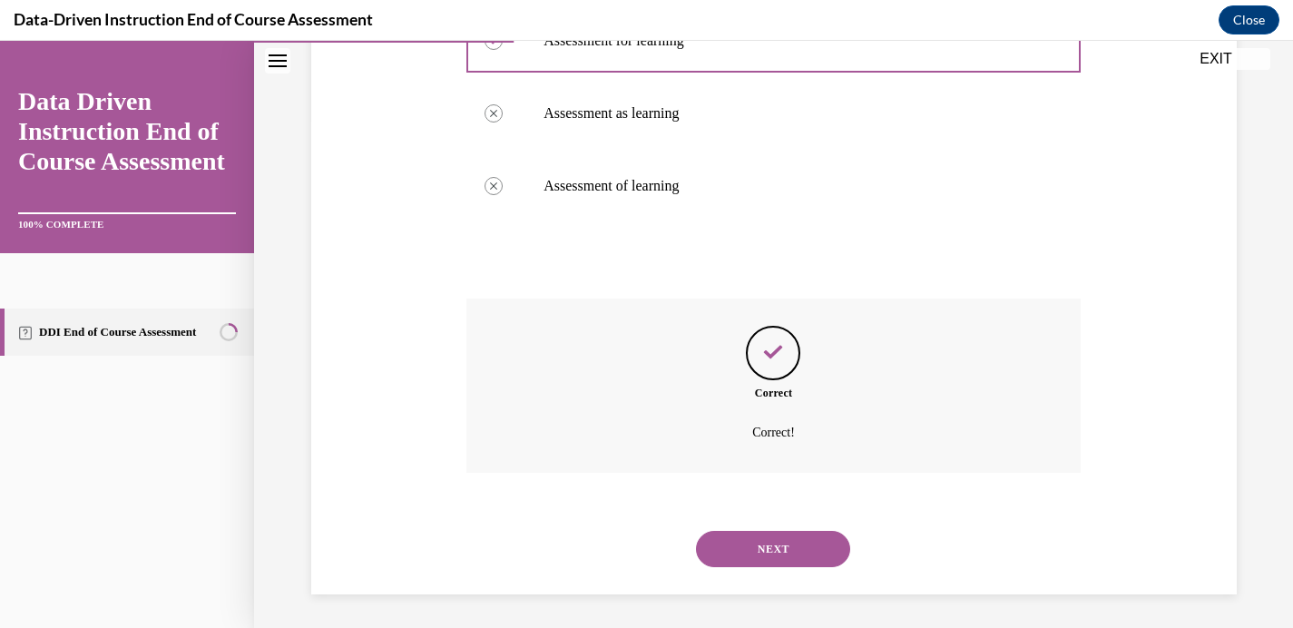
scroll to position [512, 0]
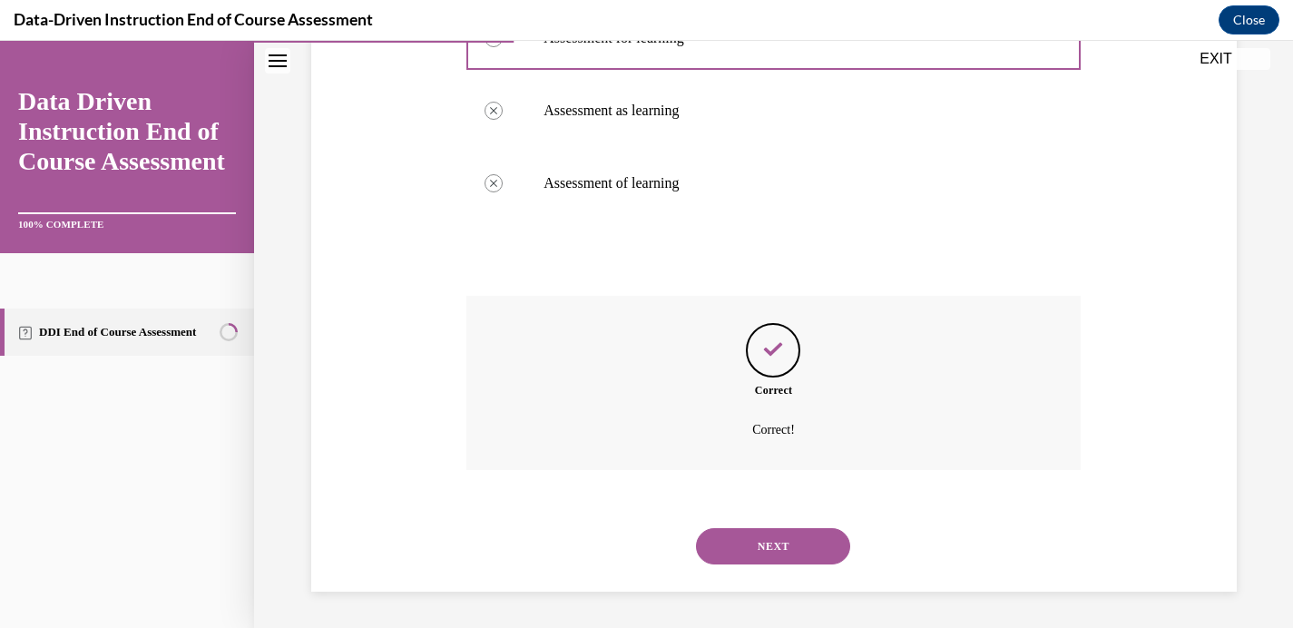
click at [769, 530] on button "NEXT" at bounding box center [773, 546] width 154 height 36
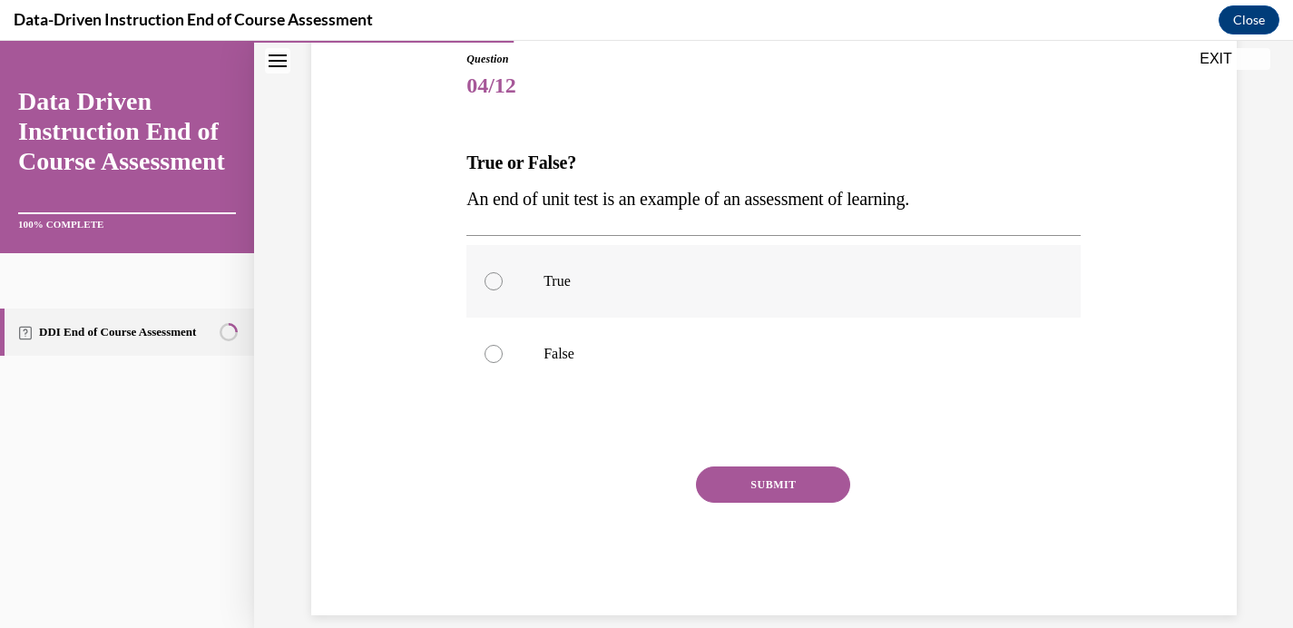
click at [509, 297] on label "True" at bounding box center [773, 281] width 614 height 73
click at [503, 290] on input "True" at bounding box center [494, 281] width 18 height 18
radio input "true"
click at [767, 490] on button "SUBMIT" at bounding box center [773, 484] width 154 height 36
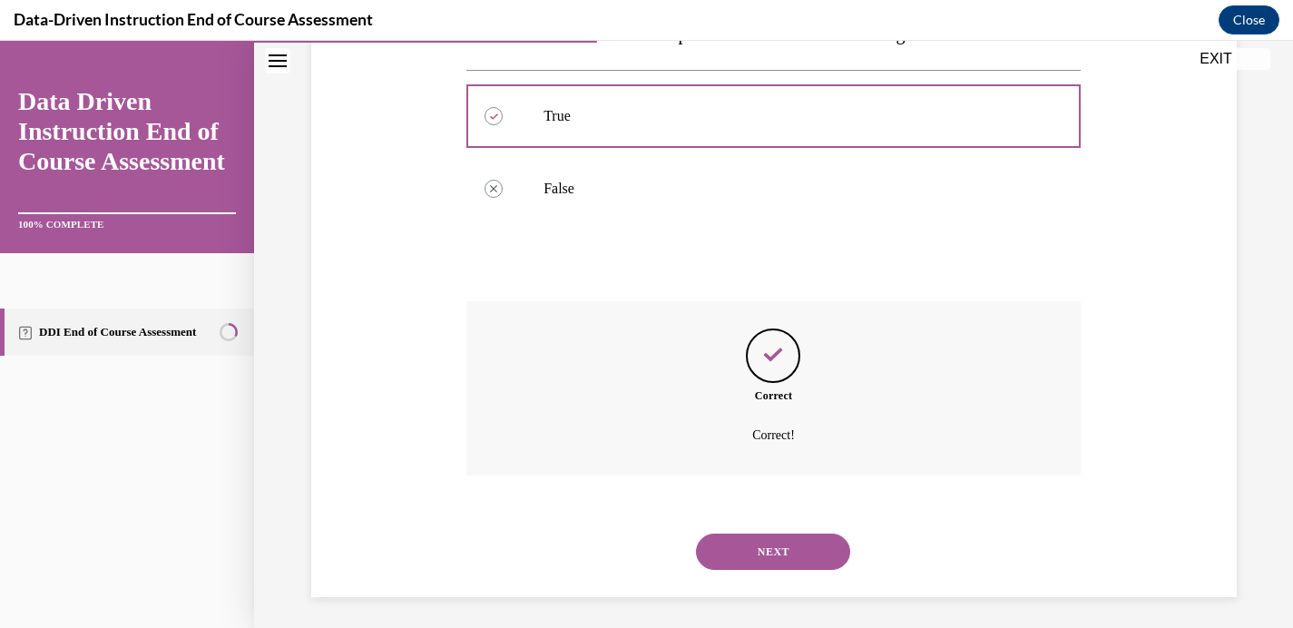
scroll to position [372, 0]
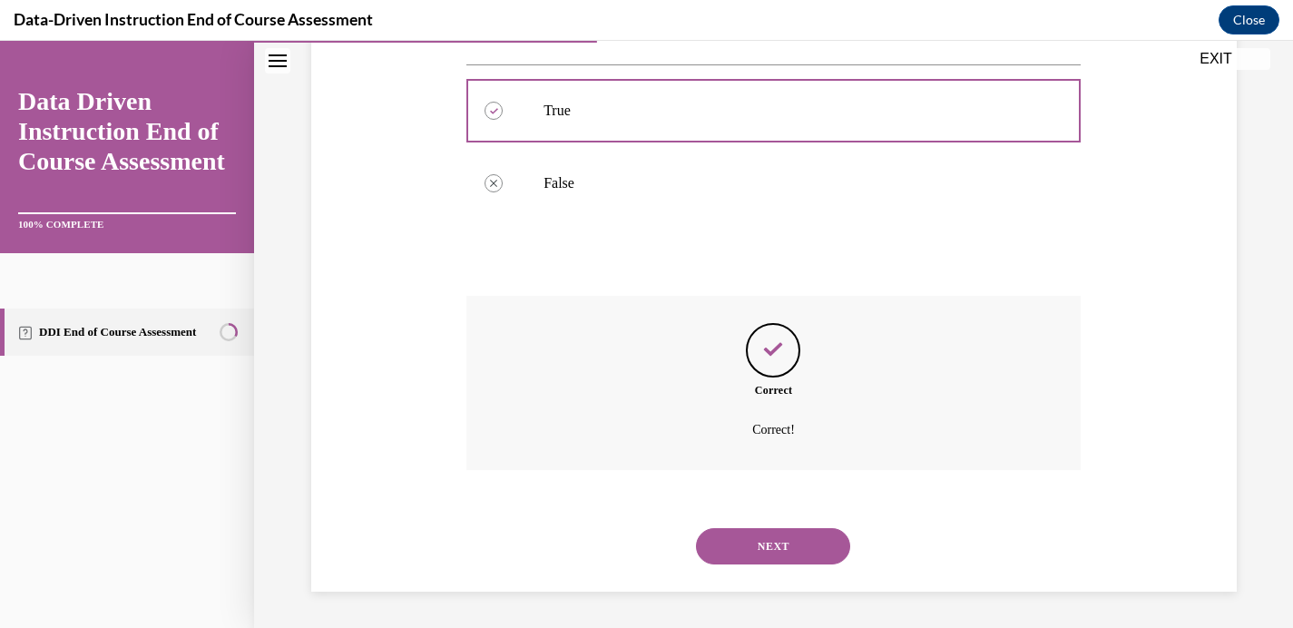
click at [768, 536] on button "NEXT" at bounding box center [773, 546] width 154 height 36
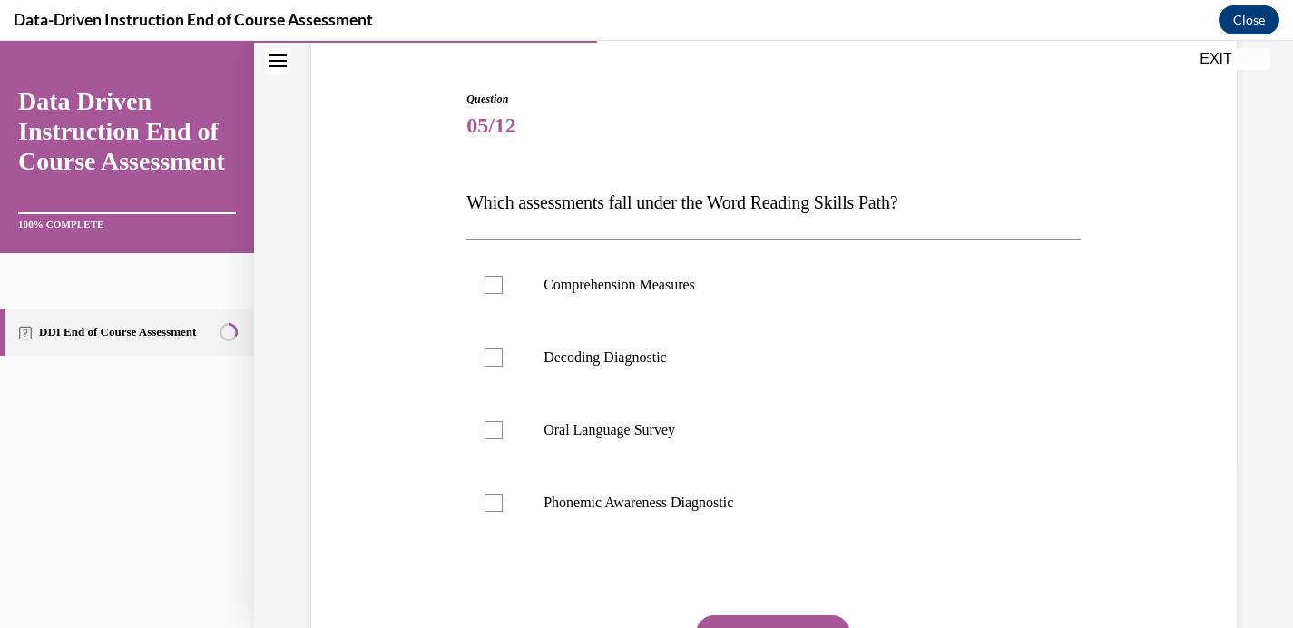
scroll to position [181, 0]
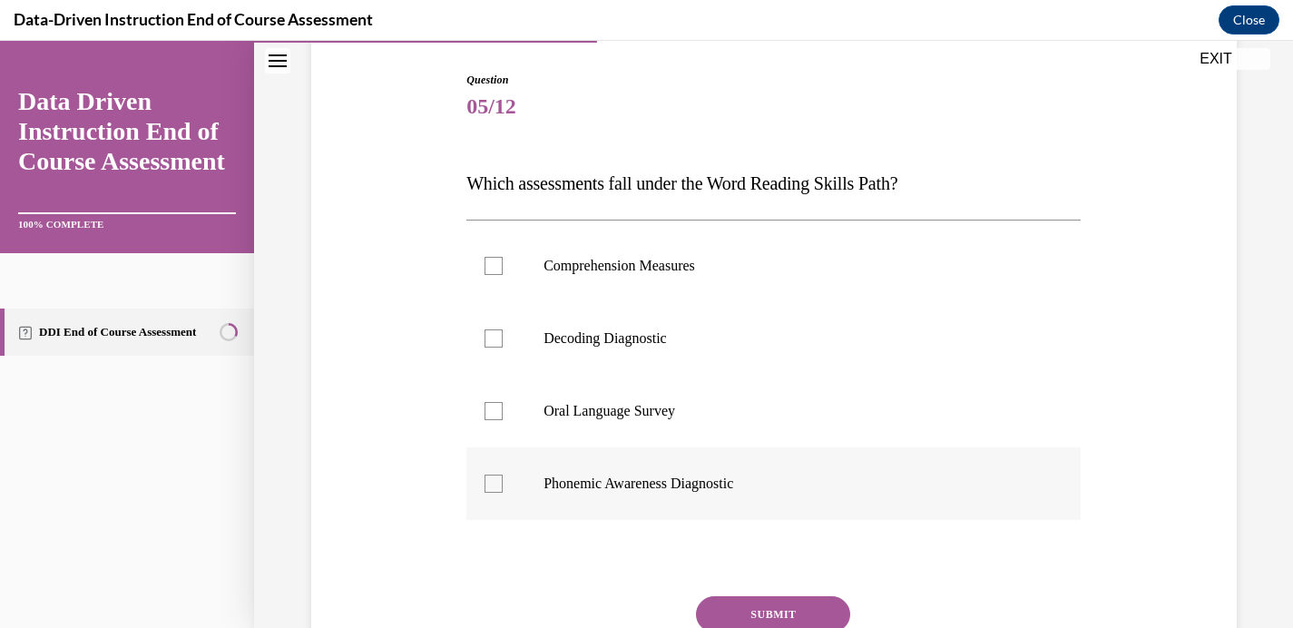
click at [485, 487] on div at bounding box center [494, 484] width 18 height 18
click at [485, 487] on input "Phonemic Awareness Diagnostic" at bounding box center [494, 484] width 18 height 18
checkbox input "true"
click at [488, 346] on div at bounding box center [494, 338] width 18 height 18
click at [488, 346] on input "Decoding Diagnostic" at bounding box center [494, 338] width 18 height 18
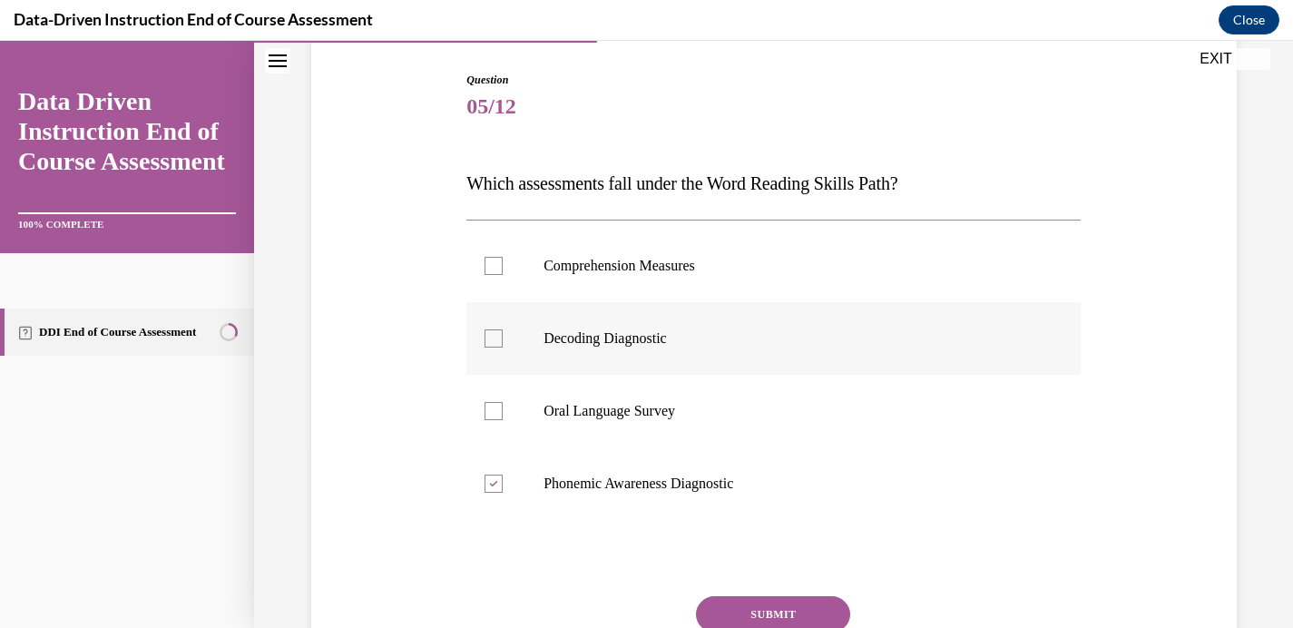
checkbox input "true"
click at [744, 600] on button "SUBMIT" at bounding box center [773, 614] width 154 height 36
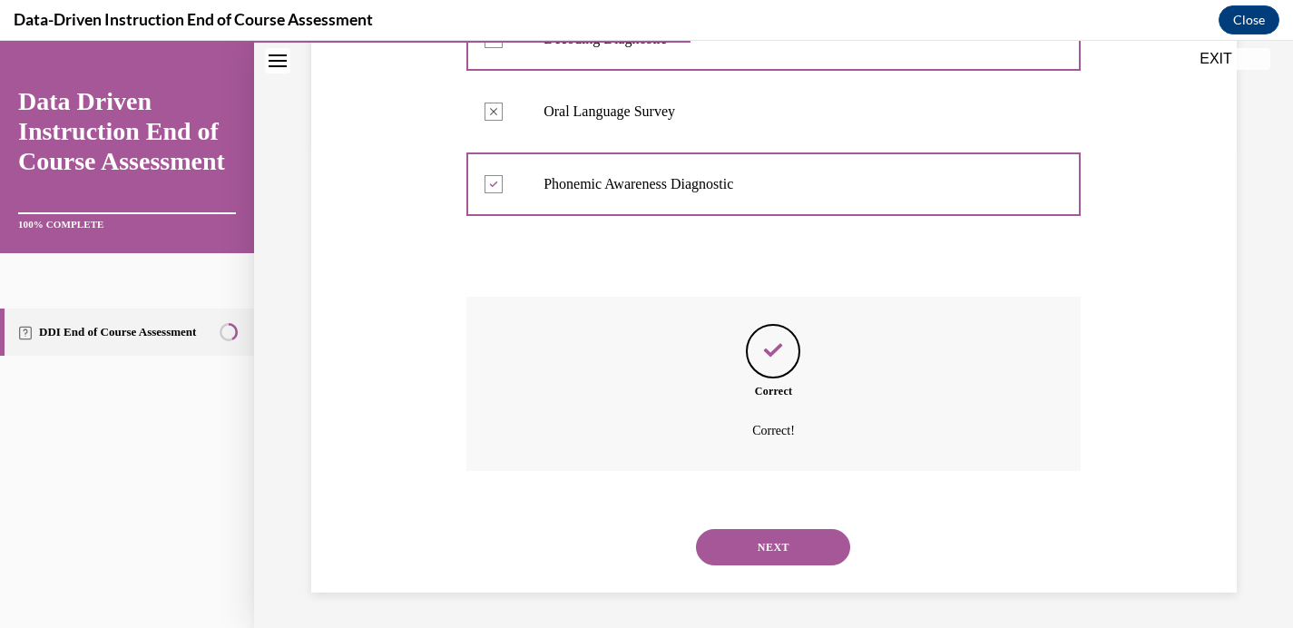
scroll to position [481, 0]
click at [771, 542] on button "NEXT" at bounding box center [773, 546] width 154 height 36
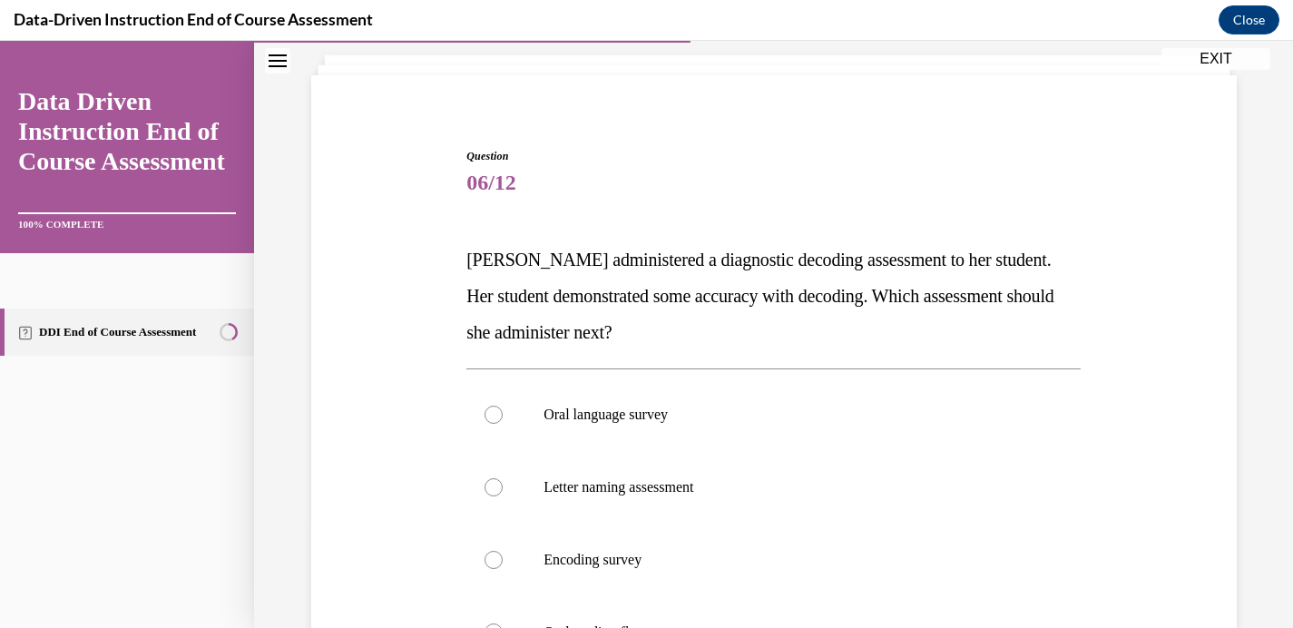
scroll to position [106, 0]
click at [620, 563] on p "Encoding survey" at bounding box center [790, 558] width 492 height 18
click at [503, 563] on input "Encoding survey" at bounding box center [494, 558] width 18 height 18
radio input "true"
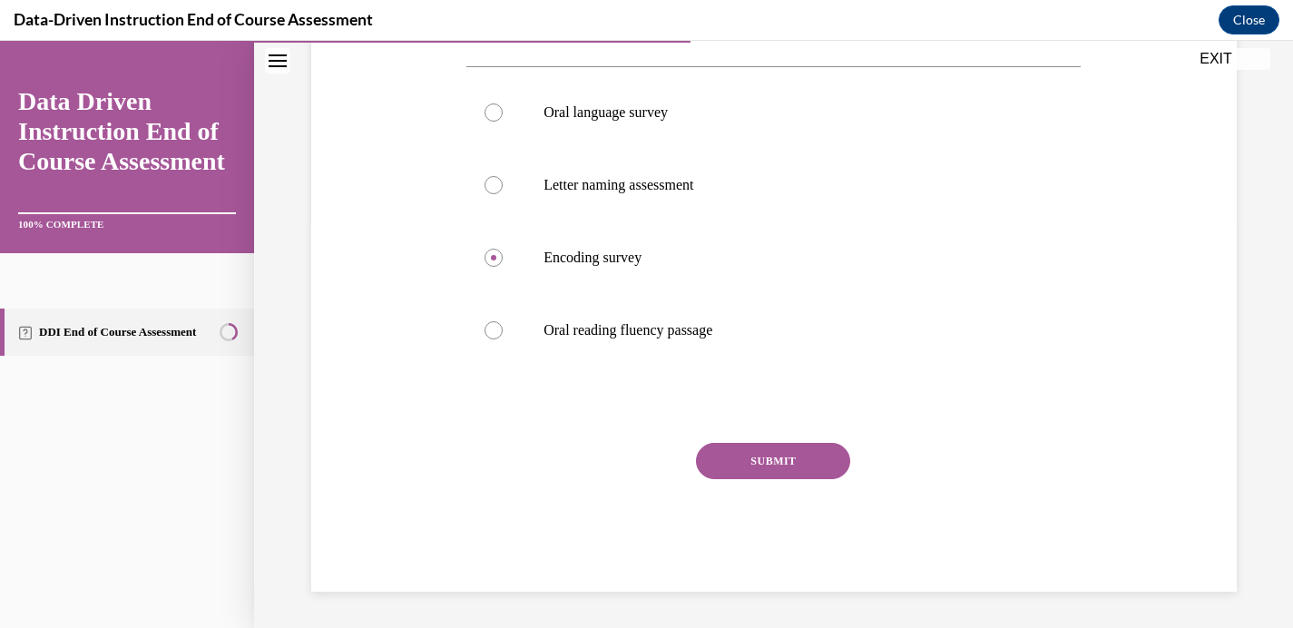
click at [774, 466] on button "SUBMIT" at bounding box center [773, 461] width 154 height 36
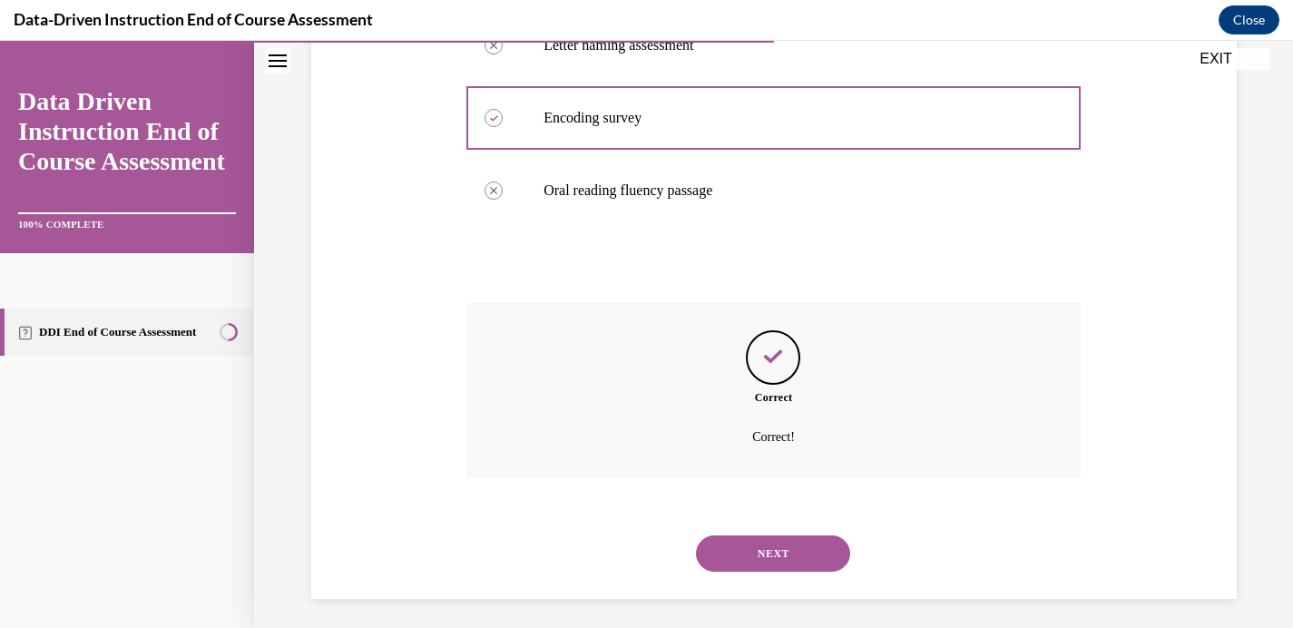
scroll to position [554, 0]
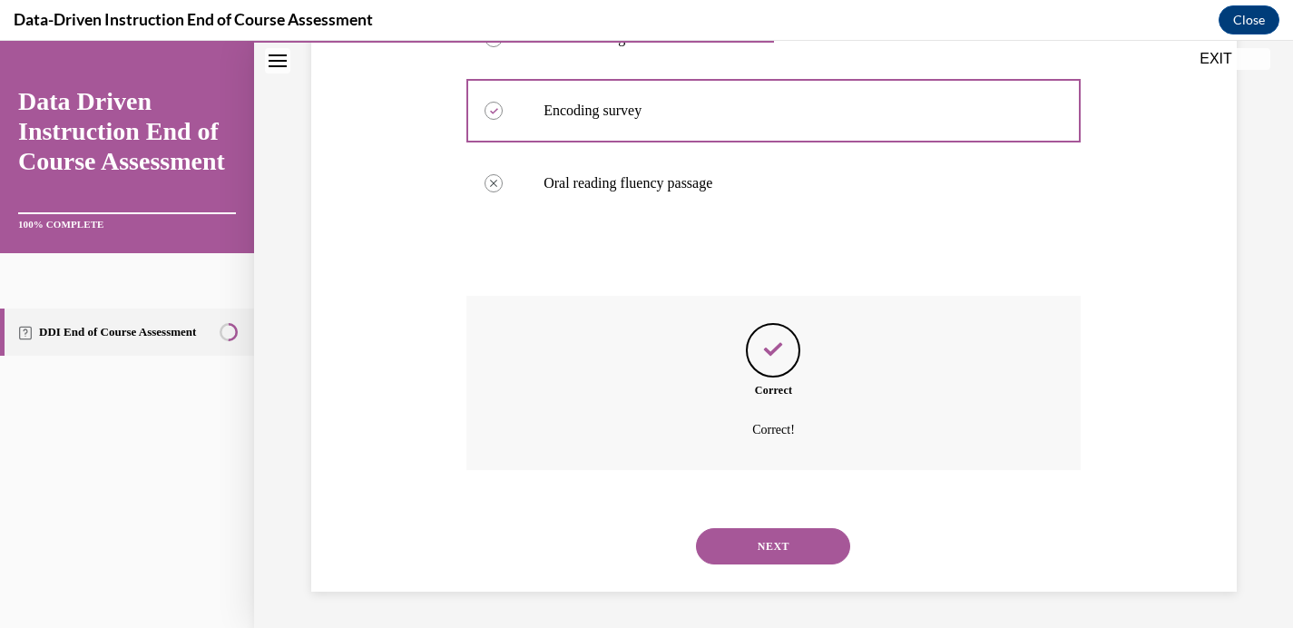
click at [769, 550] on button "NEXT" at bounding box center [773, 546] width 154 height 36
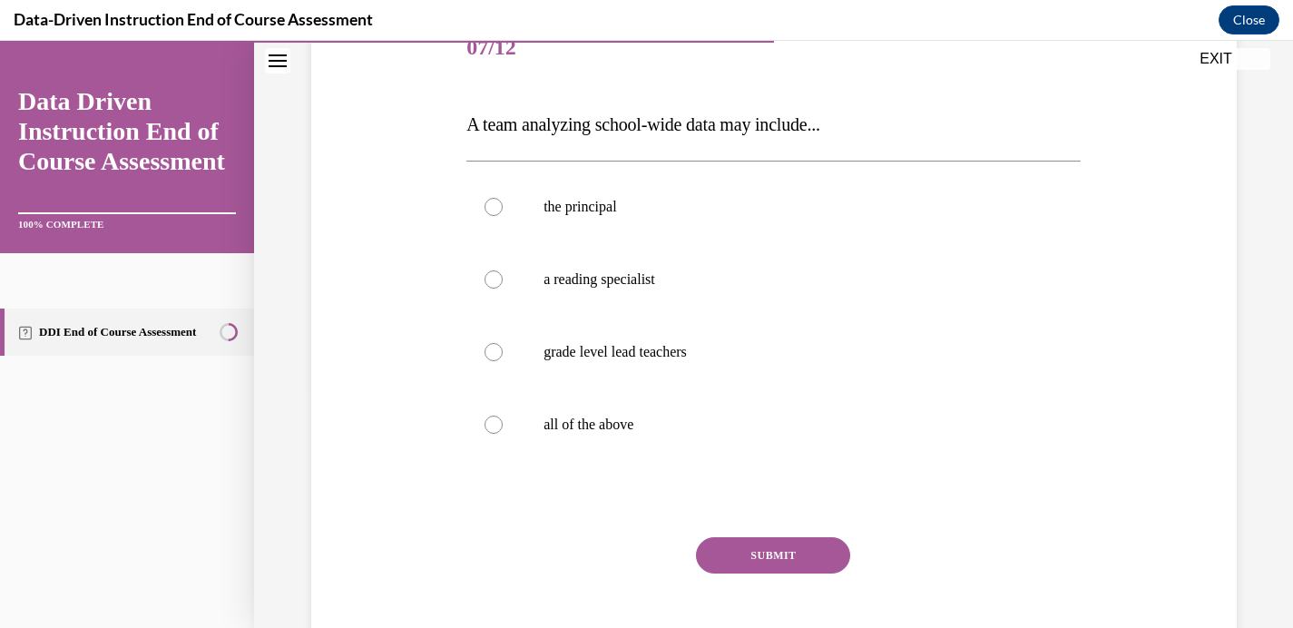
scroll to position [244, 0]
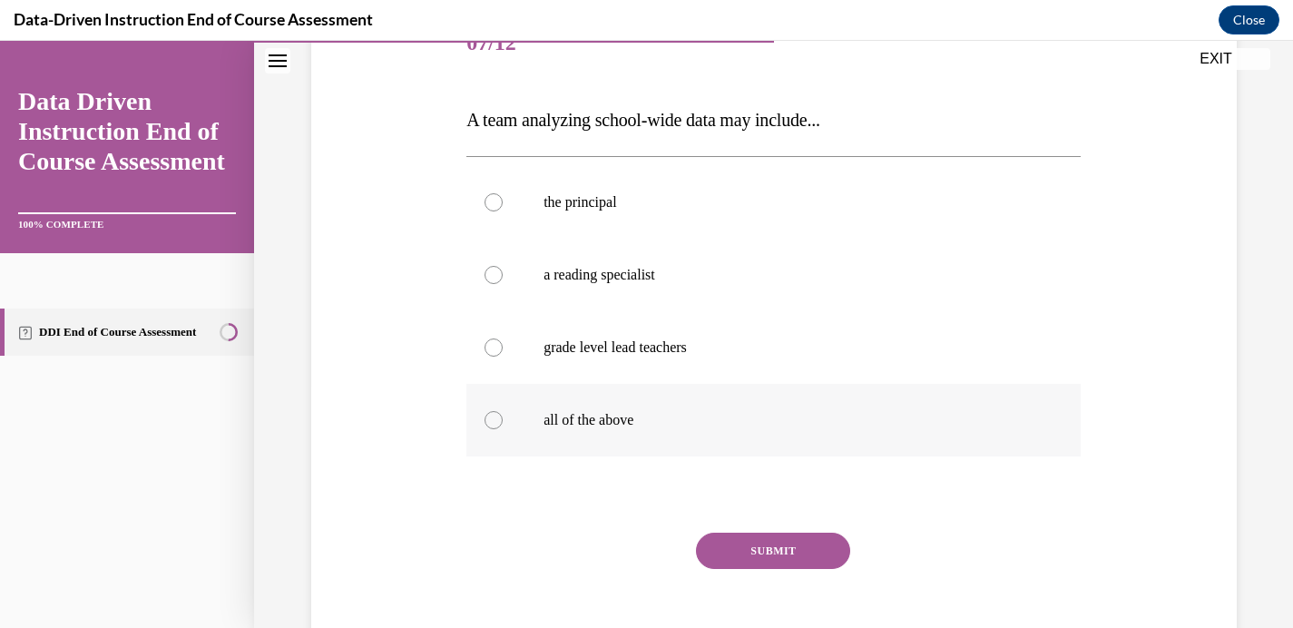
click at [501, 416] on label "all of the above" at bounding box center [773, 420] width 614 height 73
click at [501, 416] on input "all of the above" at bounding box center [494, 420] width 18 height 18
radio input "true"
click at [782, 551] on button "SUBMIT" at bounding box center [773, 551] width 154 height 36
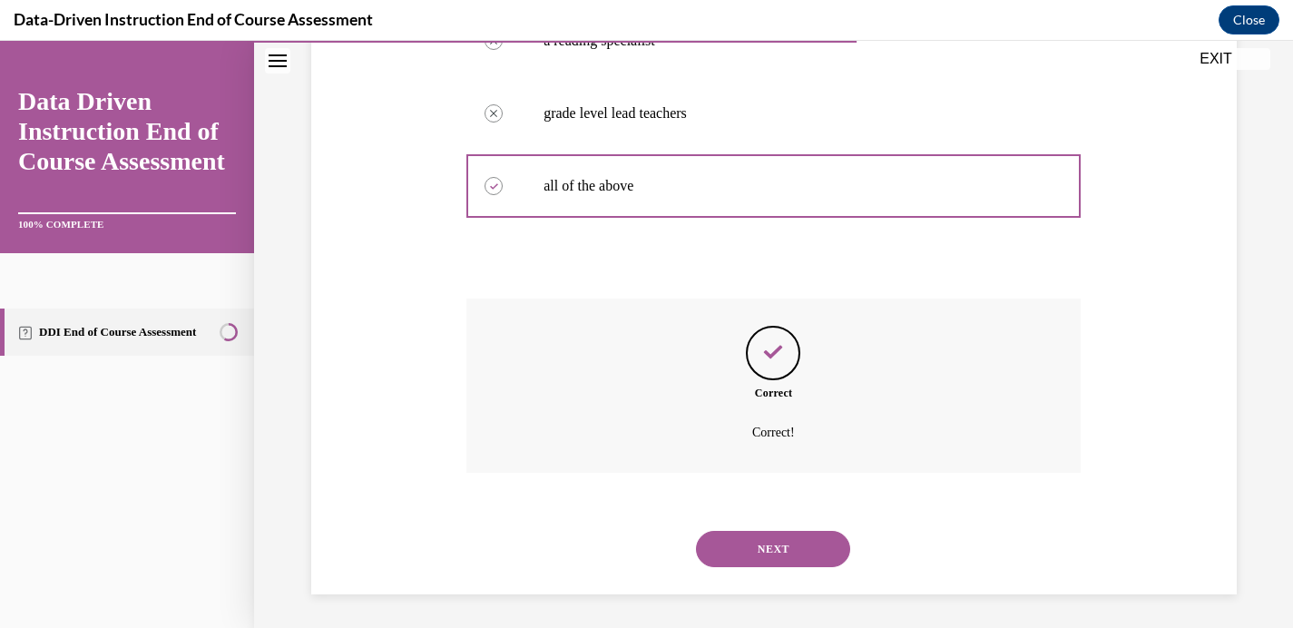
scroll to position [481, 0]
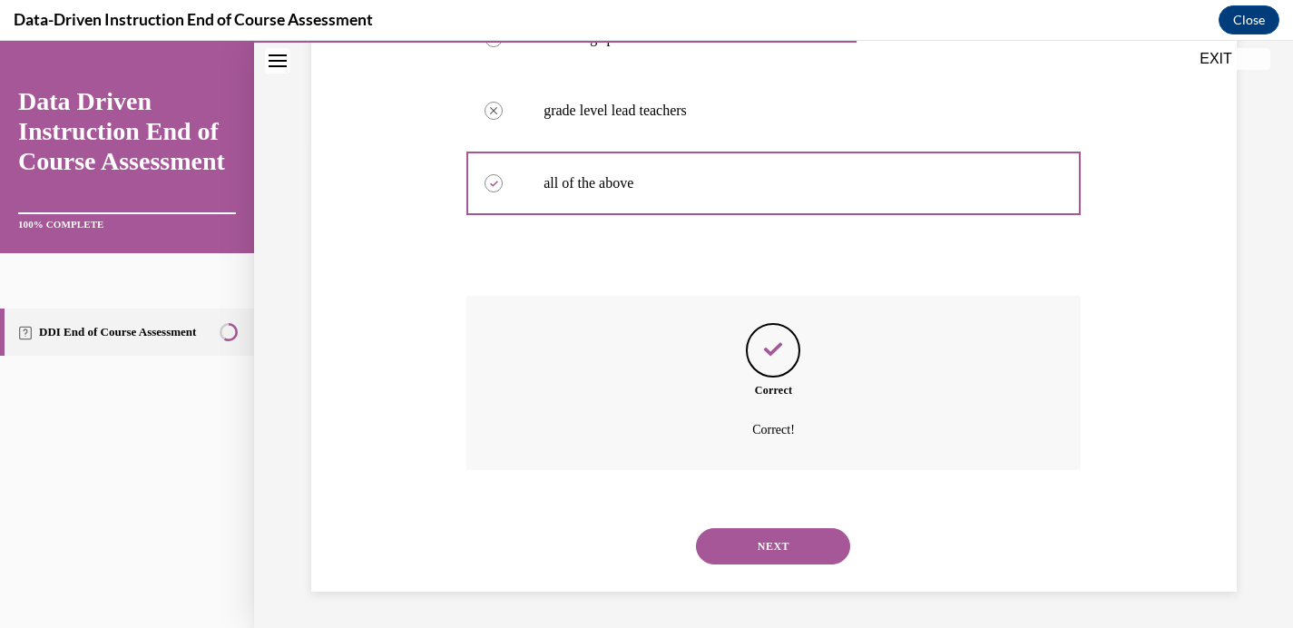
click at [764, 546] on button "NEXT" at bounding box center [773, 546] width 154 height 36
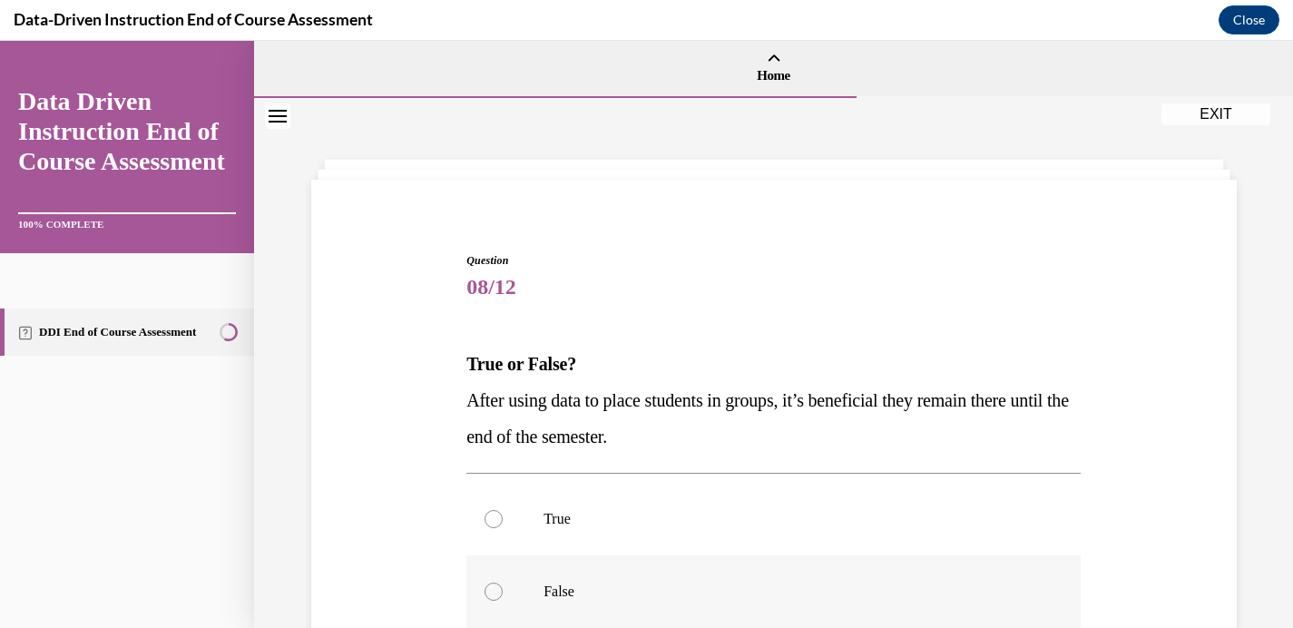
click at [539, 577] on label "False" at bounding box center [773, 591] width 614 height 73
click at [503, 583] on input "False" at bounding box center [494, 592] width 18 height 18
radio input "true"
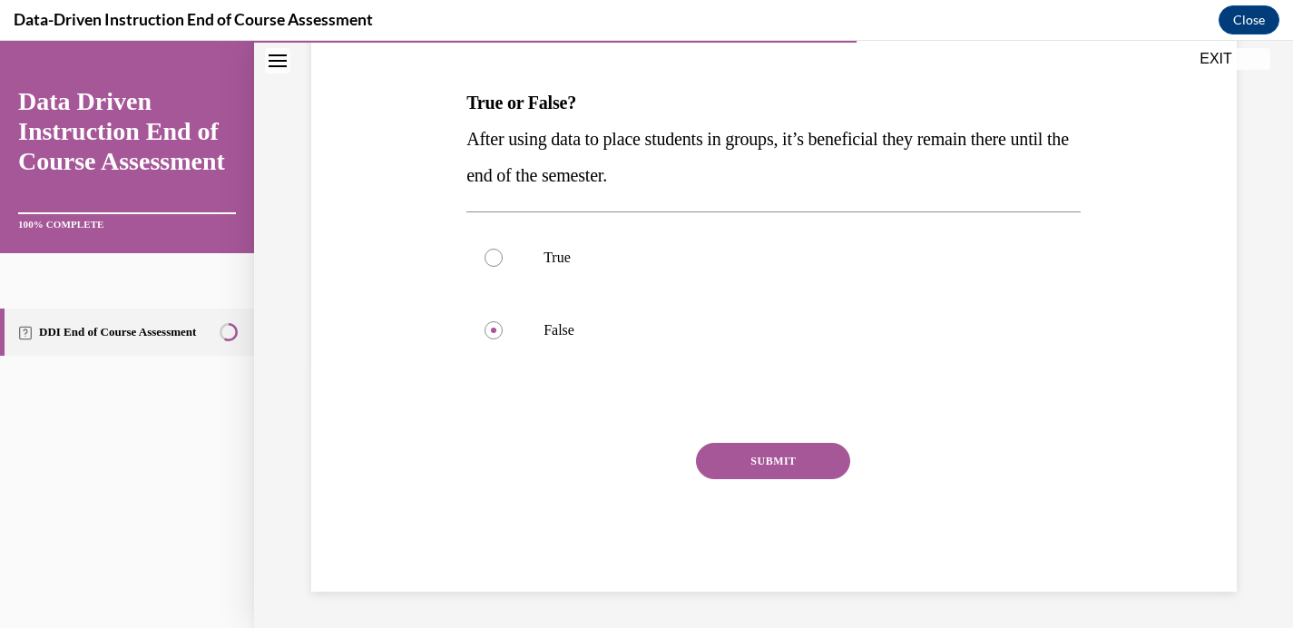
click at [720, 465] on button "SUBMIT" at bounding box center [773, 461] width 154 height 36
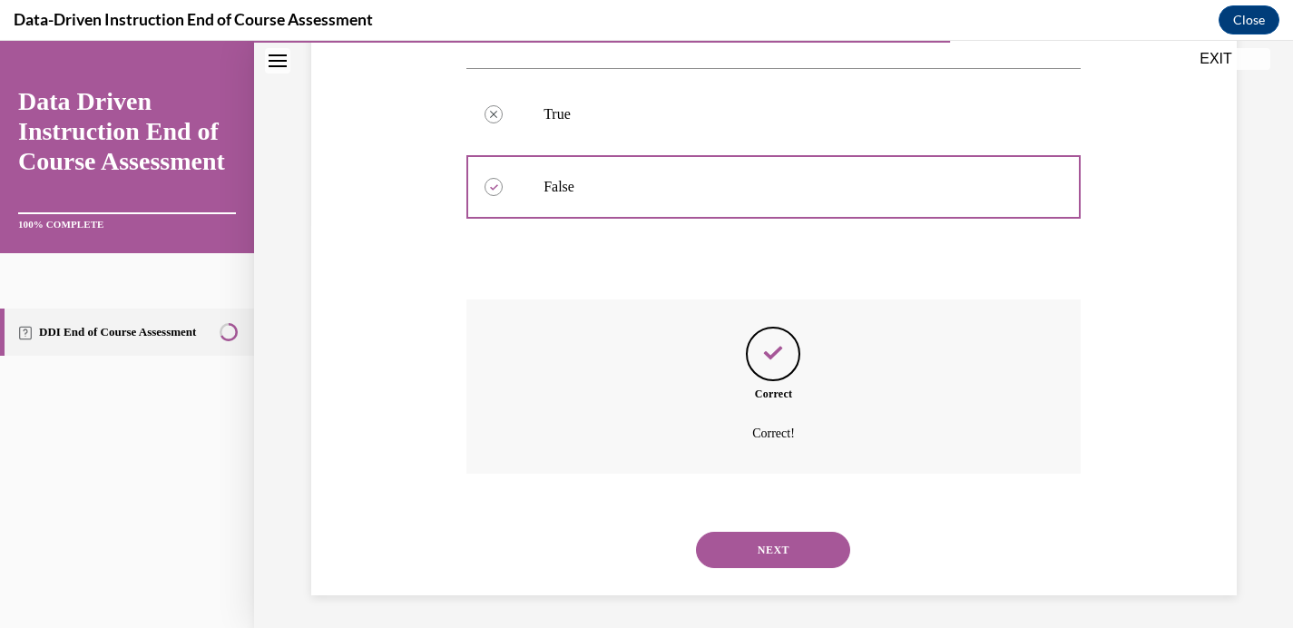
scroll to position [408, 0]
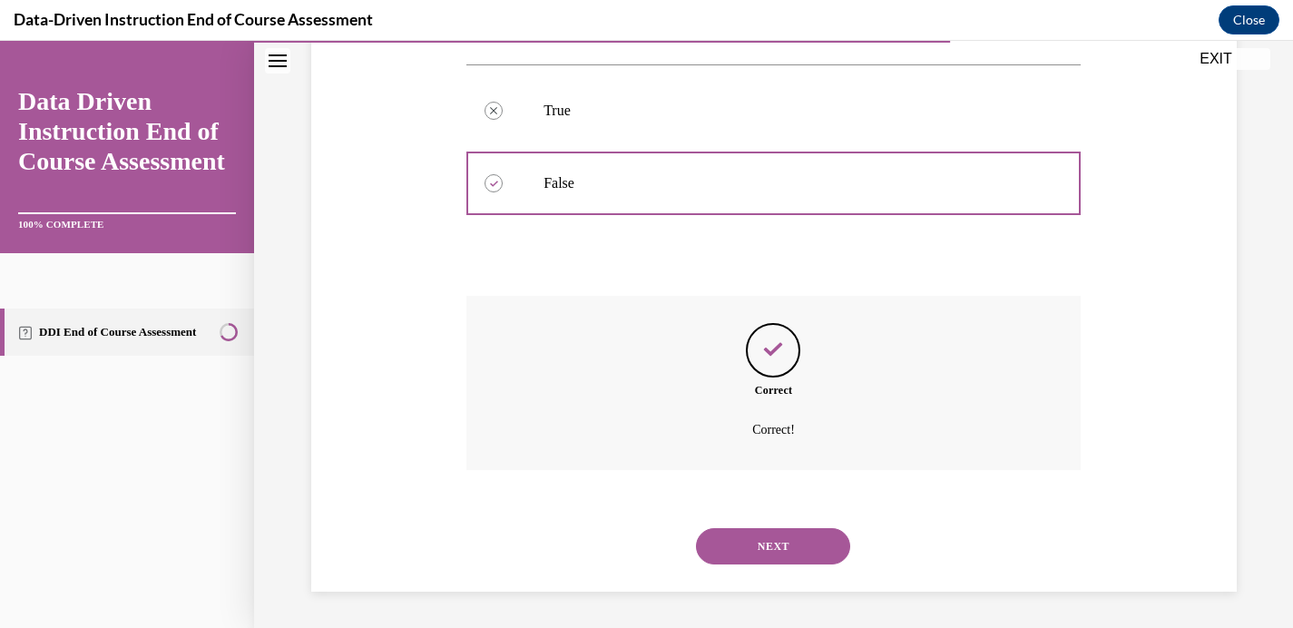
click at [740, 555] on button "NEXT" at bounding box center [773, 546] width 154 height 36
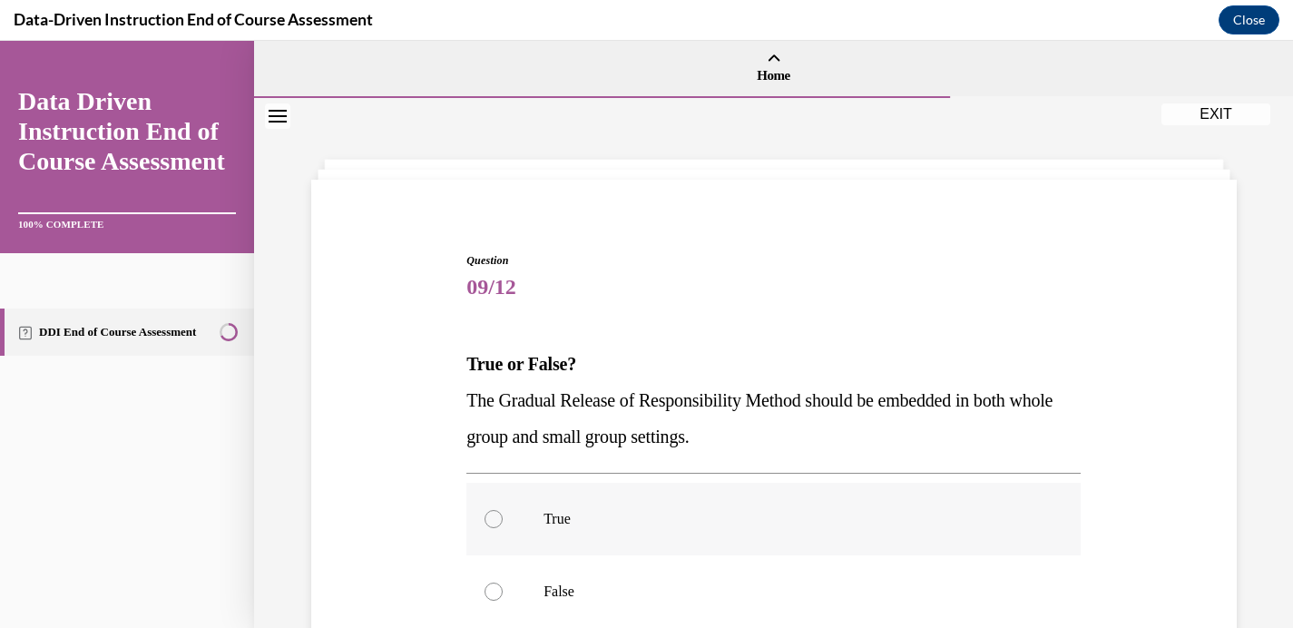
click at [515, 513] on label "True" at bounding box center [773, 519] width 614 height 73
click at [503, 513] on input "True" at bounding box center [494, 519] width 18 height 18
radio input "true"
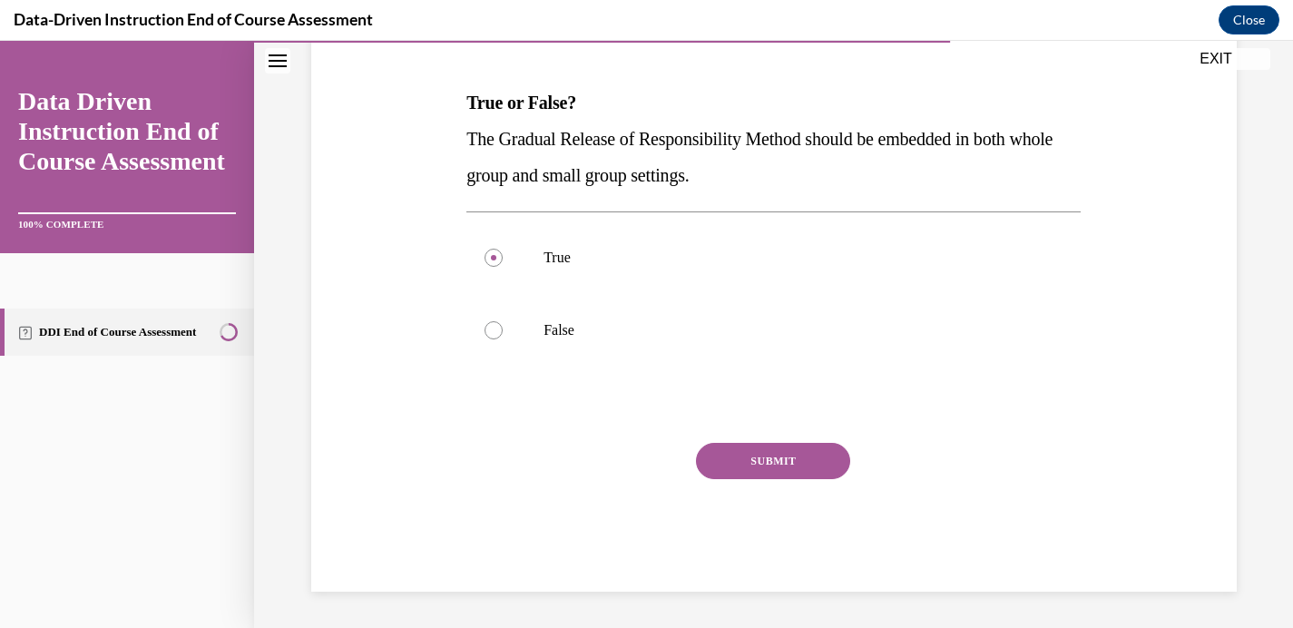
click at [717, 469] on button "SUBMIT" at bounding box center [773, 461] width 154 height 36
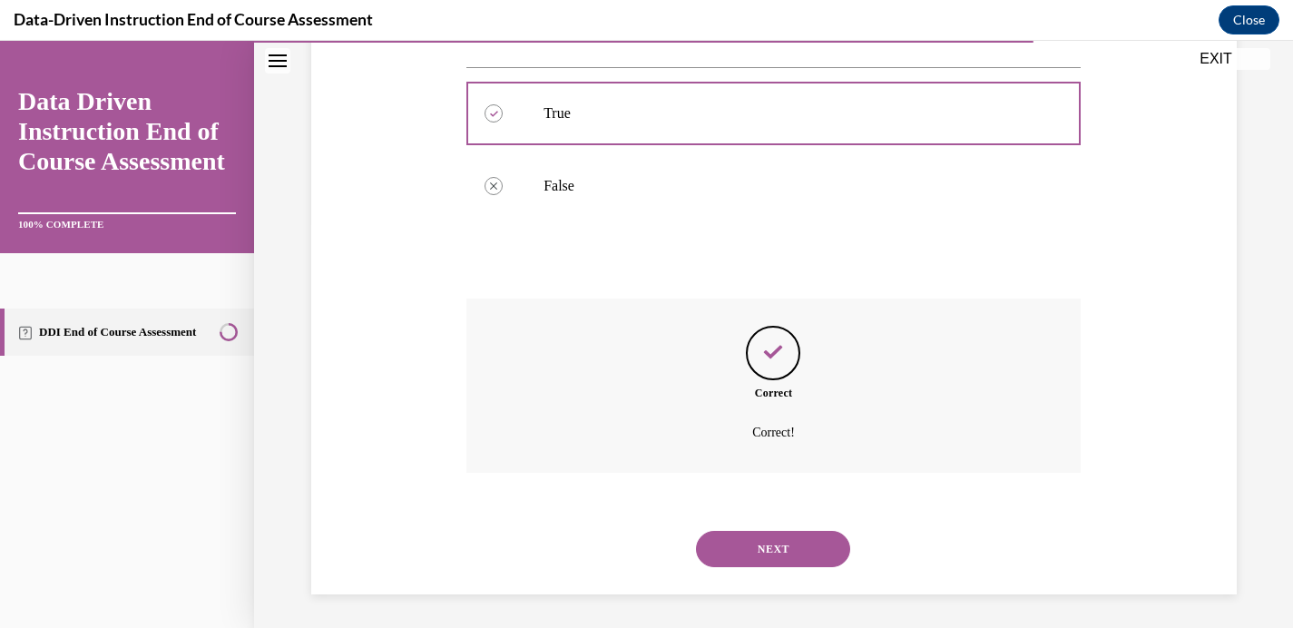
scroll to position [408, 0]
click at [754, 551] on button "NEXT" at bounding box center [773, 546] width 154 height 36
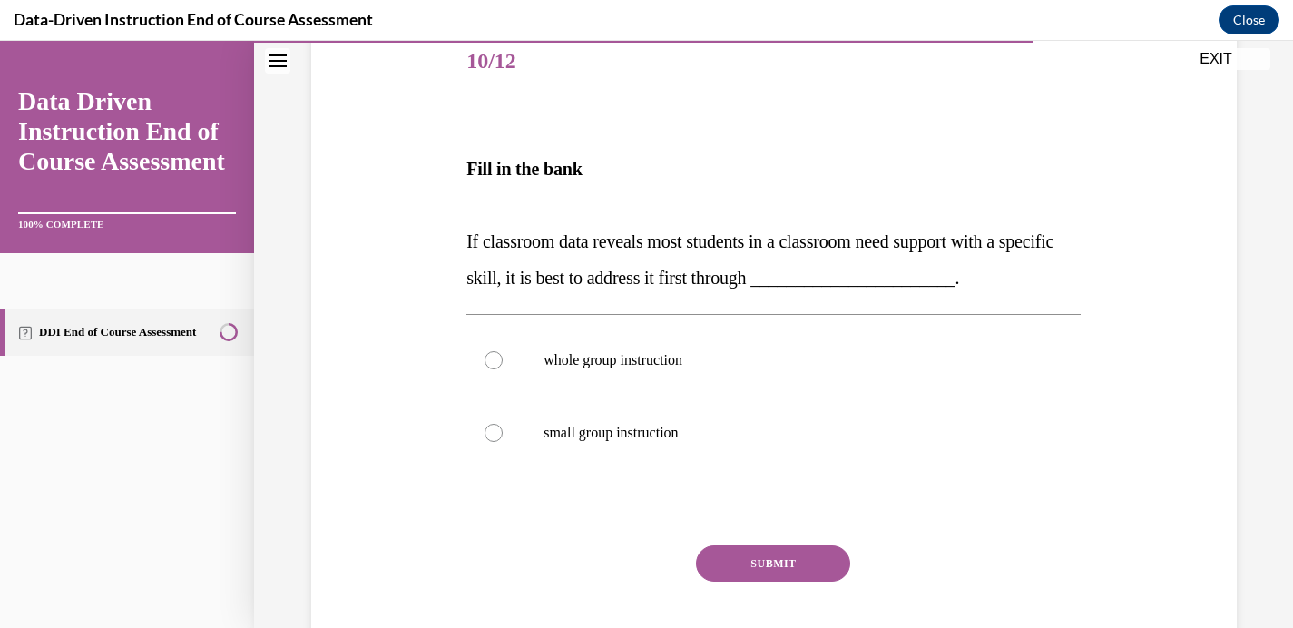
scroll to position [298, 0]
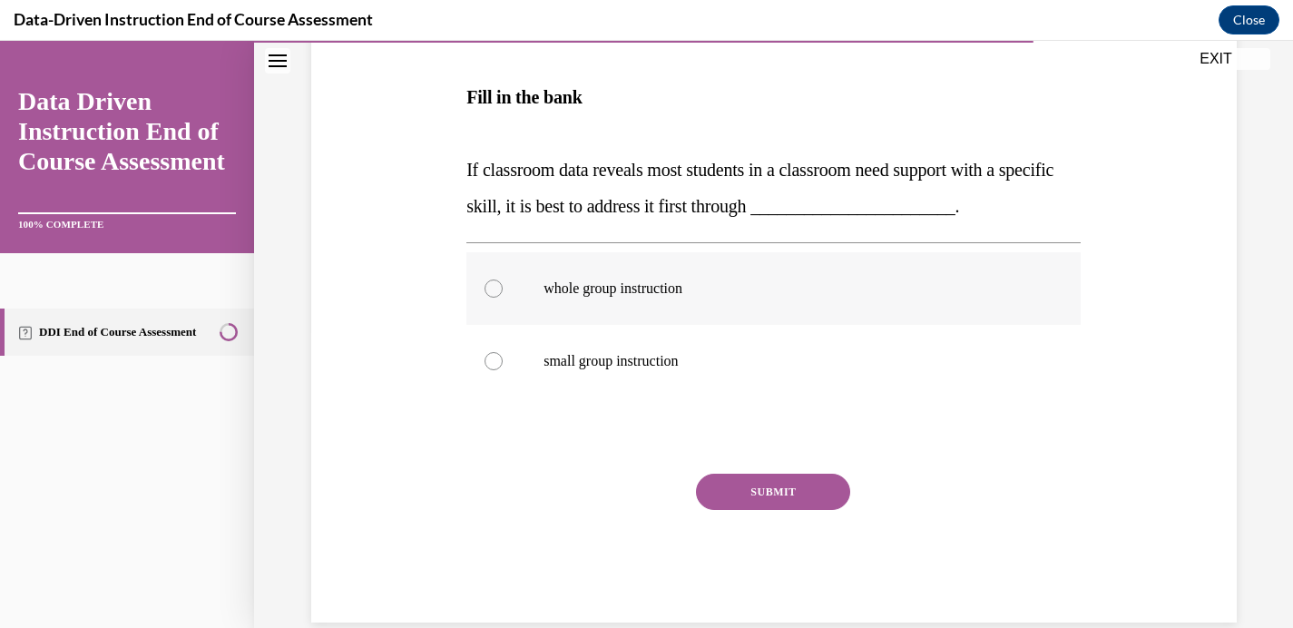
click at [489, 285] on div at bounding box center [494, 288] width 18 height 18
click at [489, 285] on input "whole group instruction" at bounding box center [494, 288] width 18 height 18
radio input "true"
click at [762, 481] on button "SUBMIT" at bounding box center [773, 492] width 154 height 36
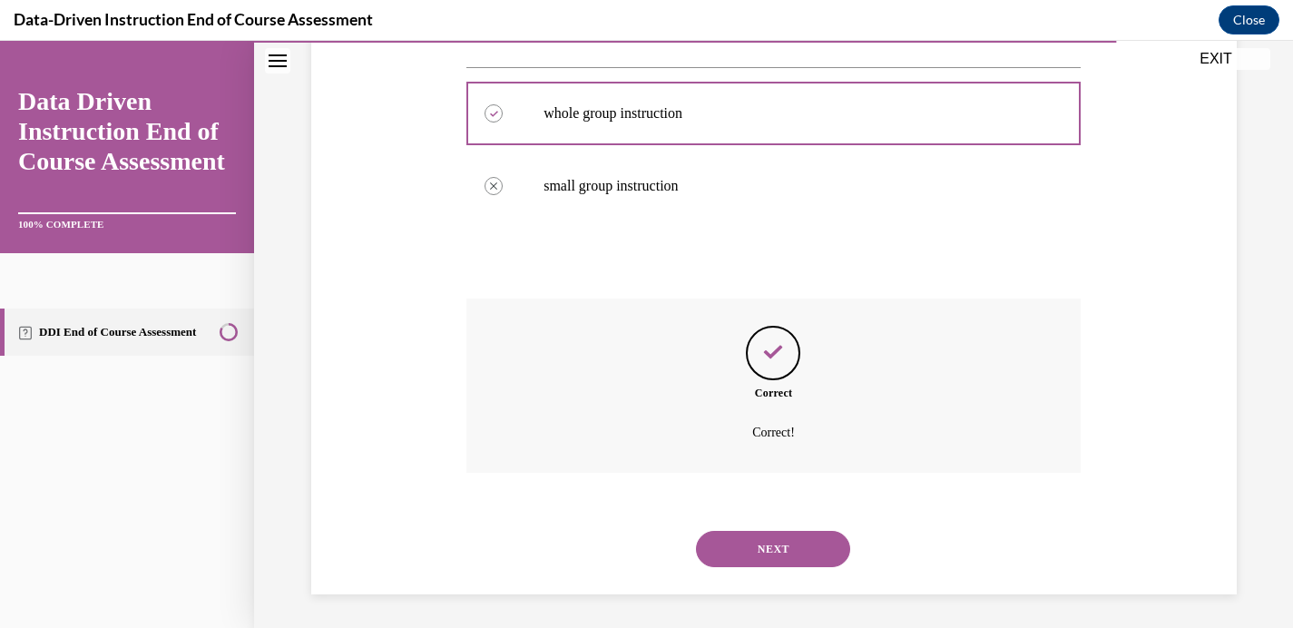
scroll to position [475, 0]
click at [758, 545] on button "NEXT" at bounding box center [773, 546] width 154 height 36
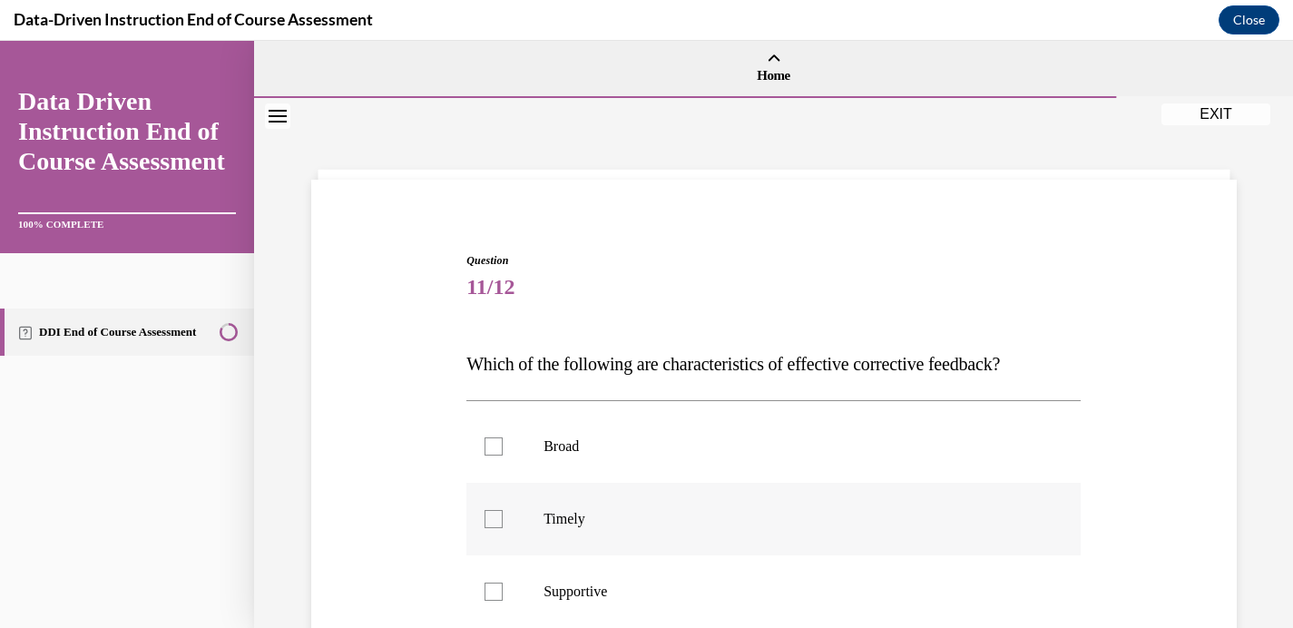
click at [501, 517] on label "Timely" at bounding box center [773, 519] width 614 height 73
click at [501, 517] on input "Timely" at bounding box center [494, 519] width 18 height 18
checkbox input "true"
click at [492, 591] on div at bounding box center [494, 592] width 18 height 18
click at [492, 591] on input "Supportive" at bounding box center [494, 592] width 18 height 18
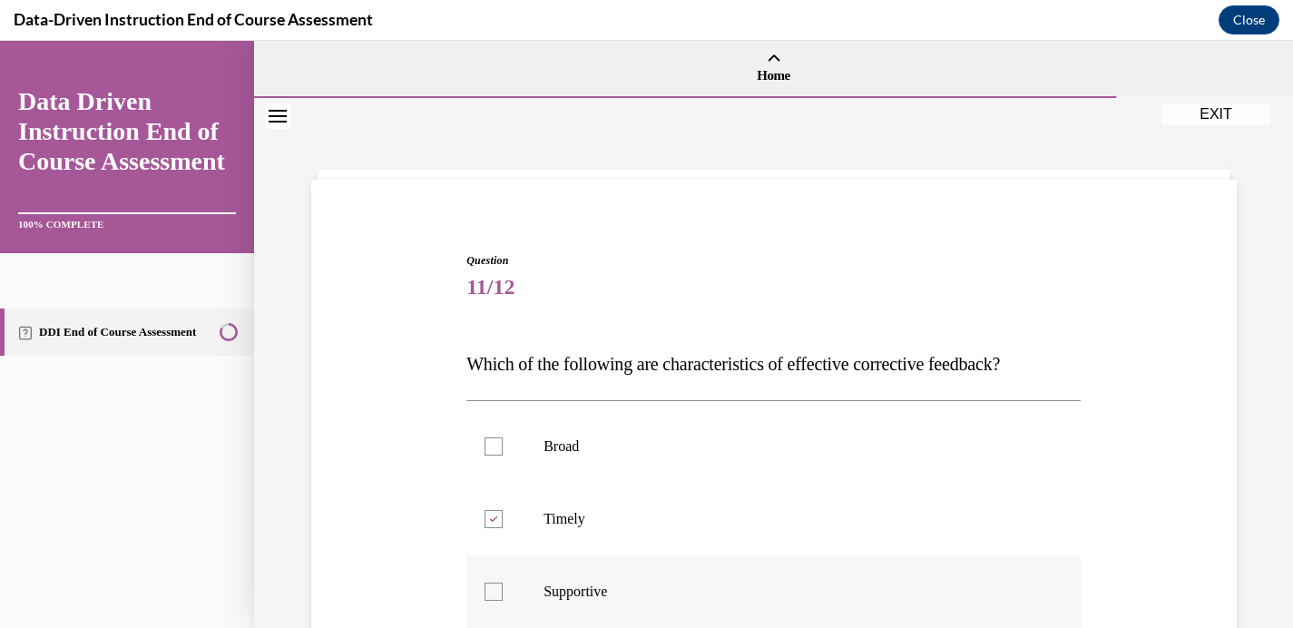
checkbox input "true"
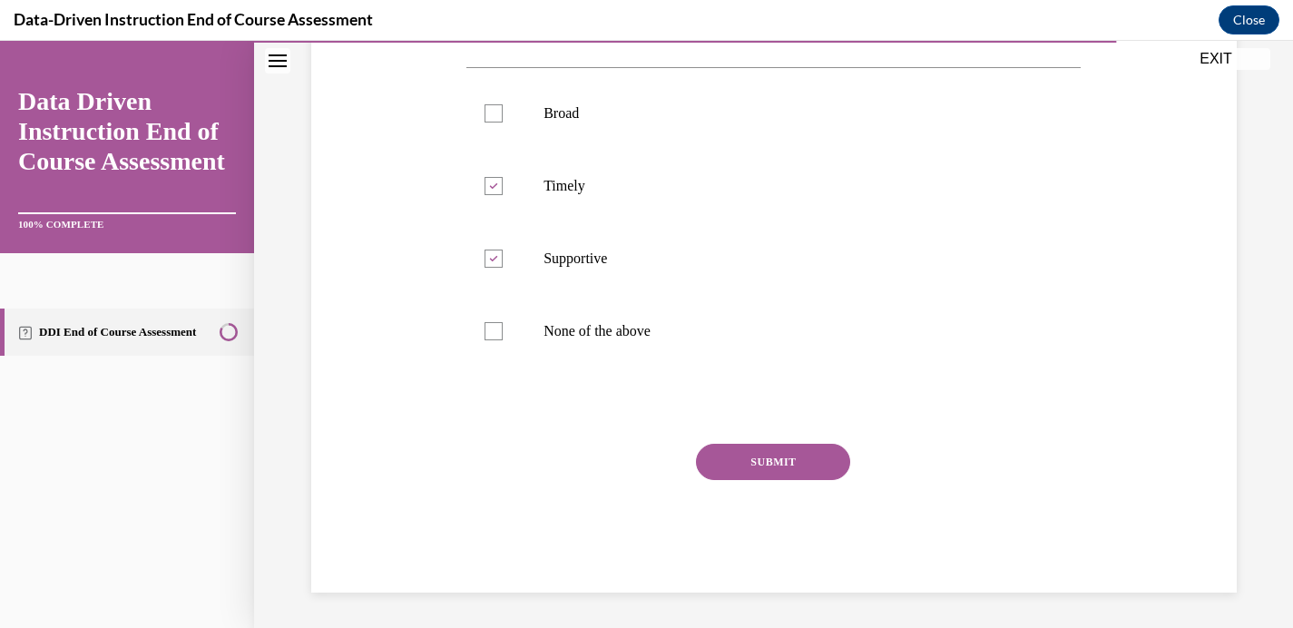
scroll to position [334, 0]
click at [765, 454] on button "SUBMIT" at bounding box center [773, 461] width 154 height 36
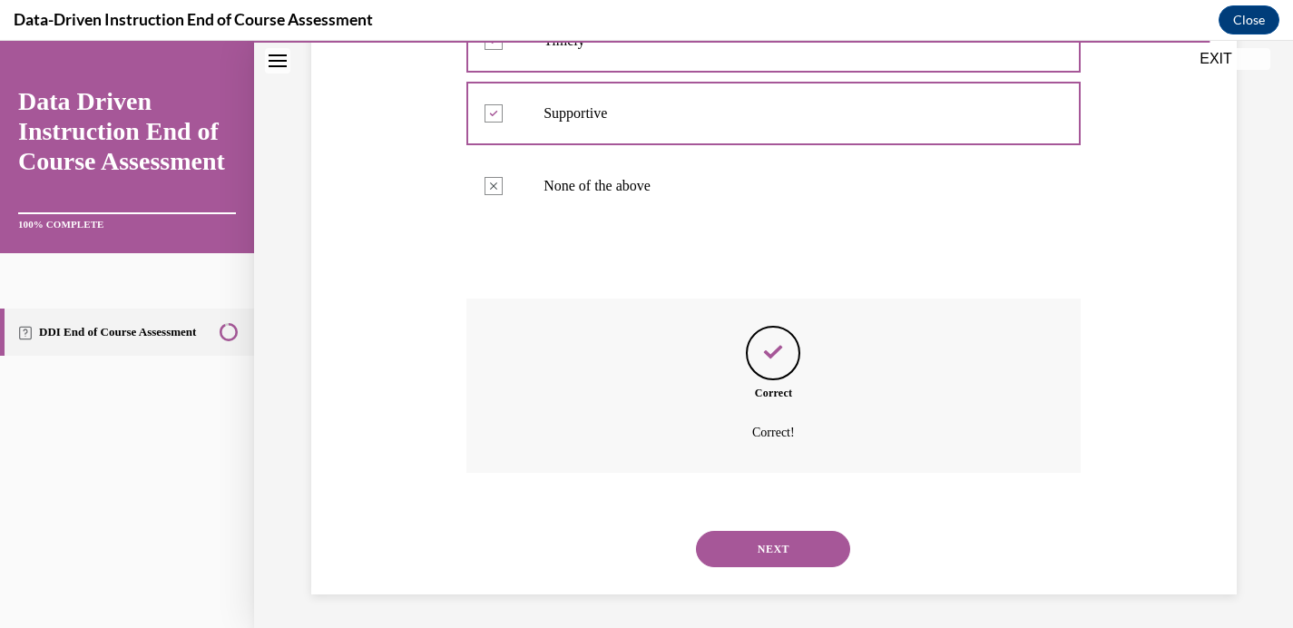
scroll to position [481, 0]
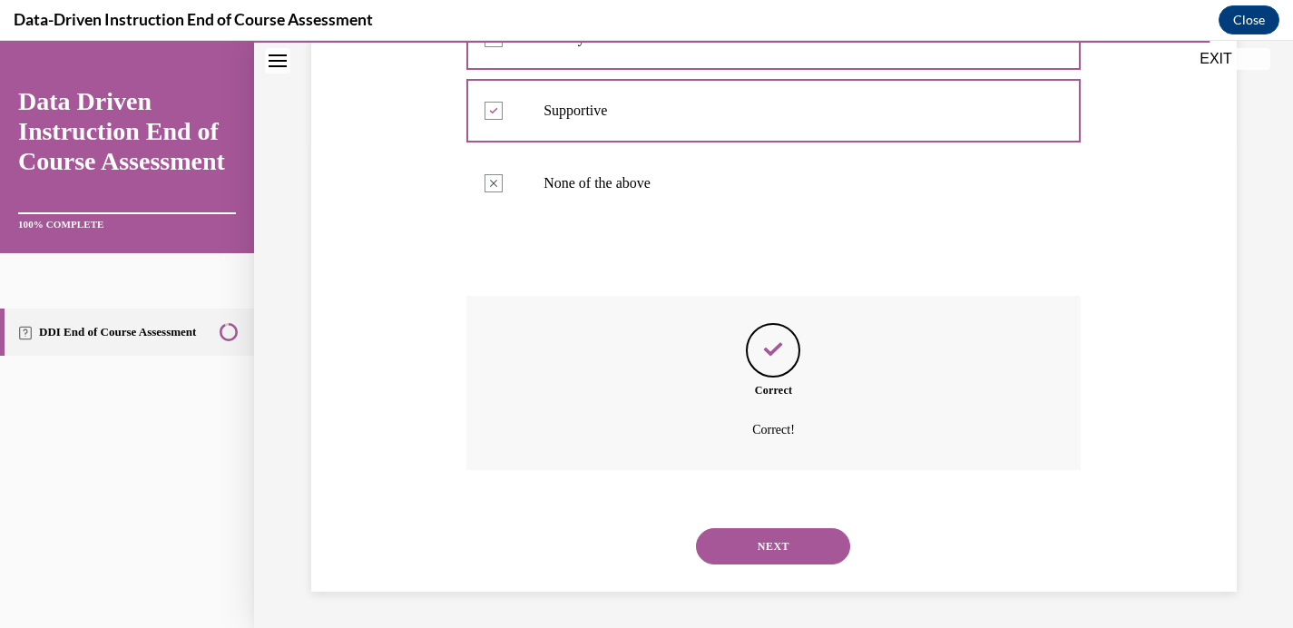
click at [778, 543] on button "NEXT" at bounding box center [773, 546] width 154 height 36
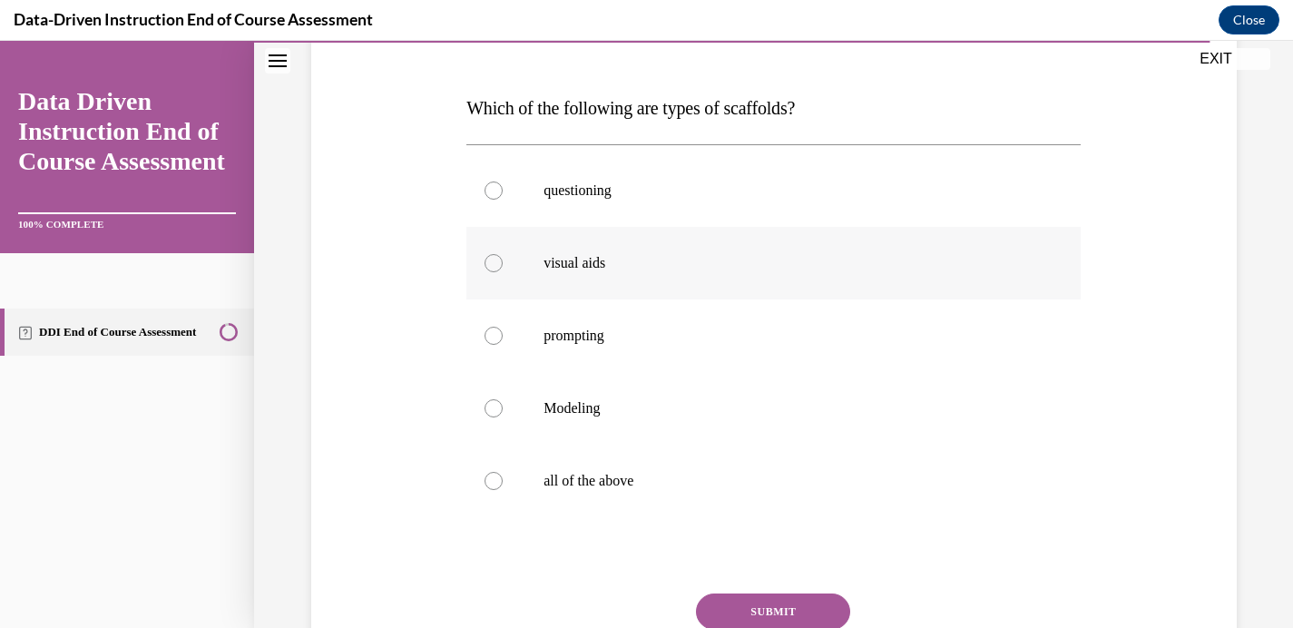
scroll to position [312, 0]
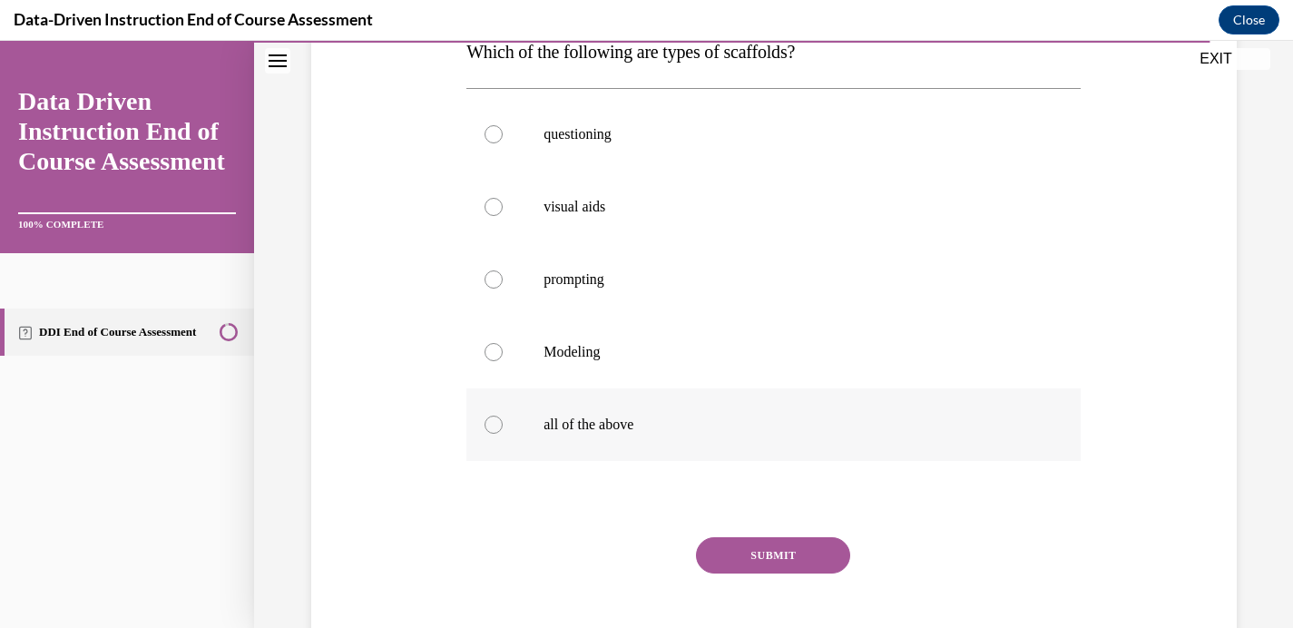
click at [494, 434] on label "all of the above" at bounding box center [773, 424] width 614 height 73
click at [494, 434] on input "all of the above" at bounding box center [494, 425] width 18 height 18
radio input "true"
click at [807, 558] on button "SUBMIT" at bounding box center [773, 555] width 154 height 36
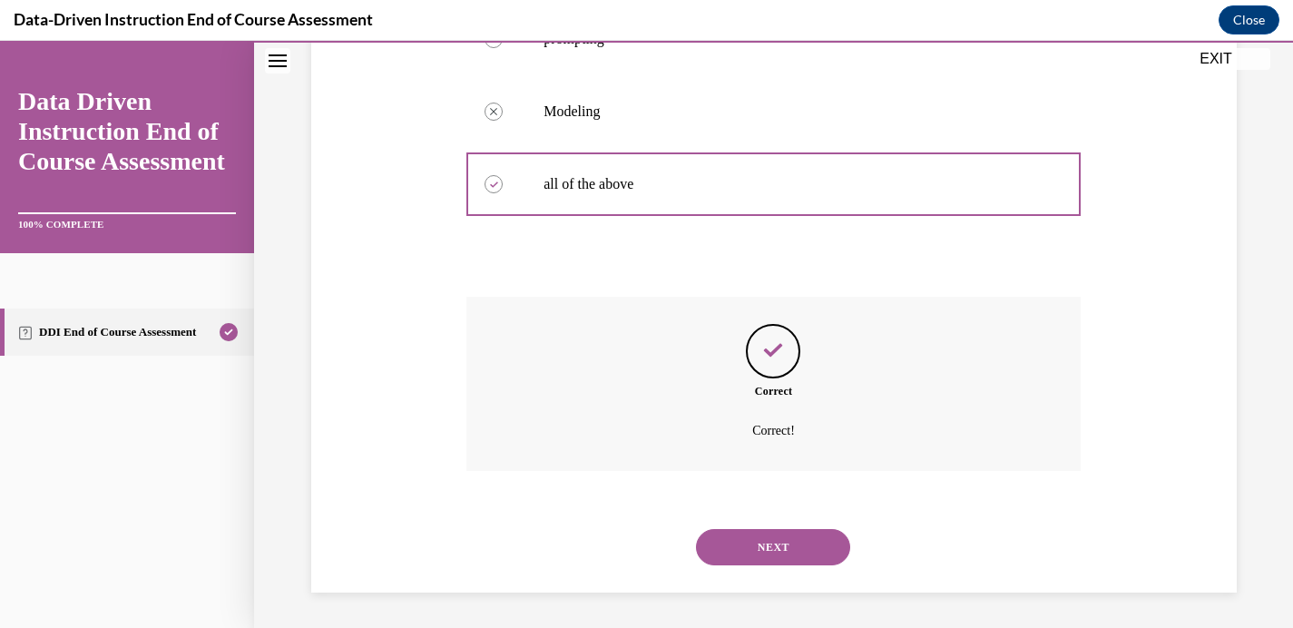
scroll to position [554, 0]
click at [807, 558] on button "NEXT" at bounding box center [773, 546] width 154 height 36
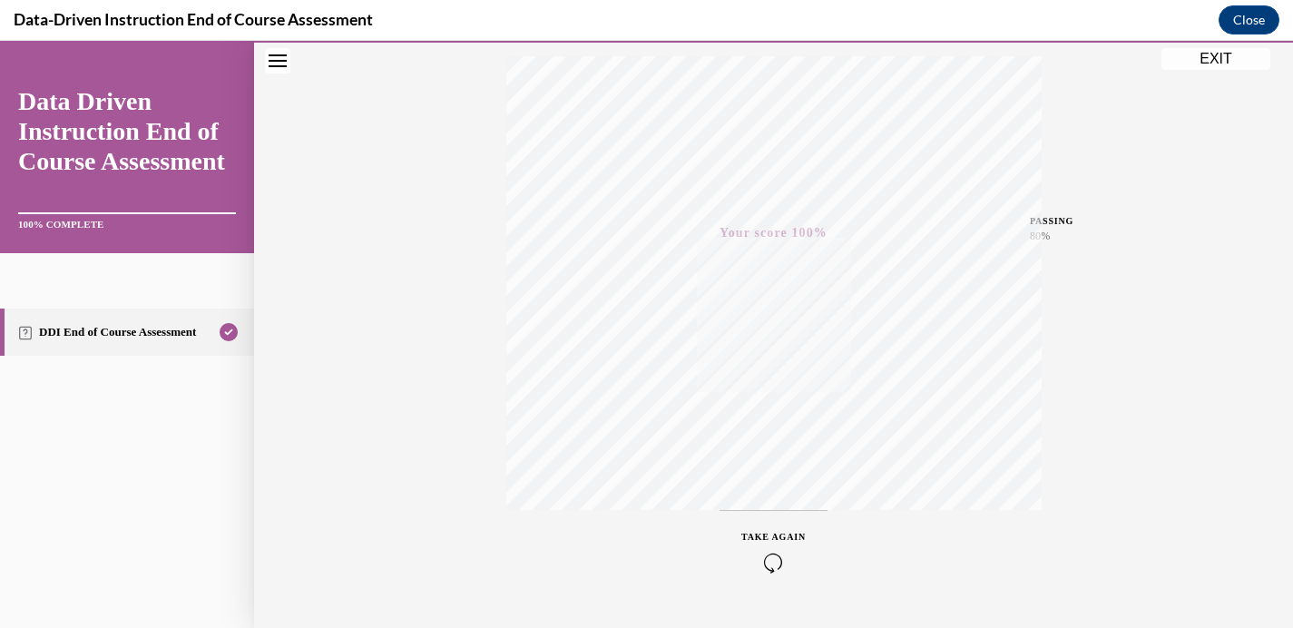
scroll to position [343, 0]
click at [1211, 56] on button "EXIT" at bounding box center [1215, 59] width 109 height 22
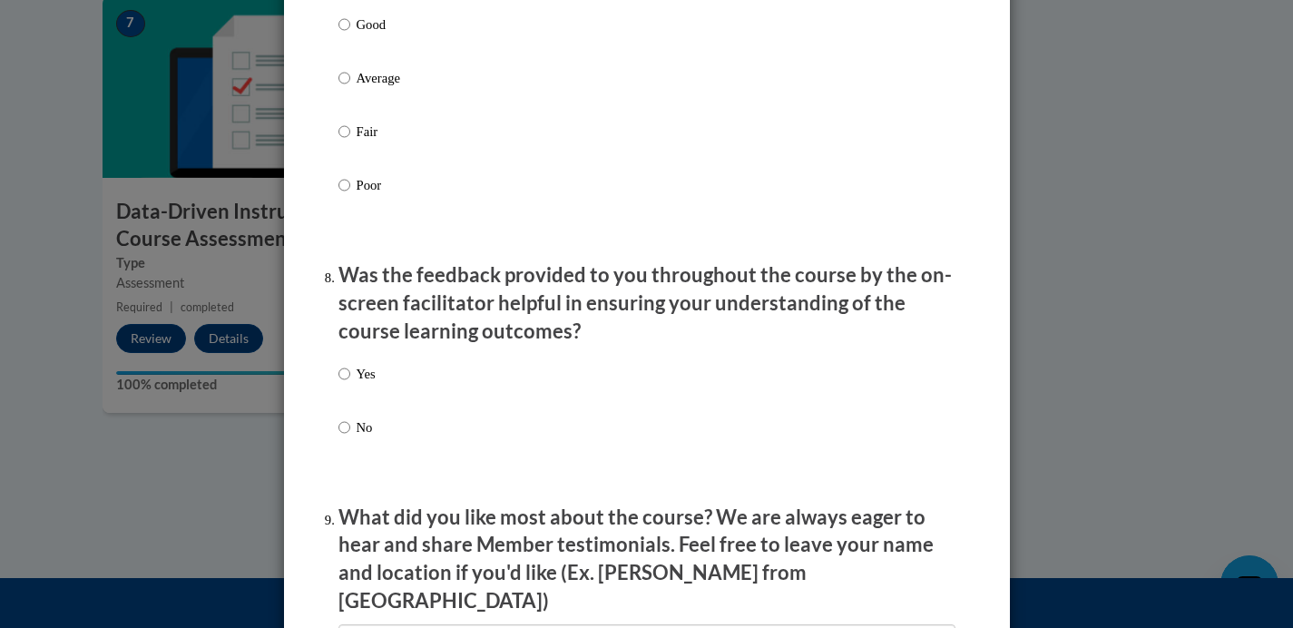
scroll to position [3147, 0]
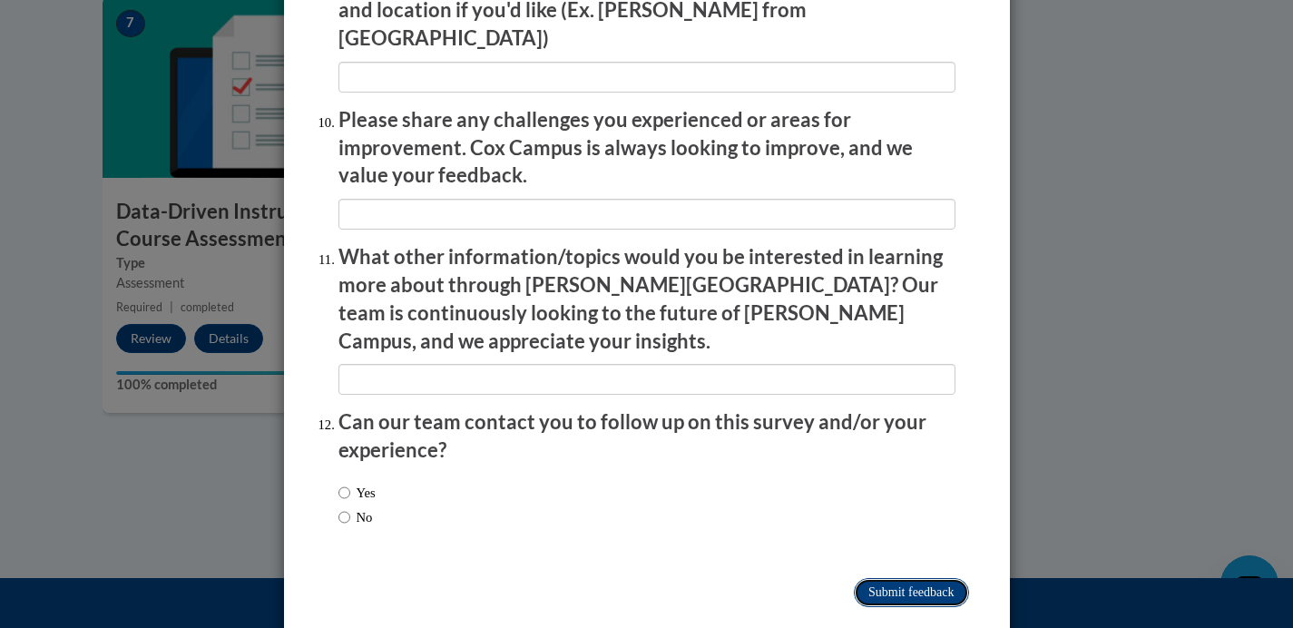
click at [910, 578] on input "Submit feedback" at bounding box center [911, 592] width 114 height 29
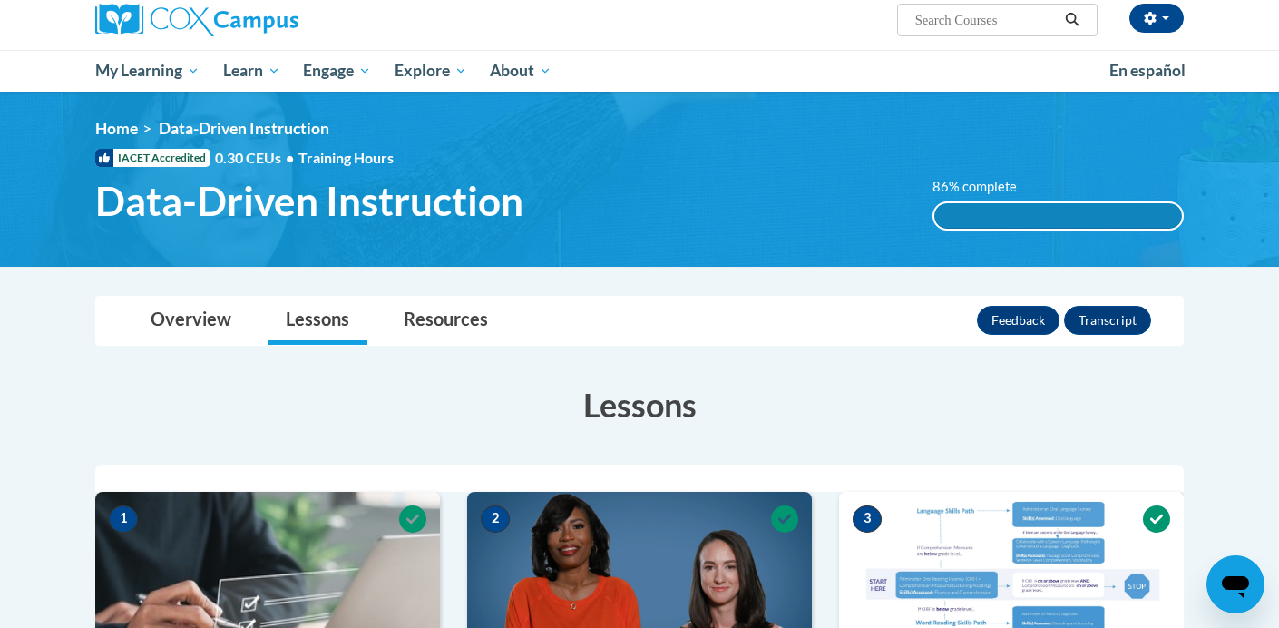
scroll to position [143, 0]
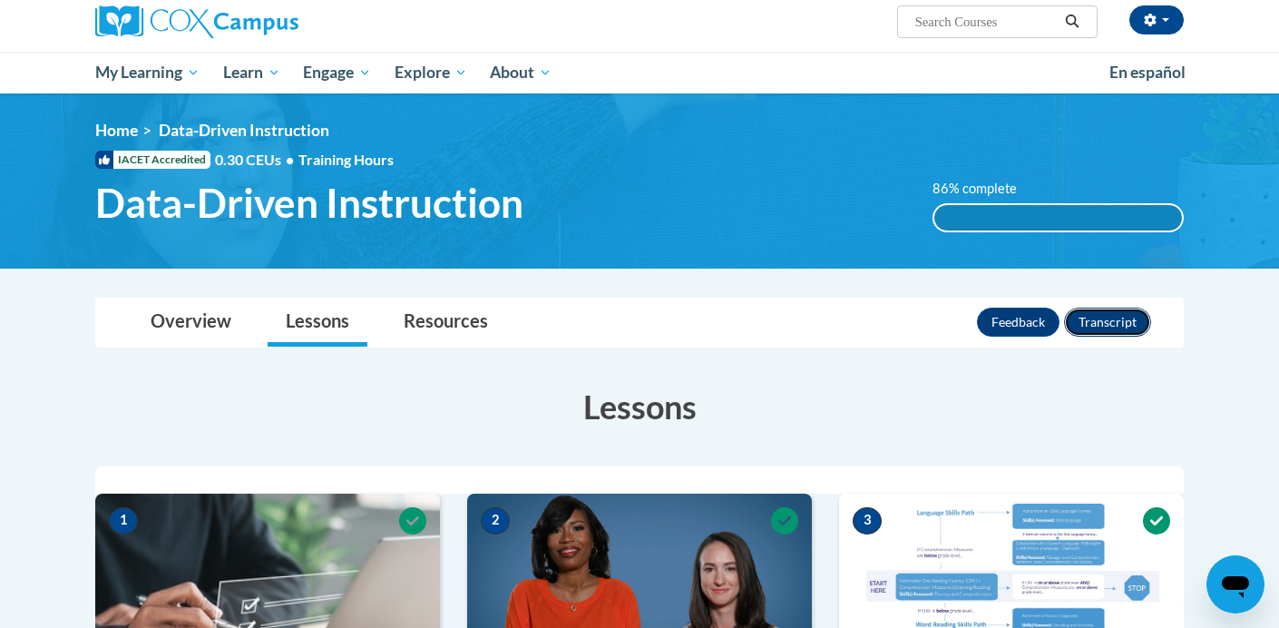
click at [1117, 329] on button "Transcript" at bounding box center [1107, 322] width 87 height 29
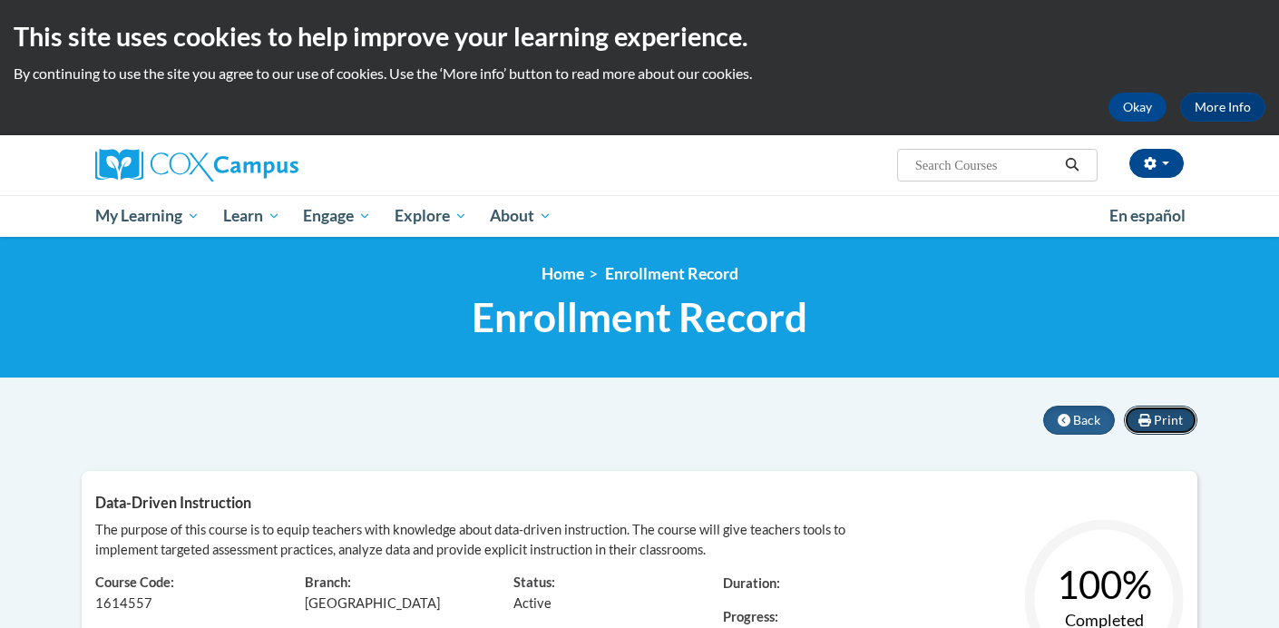
click at [1162, 420] on span "Print" at bounding box center [1168, 419] width 29 height 15
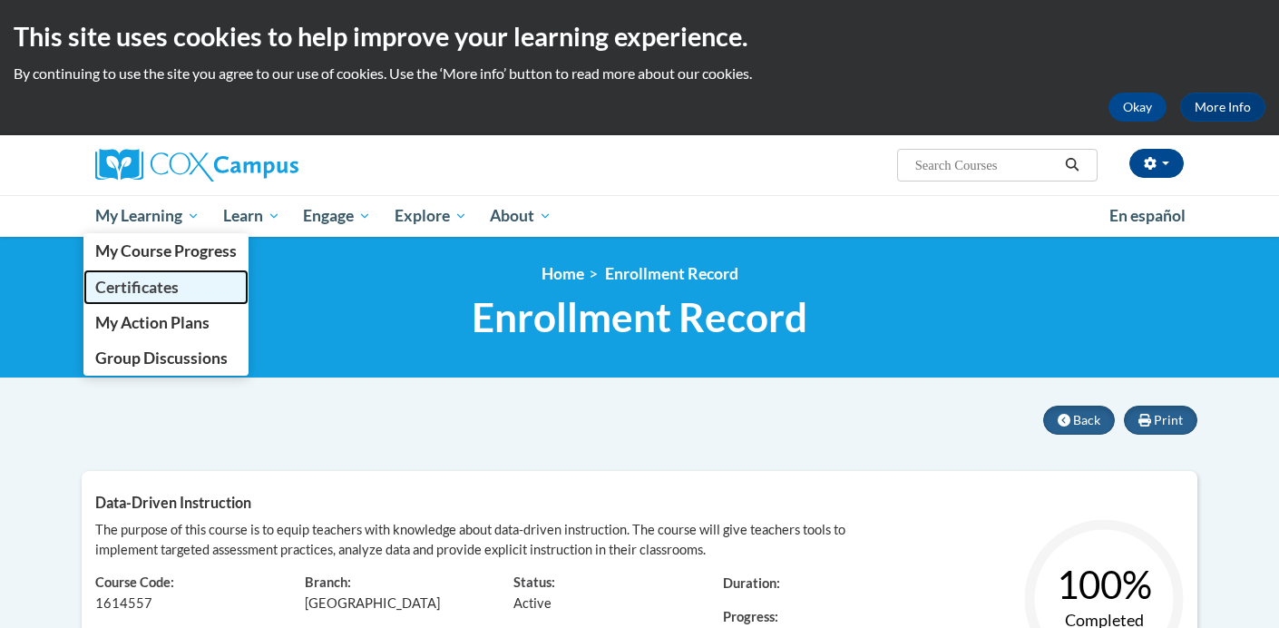
click at [172, 284] on span "Certificates" at bounding box center [136, 287] width 83 height 19
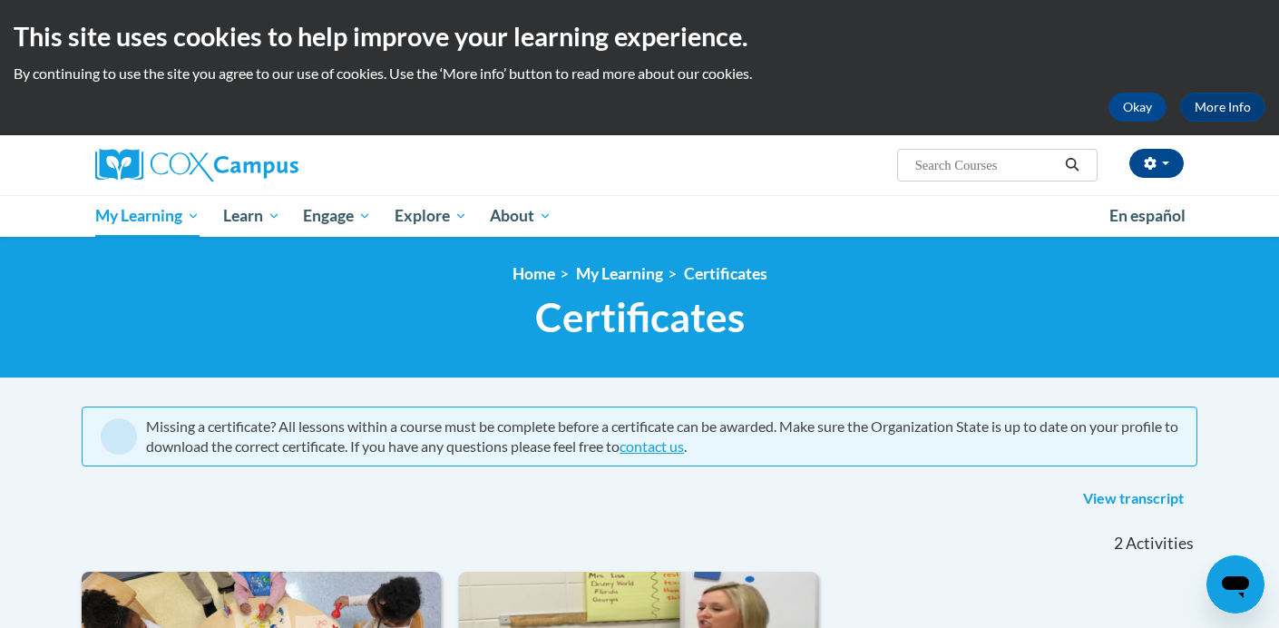
click at [431, 376] on div "<en>Home</en><fr>Accueil</fr><de>Zuhause</de><it>Casa</it><es>Casa</es><pt>Casa…" at bounding box center [639, 308] width 1279 height 142
click at [1110, 489] on link "View transcript" at bounding box center [1134, 499] width 128 height 29
